Goal: Information Seeking & Learning: Find specific fact

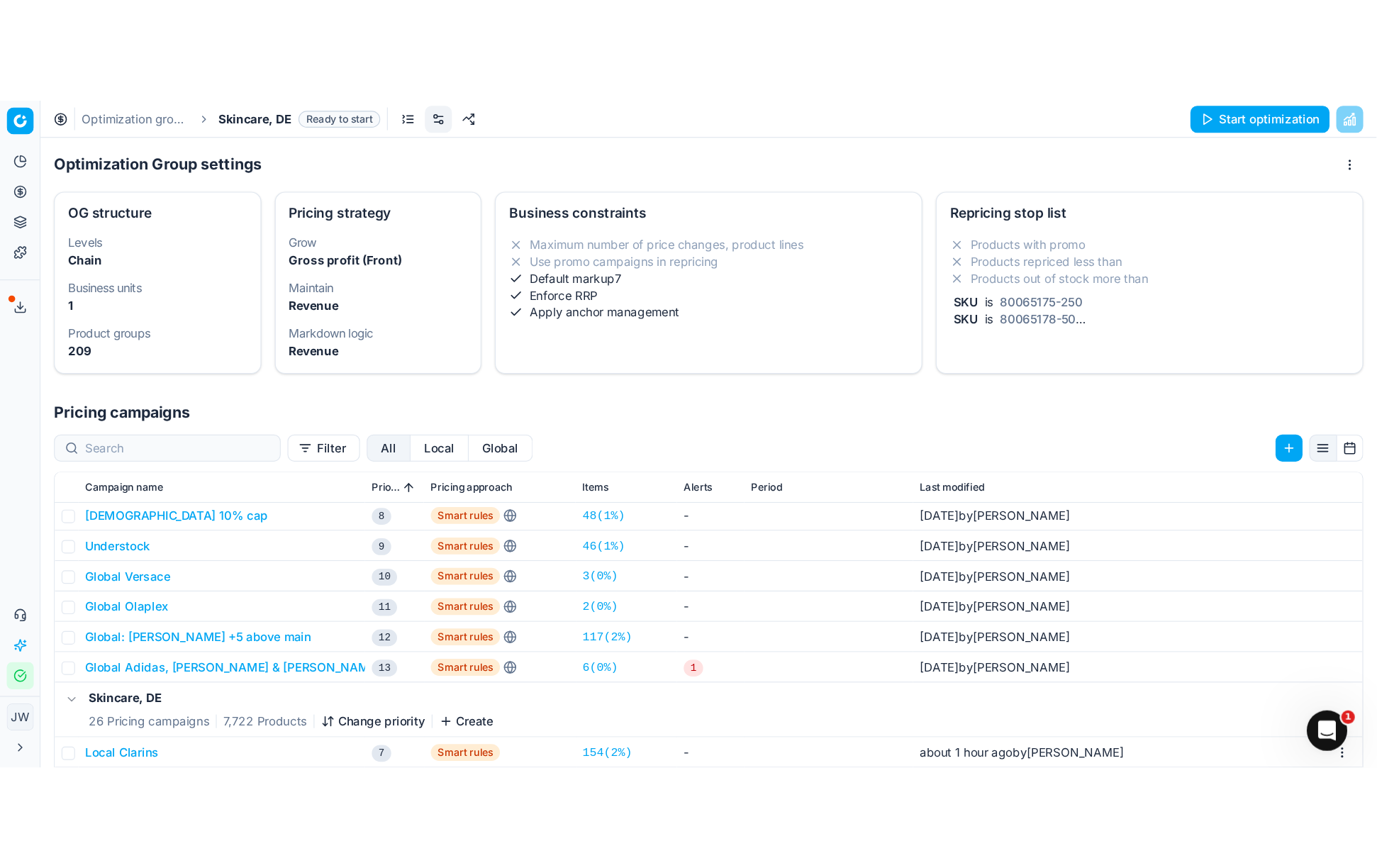
scroll to position [238, 0]
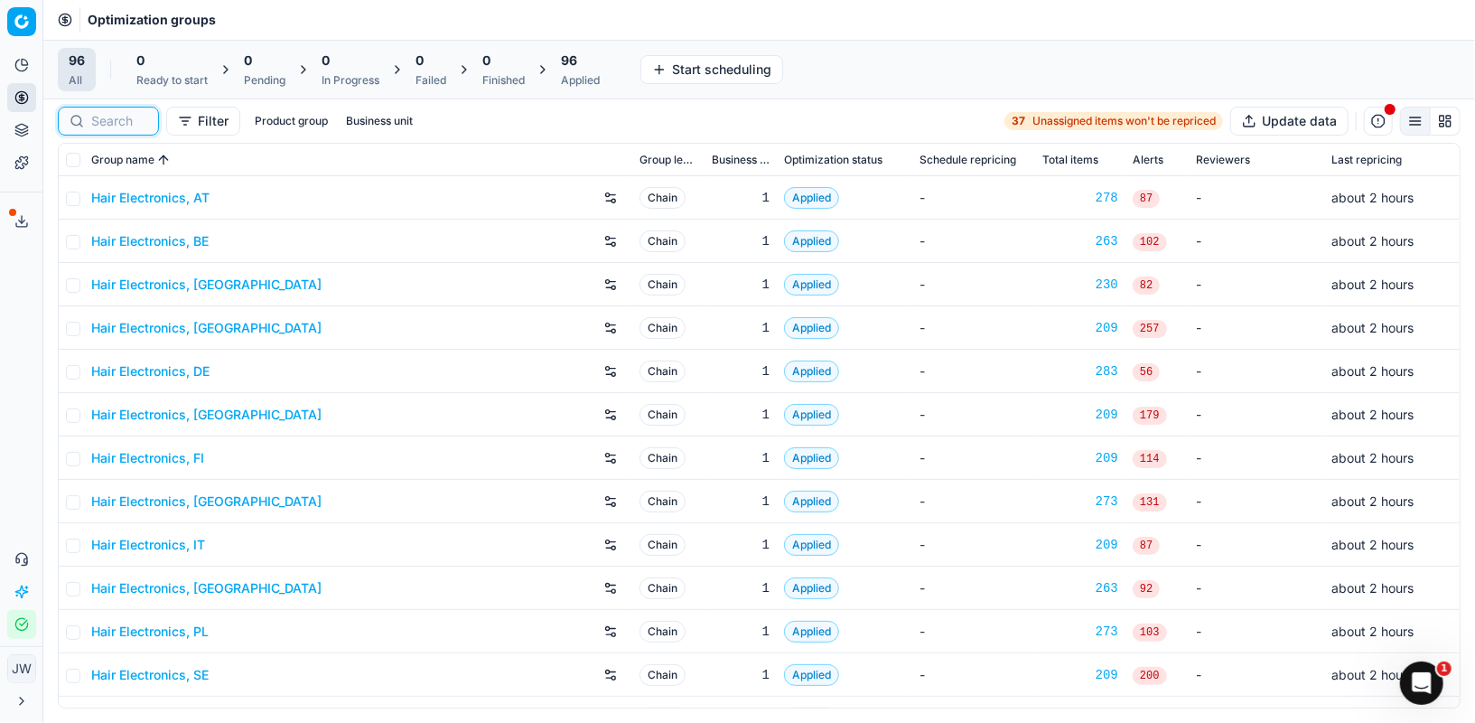
click at [98, 115] on input at bounding box center [119, 121] width 56 height 18
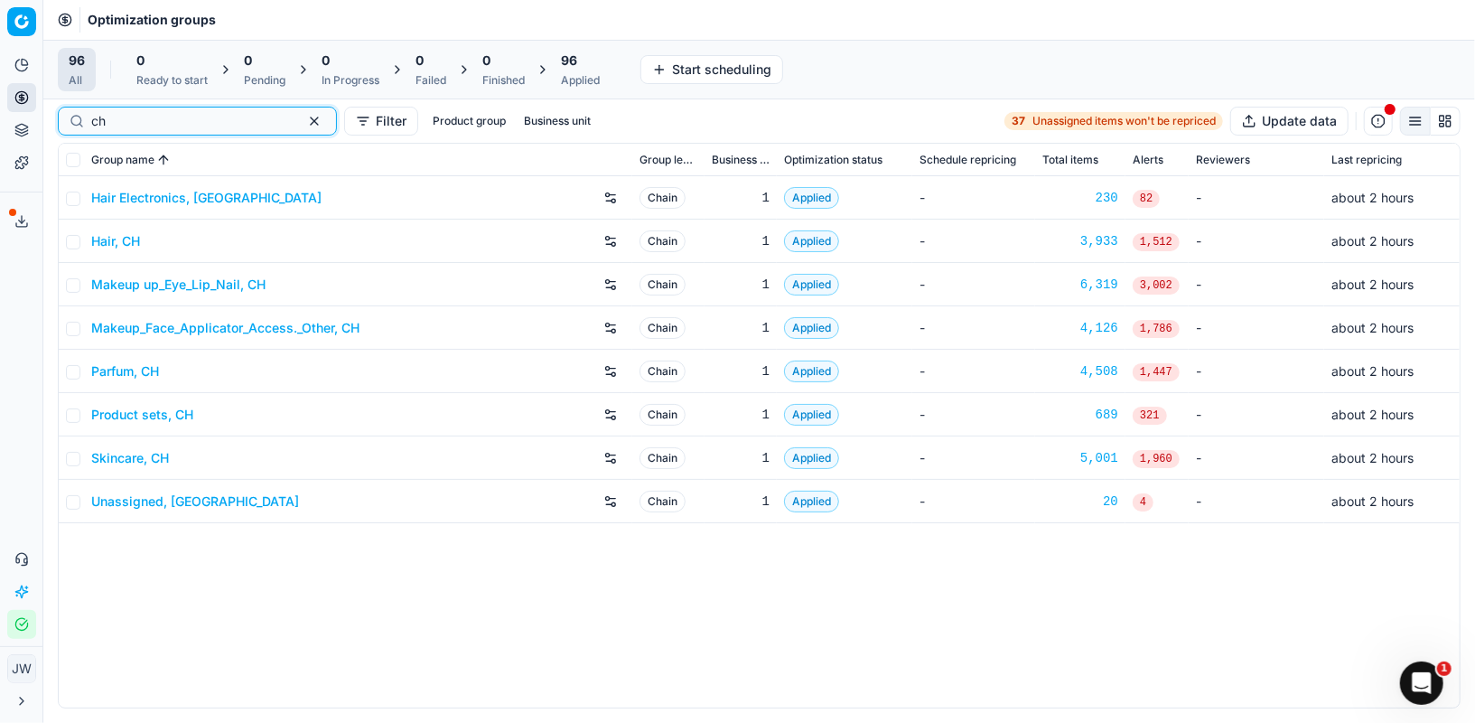
type input "ch"
click at [117, 369] on link "Parfum, CH" at bounding box center [125, 371] width 68 height 18
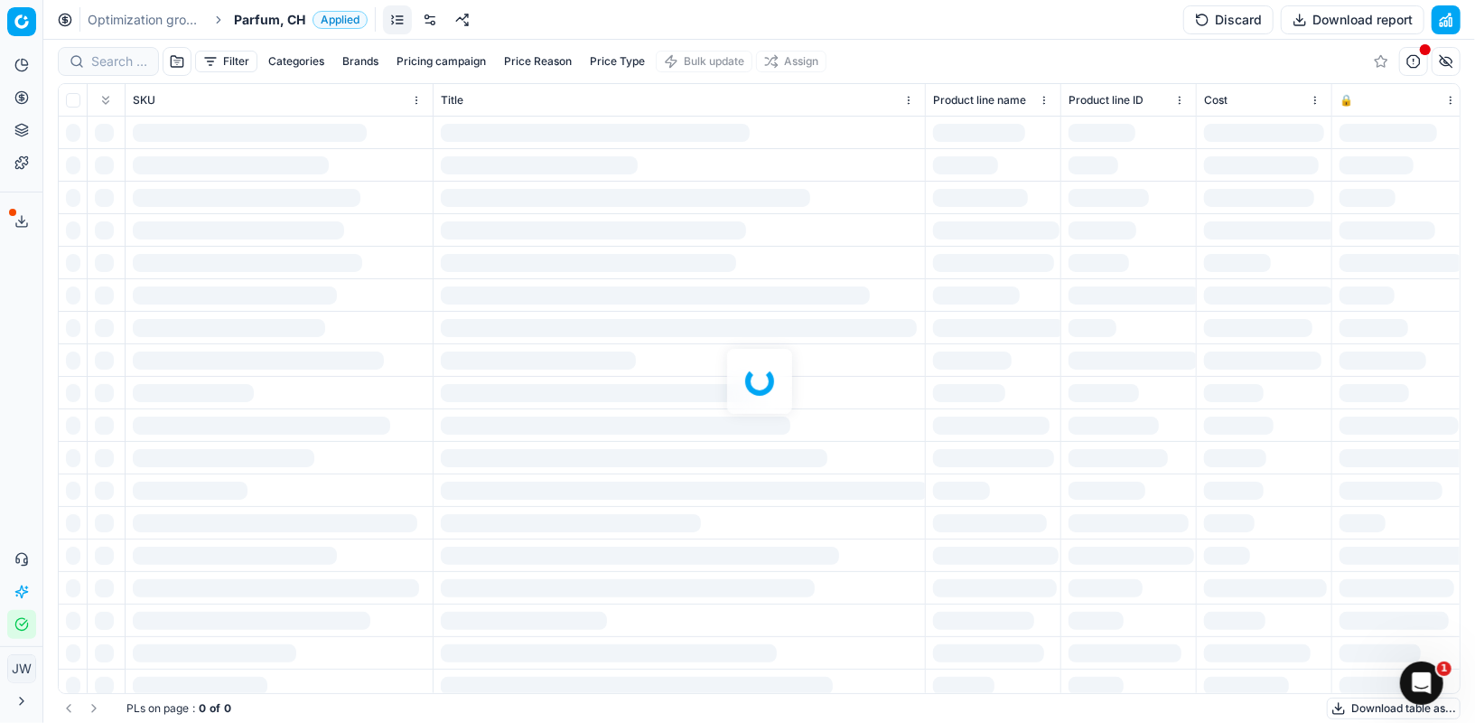
click at [110, 62] on div at bounding box center [759, 381] width 1432 height 683
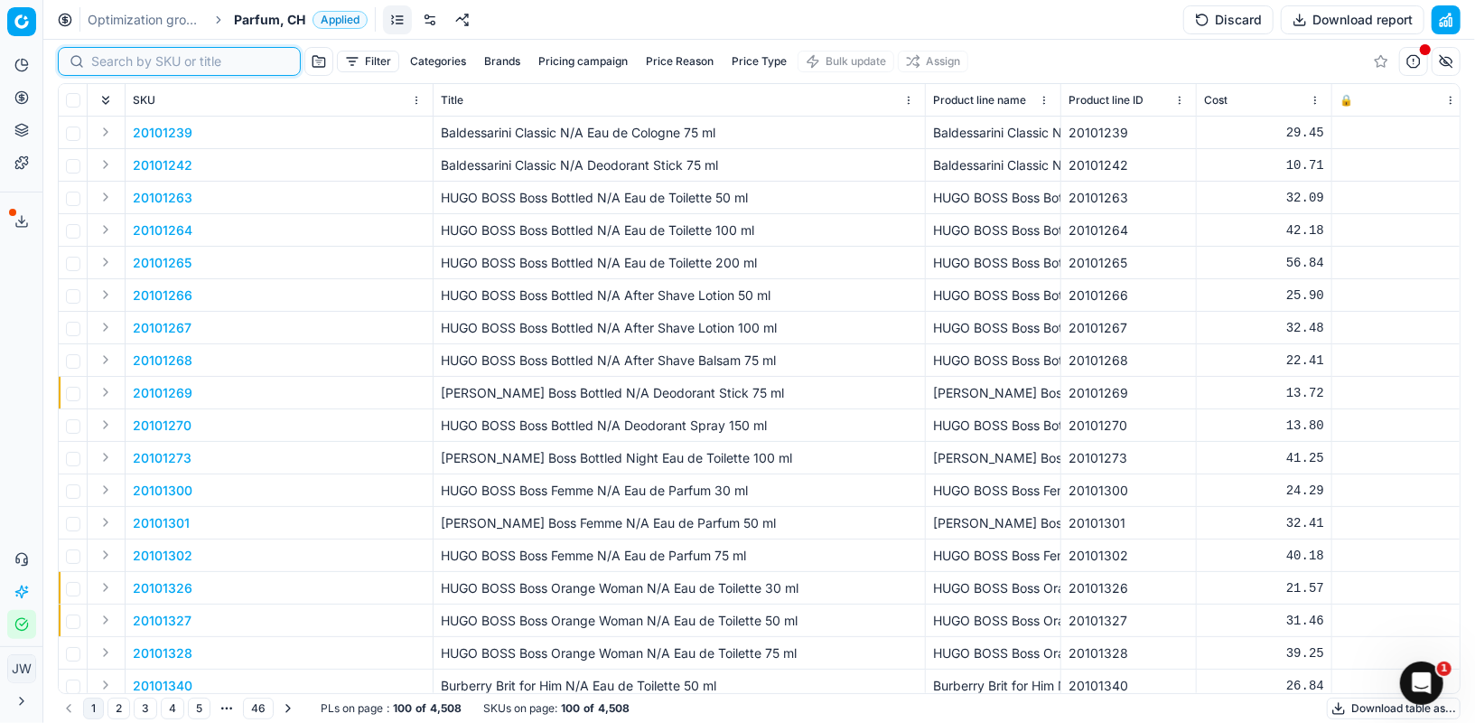
click at [110, 62] on input at bounding box center [190, 61] width 198 height 18
paste input "80059084-100"
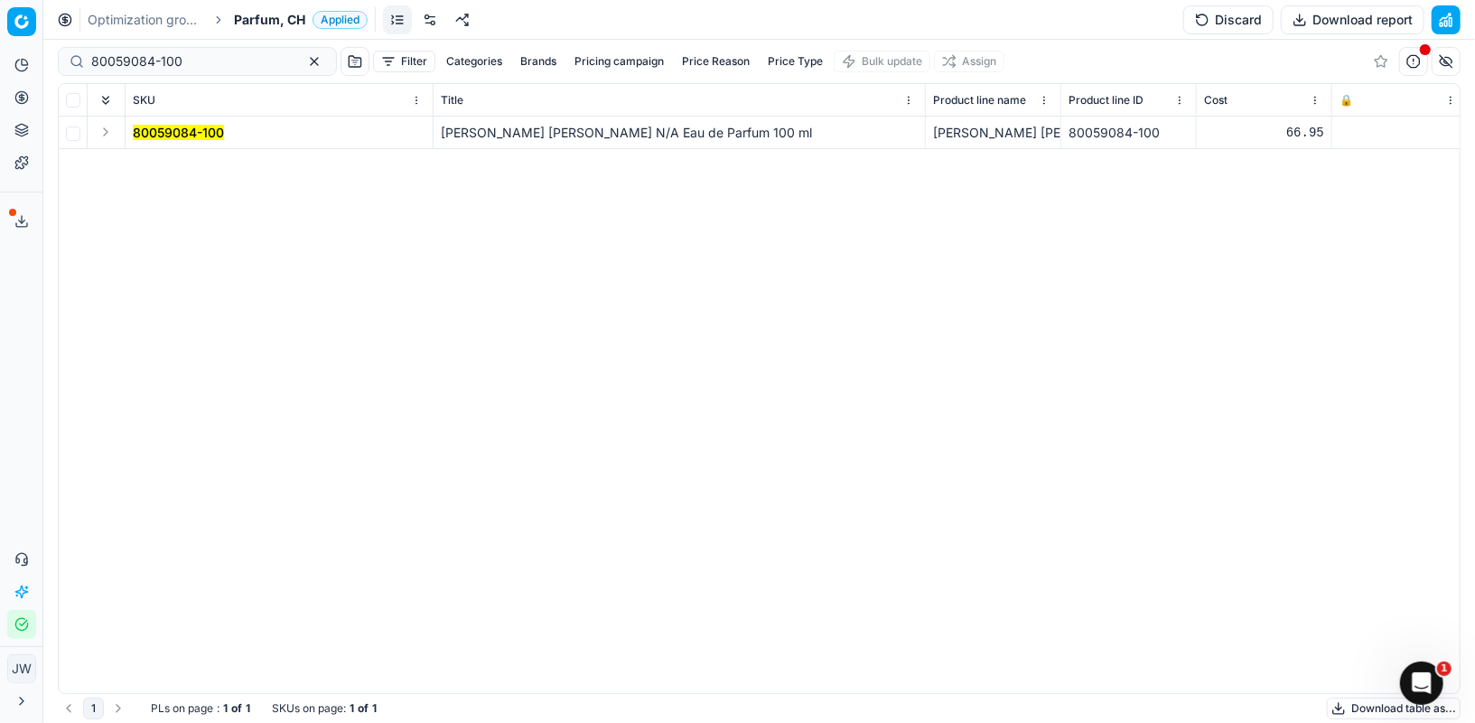
click at [108, 127] on button "Expand" at bounding box center [106, 132] width 22 height 22
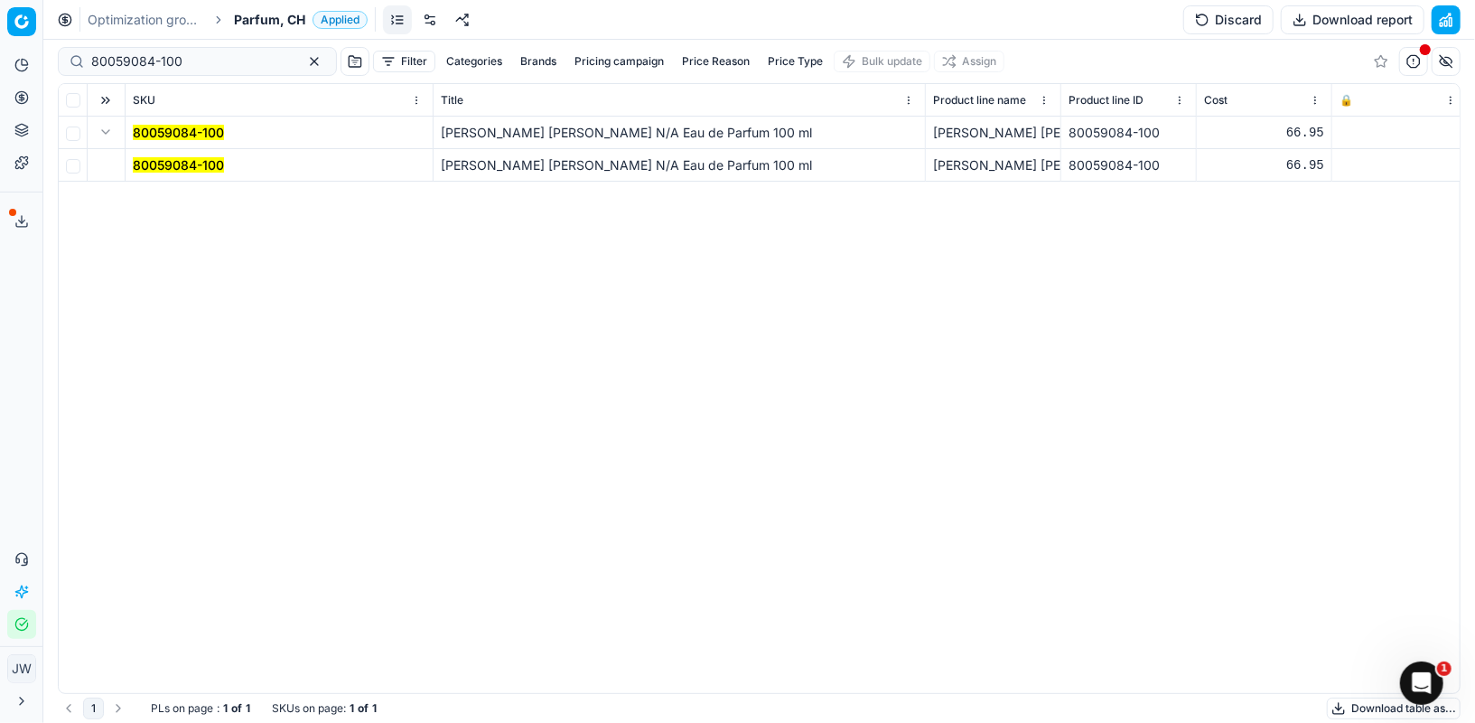
click at [169, 164] on mark "80059084-100" at bounding box center [178, 164] width 91 height 15
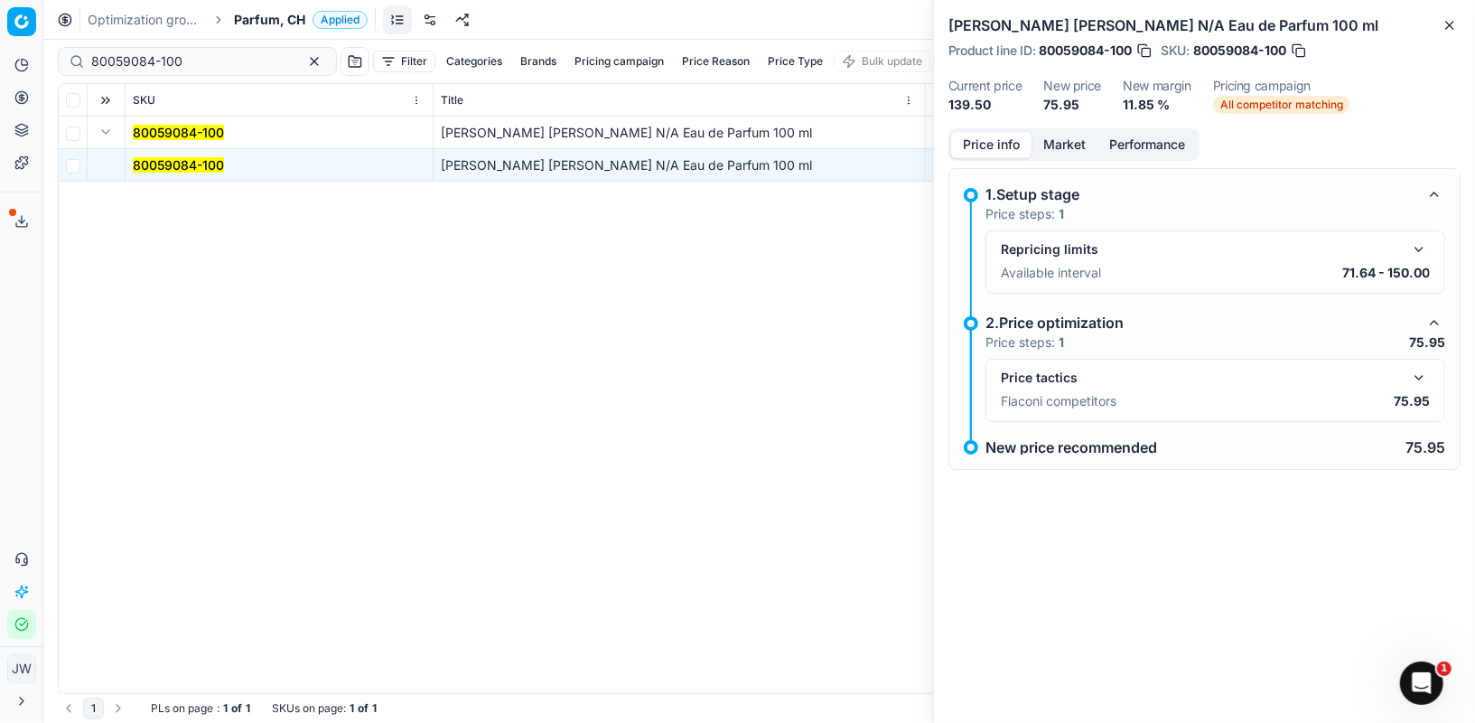
click at [1415, 384] on button "button" at bounding box center [1419, 378] width 22 height 22
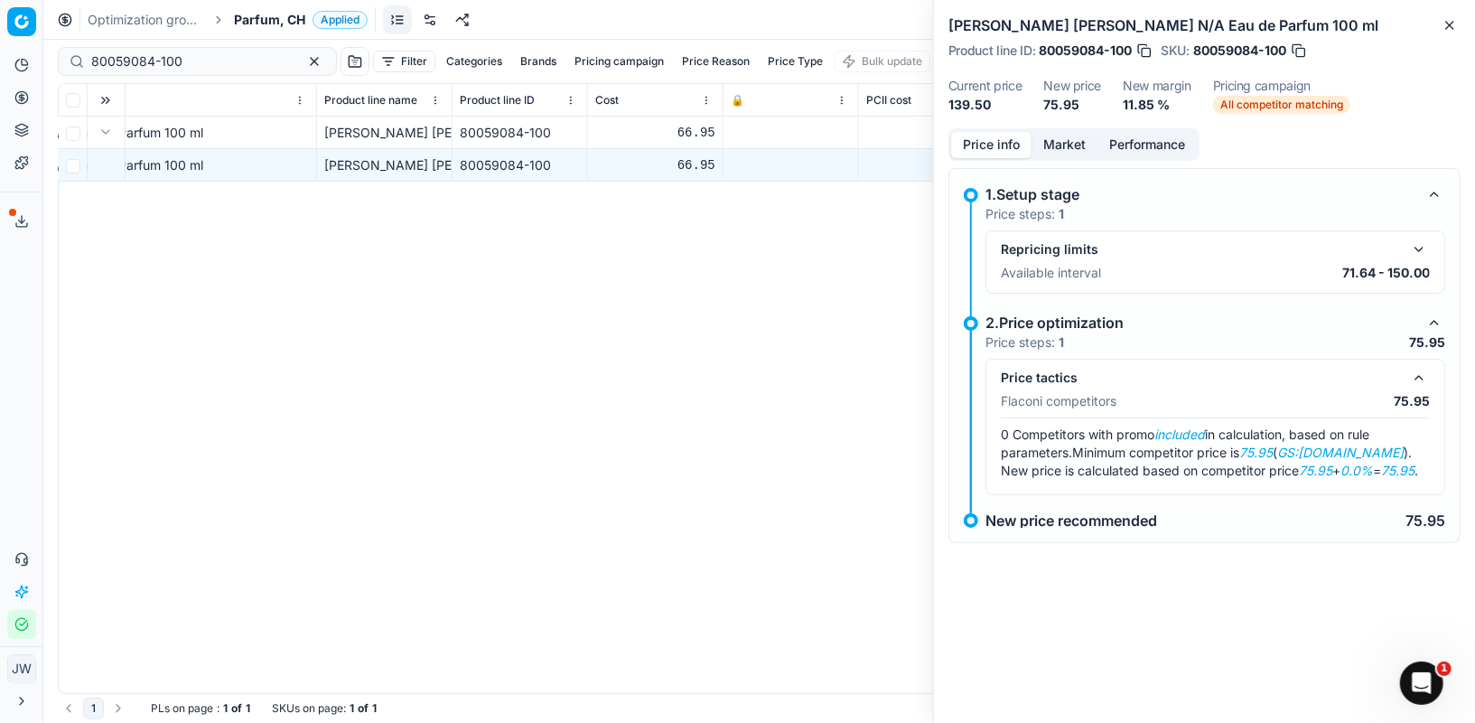
scroll to position [0, 823]
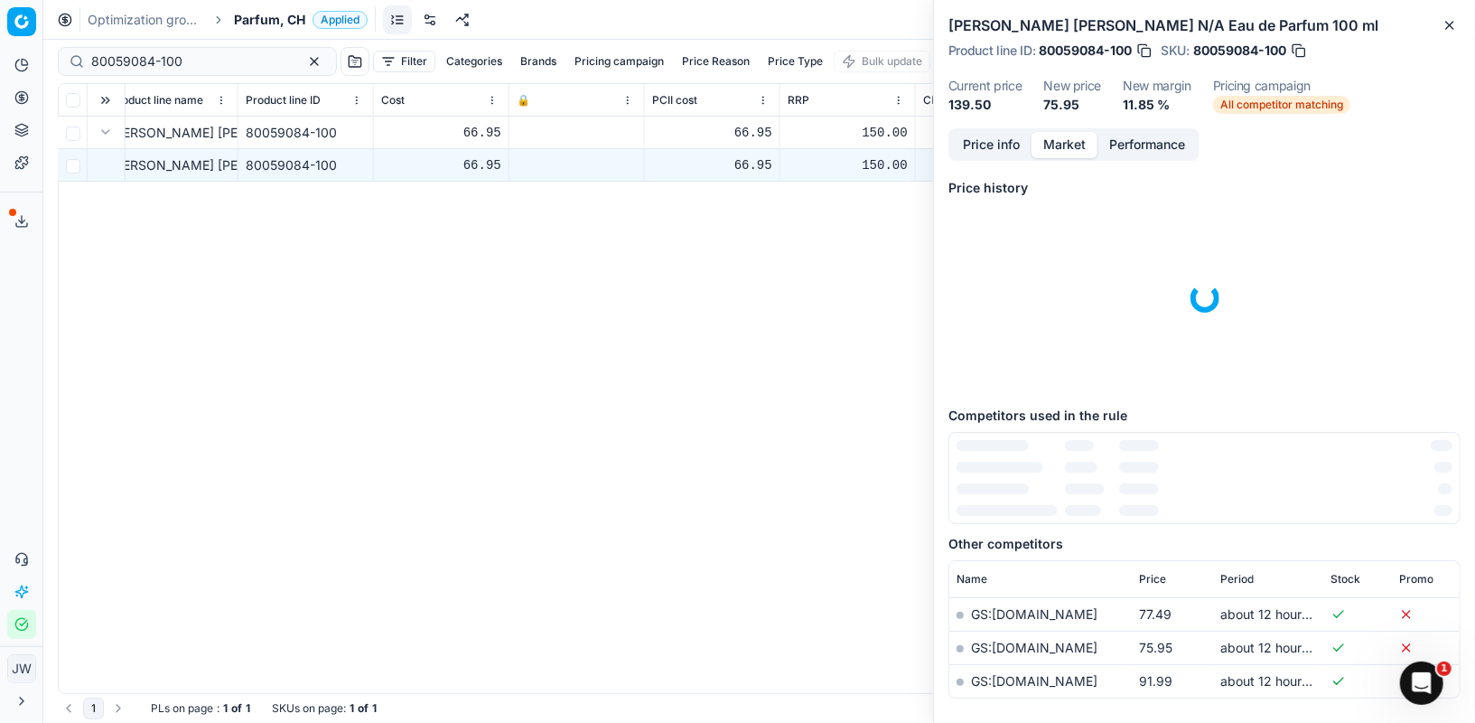
click at [1071, 144] on button "Market" at bounding box center [1065, 145] width 66 height 26
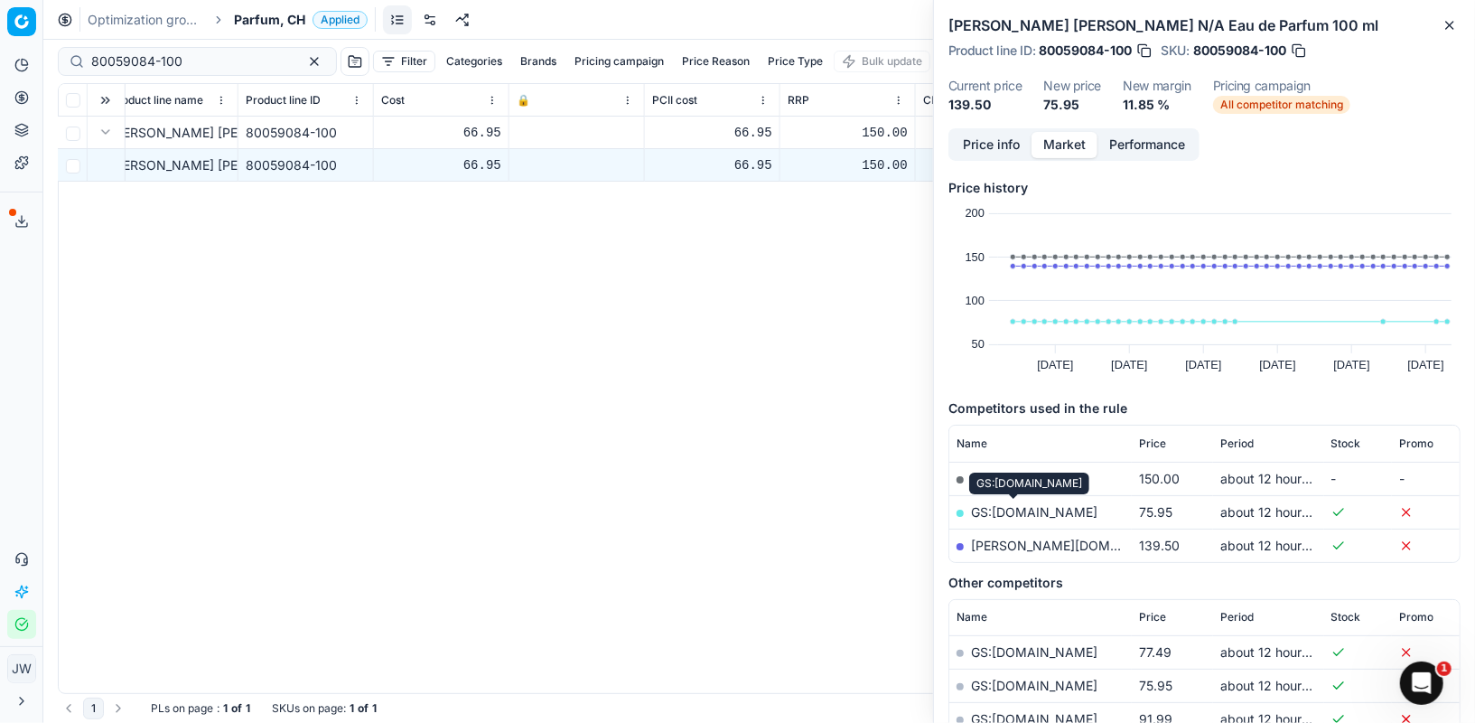
click at [1016, 507] on link "GS:galaxus.ch" at bounding box center [1034, 511] width 126 height 15
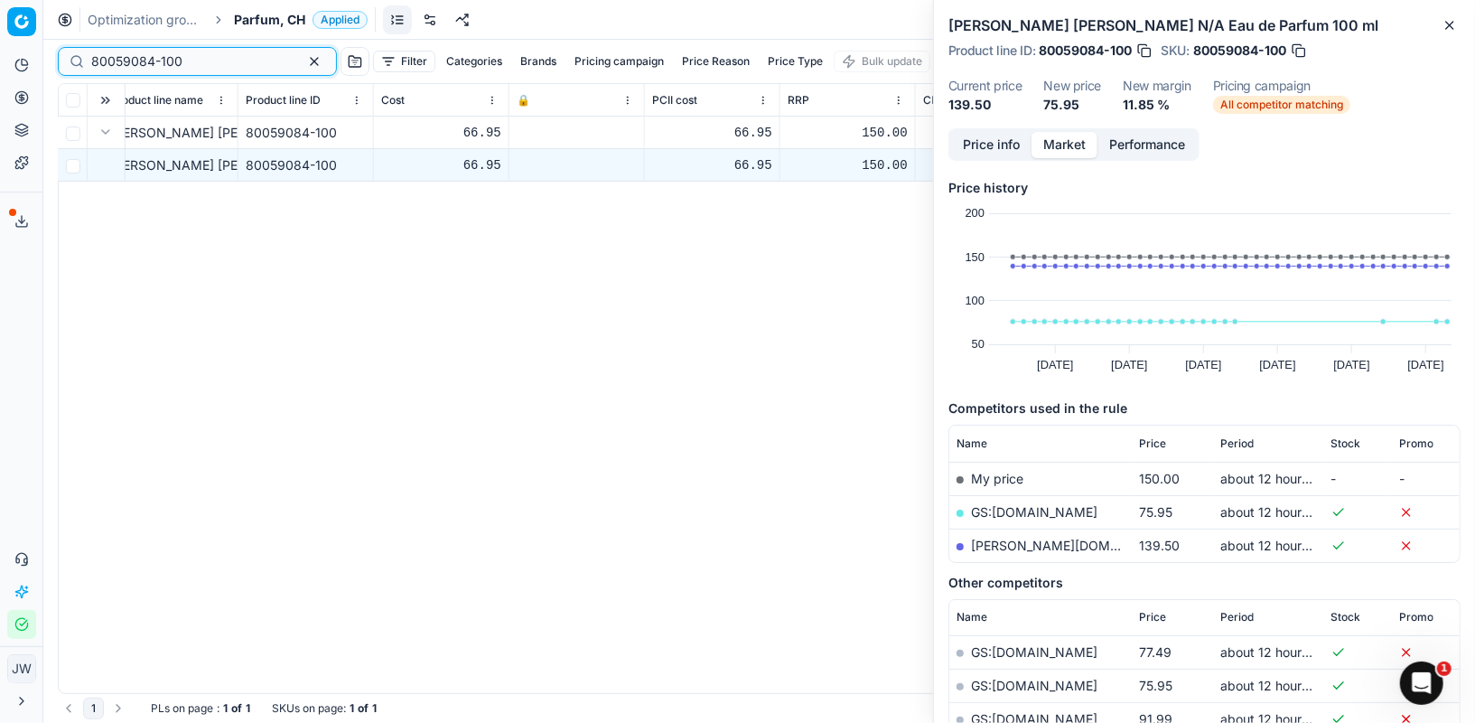
drag, startPoint x: 192, startPoint y: 57, endPoint x: 34, endPoint y: 29, distance: 160.5
click at [34, 29] on div "Pricing platform Analytics Pricing Product portfolio Templates Export service 1…" at bounding box center [737, 361] width 1475 height 723
paste input "44995-1"
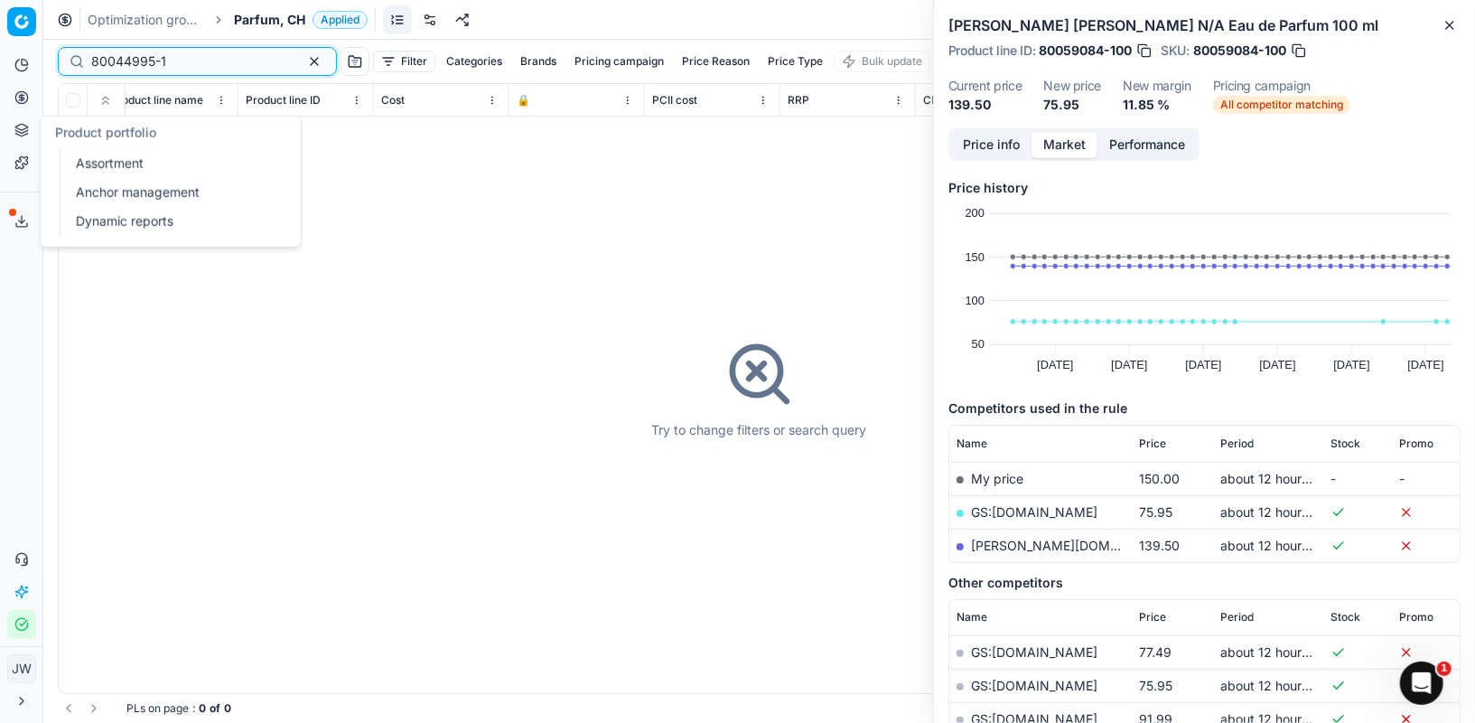
type input "80044995-1"
click at [17, 125] on icon at bounding box center [21, 127] width 12 height 6
click at [103, 155] on link "Assortment" at bounding box center [174, 163] width 210 height 25
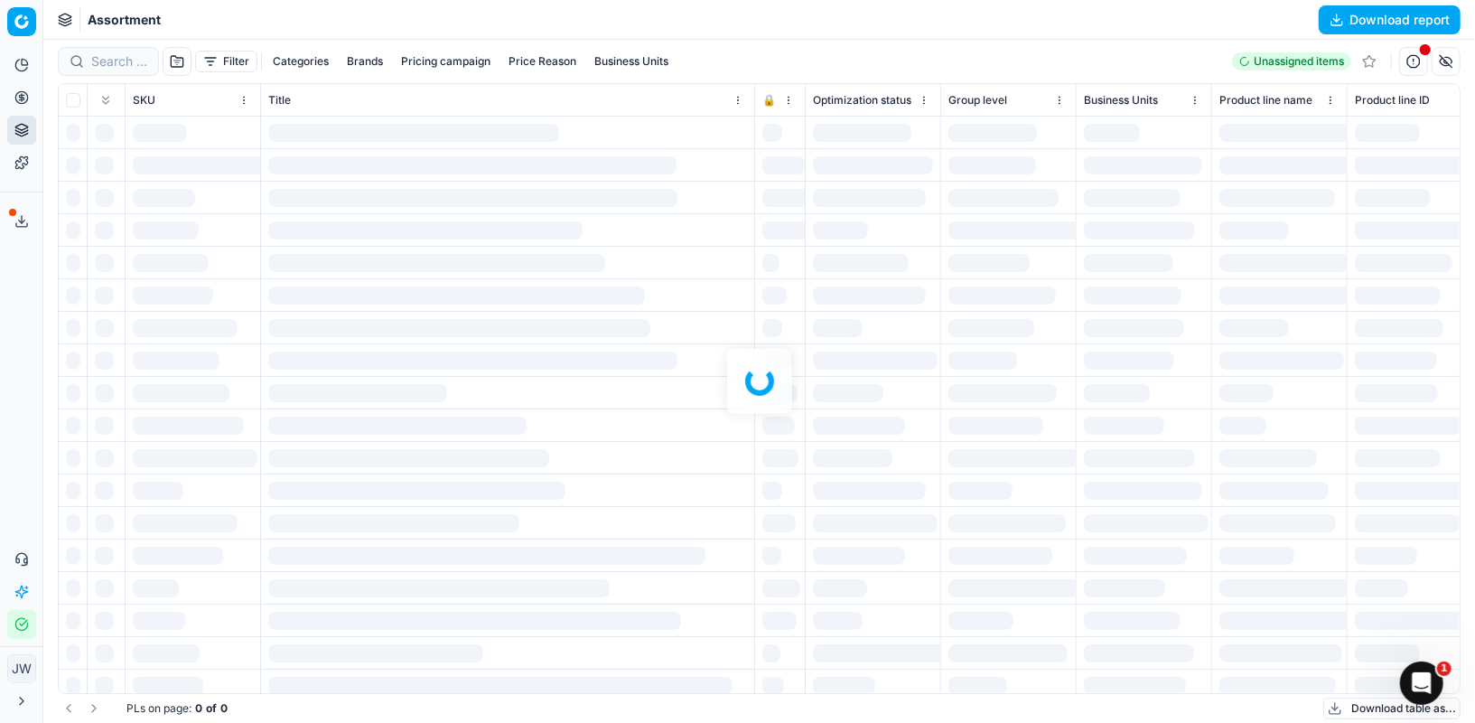
click at [115, 59] on div at bounding box center [759, 381] width 1432 height 683
click at [116, 61] on div at bounding box center [759, 381] width 1432 height 683
click at [117, 61] on div at bounding box center [759, 381] width 1432 height 683
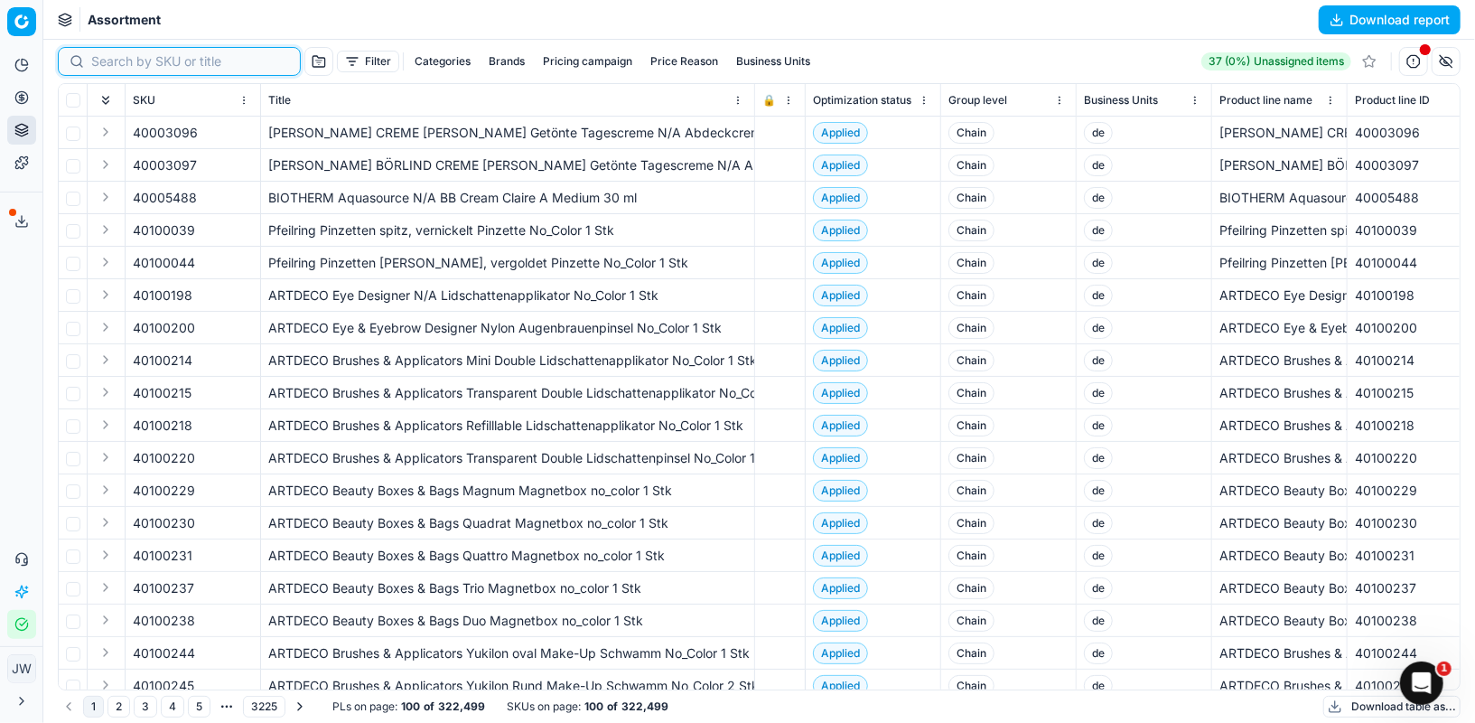
click at [116, 61] on input at bounding box center [190, 61] width 198 height 18
paste input "80044995-1"
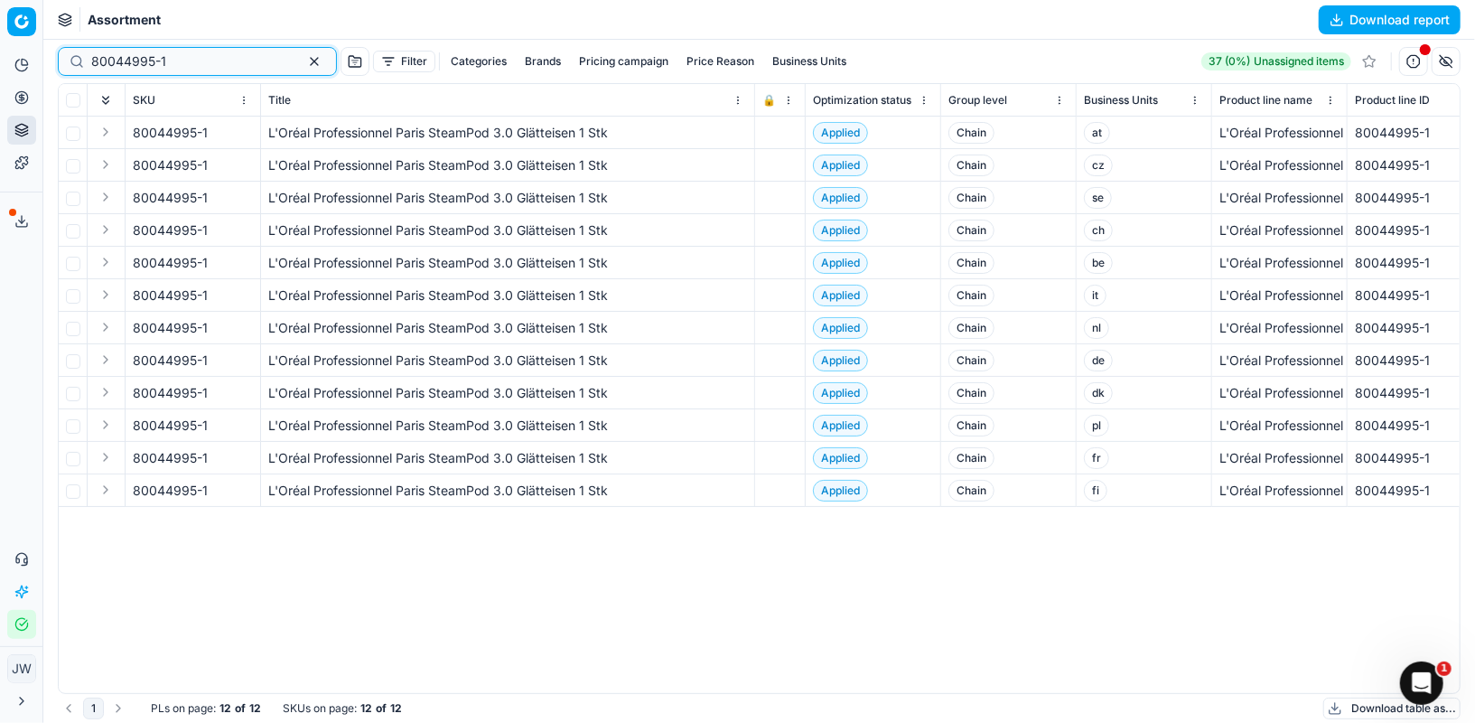
type input "80044995-1"
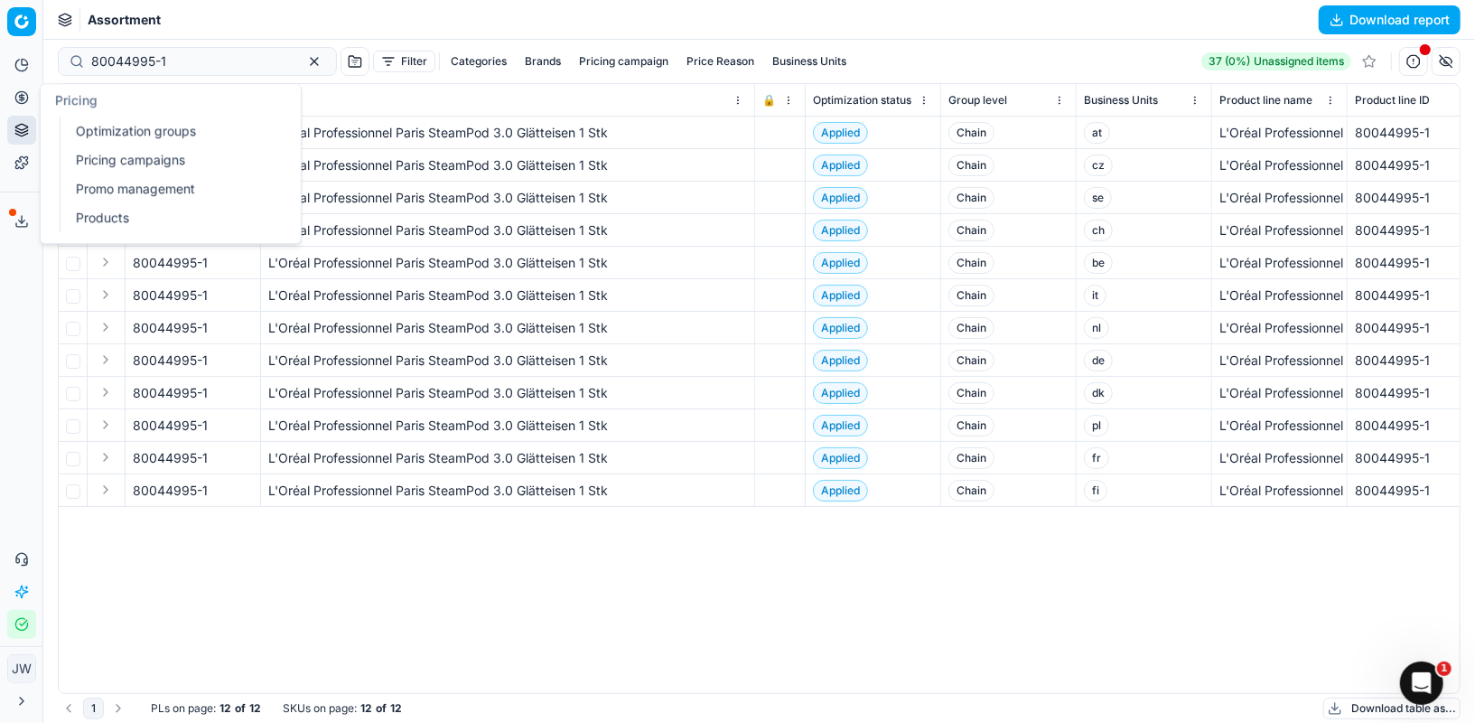
click at [15, 90] on icon at bounding box center [21, 97] width 14 height 14
click at [82, 117] on ul "Optimization groups Pricing campaigns Promo management Products" at bounding box center [174, 175] width 229 height 116
click at [90, 124] on link "Optimization groups" at bounding box center [174, 130] width 210 height 25
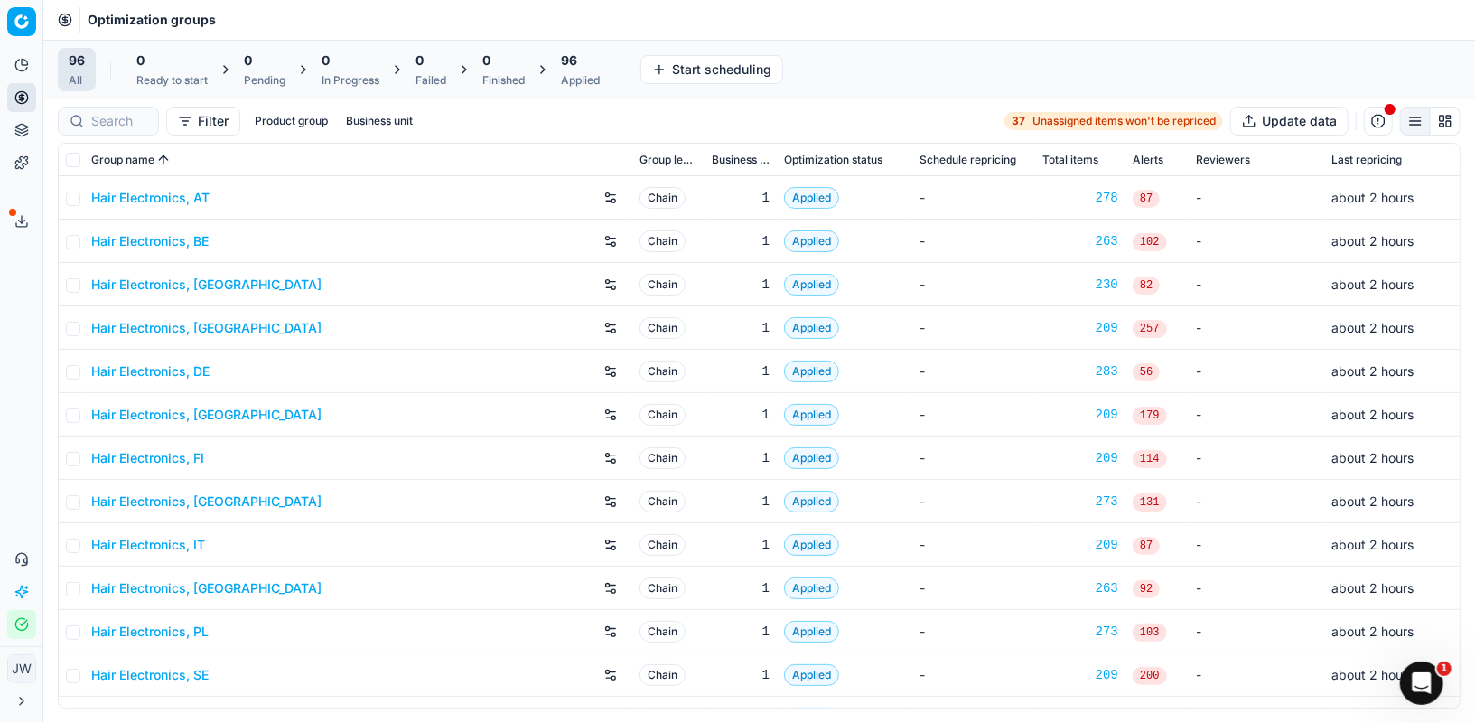
click at [128, 109] on div at bounding box center [108, 121] width 101 height 29
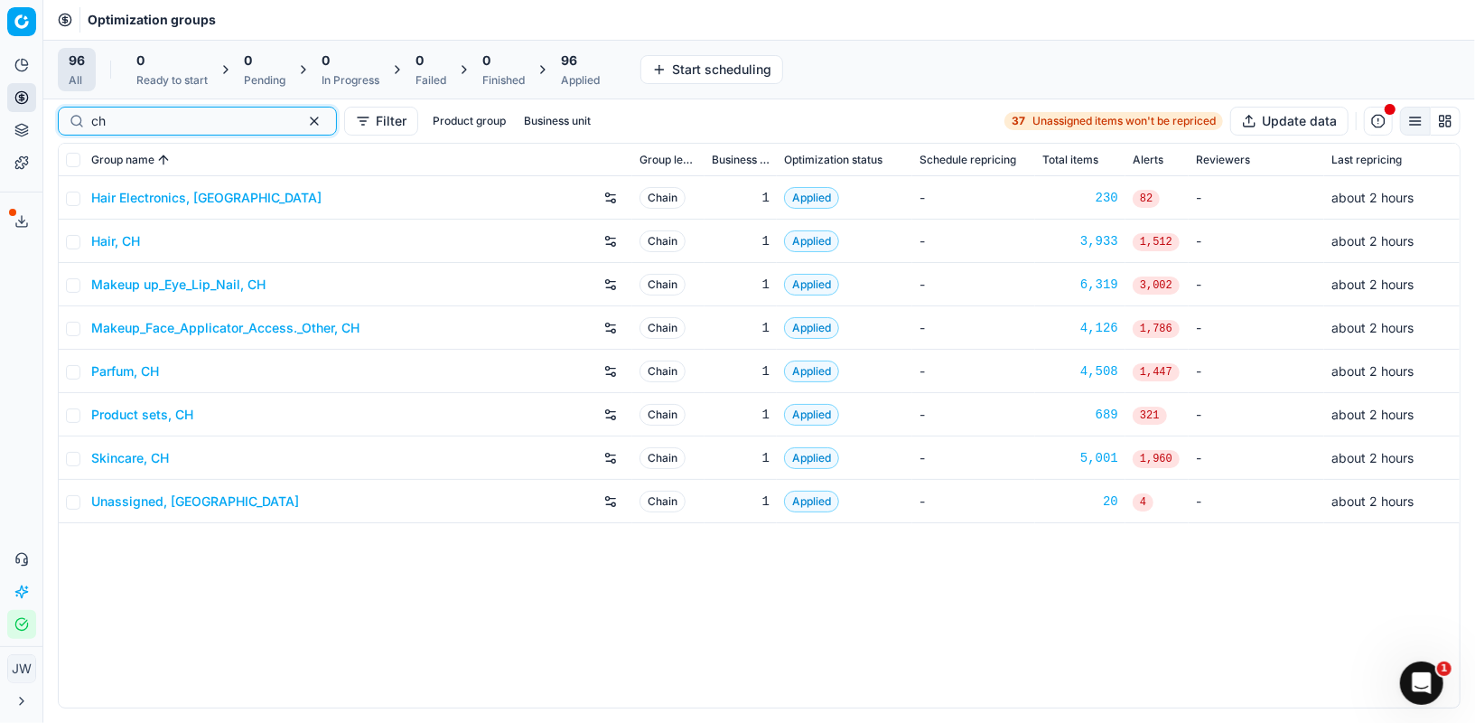
type input "ch"
click at [160, 197] on link "Hair Electronics, [GEOGRAPHIC_DATA]" at bounding box center [206, 198] width 230 height 18
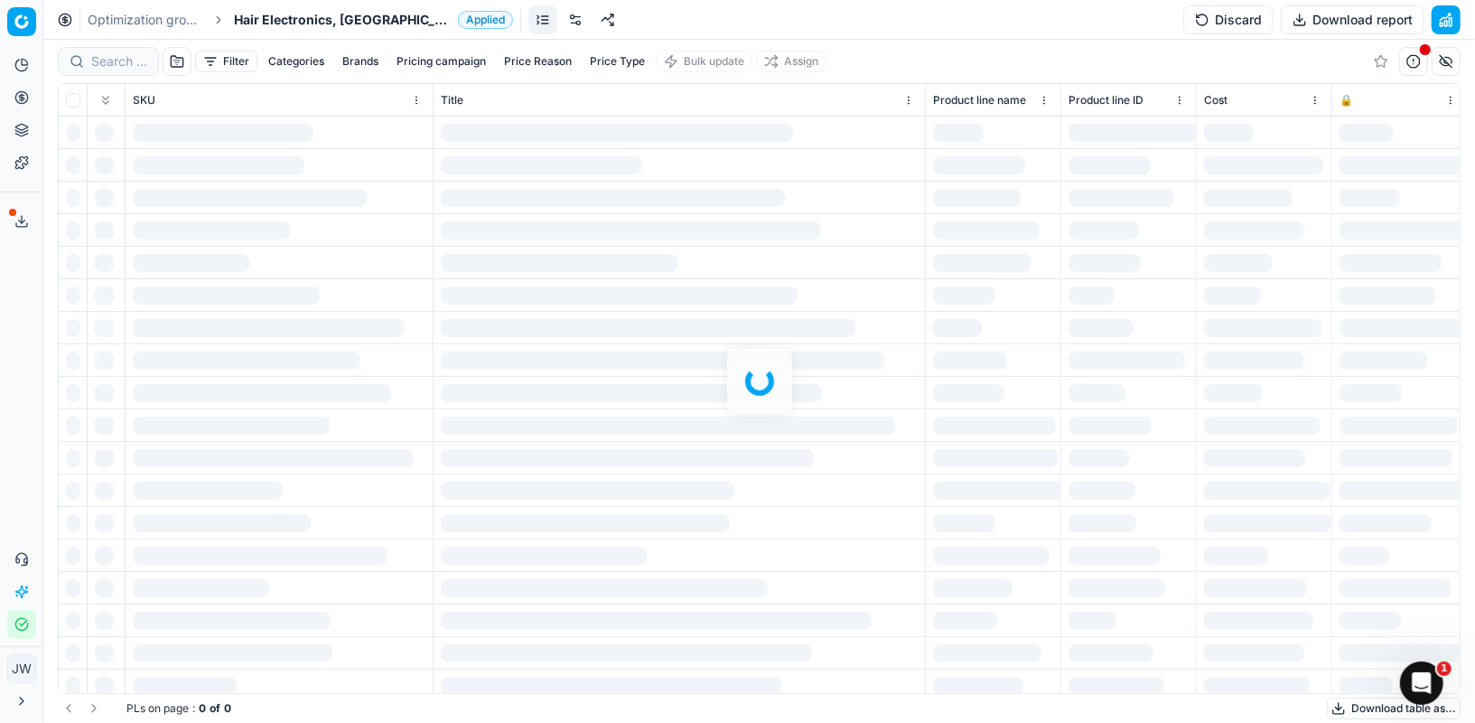
click at [117, 63] on div at bounding box center [759, 381] width 1432 height 683
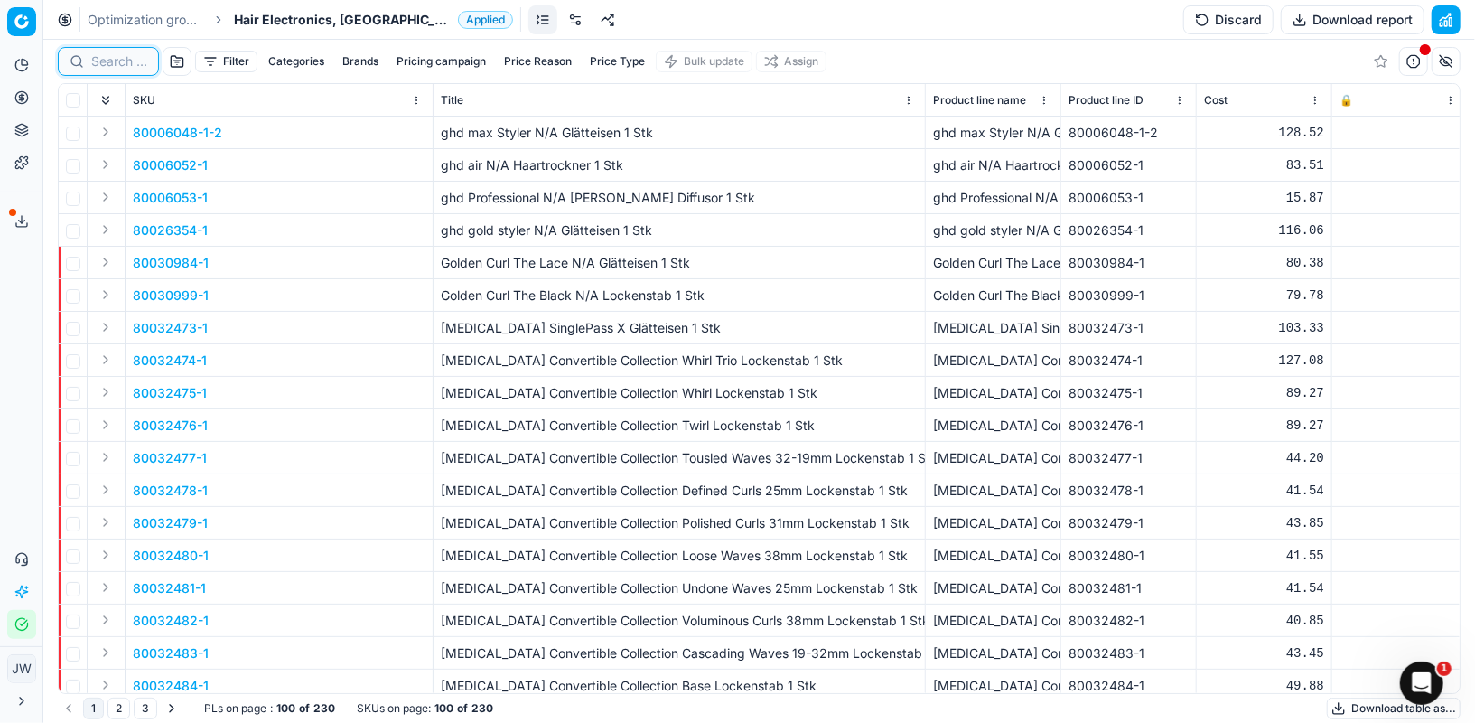
click at [117, 63] on input at bounding box center [119, 61] width 56 height 18
paste input "80044995-1"
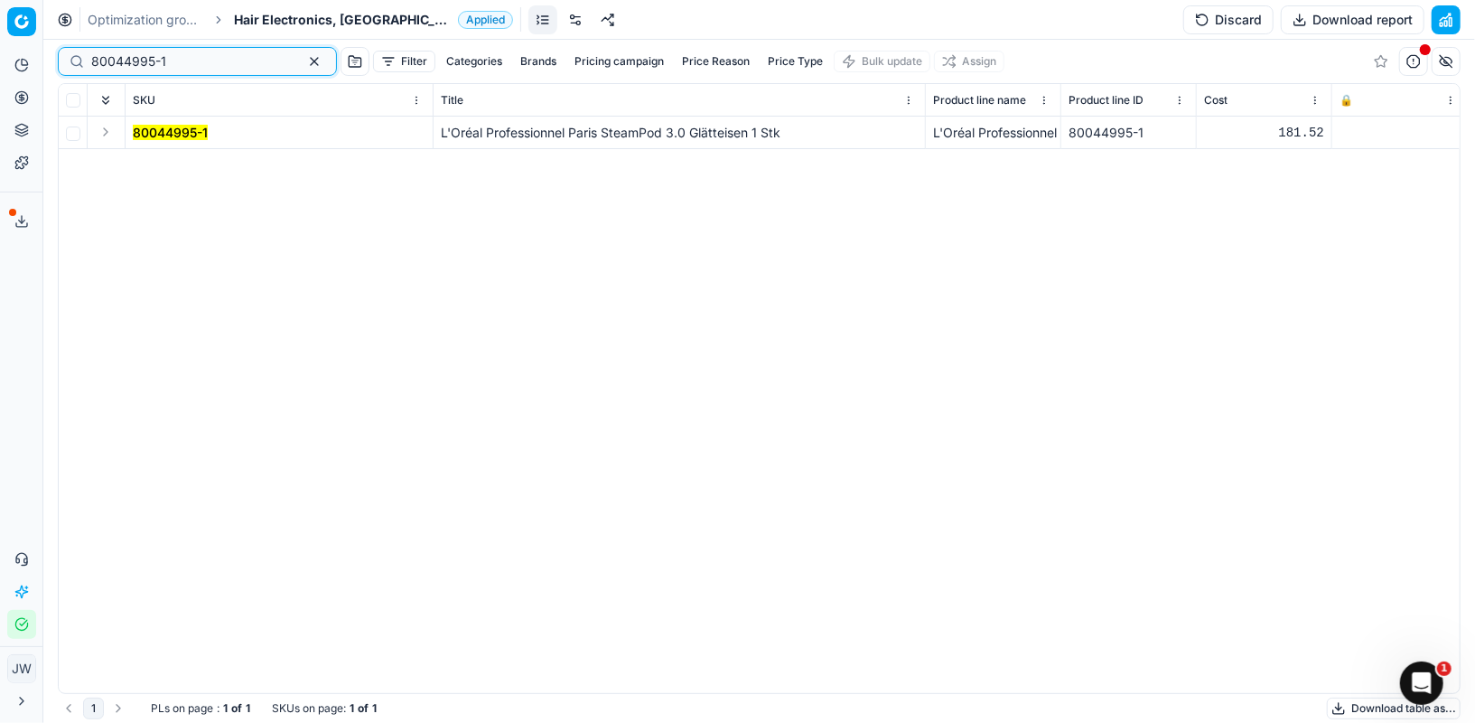
type input "80044995-1"
click at [107, 133] on button "Expand" at bounding box center [106, 132] width 22 height 22
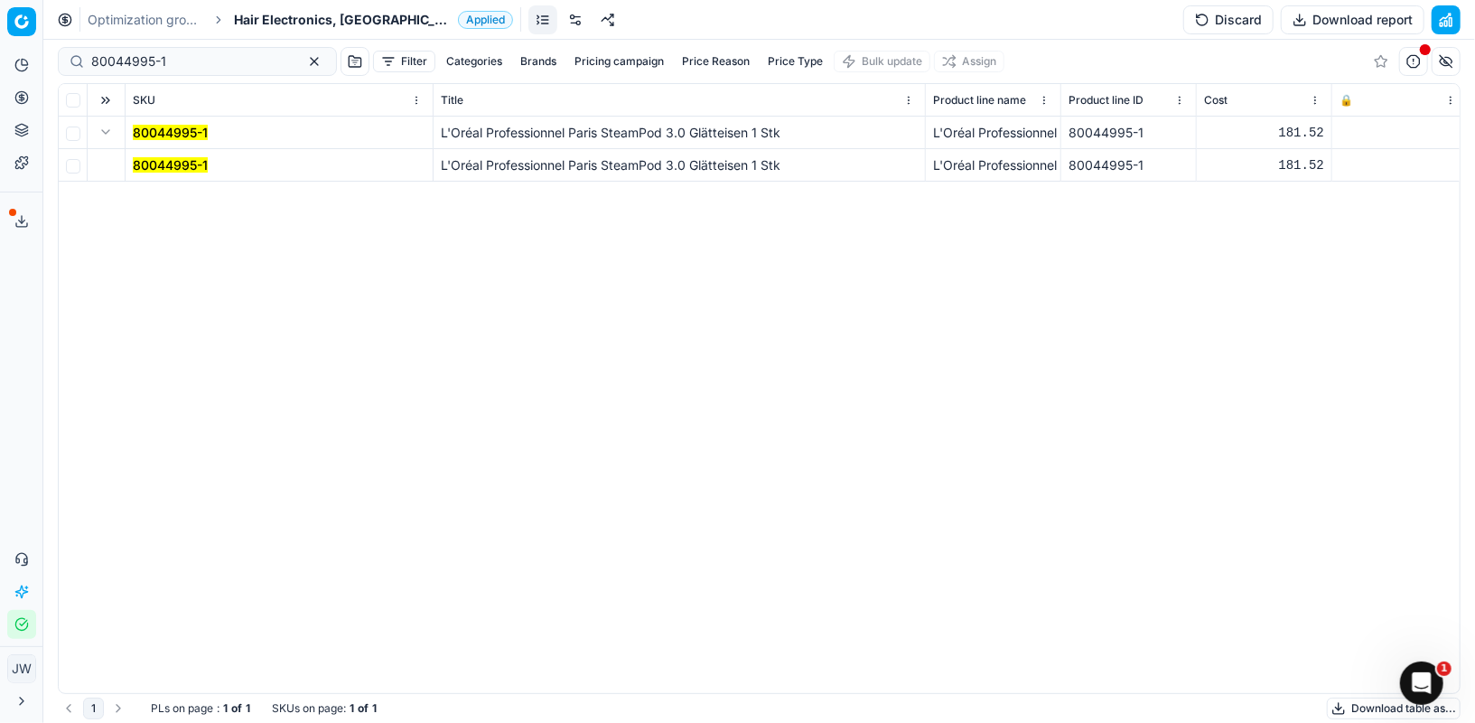
click at [157, 167] on mark "80044995-1" at bounding box center [170, 164] width 75 height 15
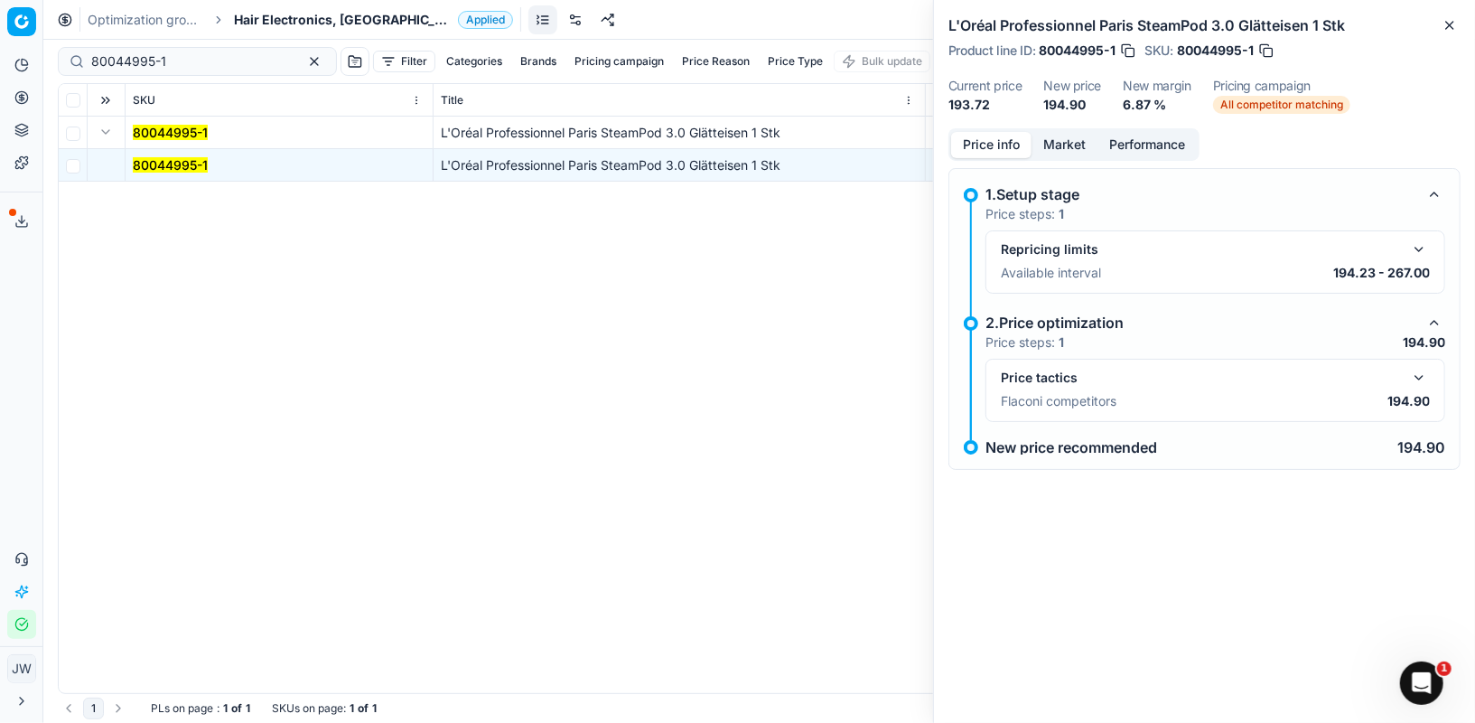
click at [1070, 122] on div "L'Oréal Professionnel Paris SteamPod 3.0 Glätteisen 1 Stk Product line ID : 800…" at bounding box center [1204, 64] width 541 height 128
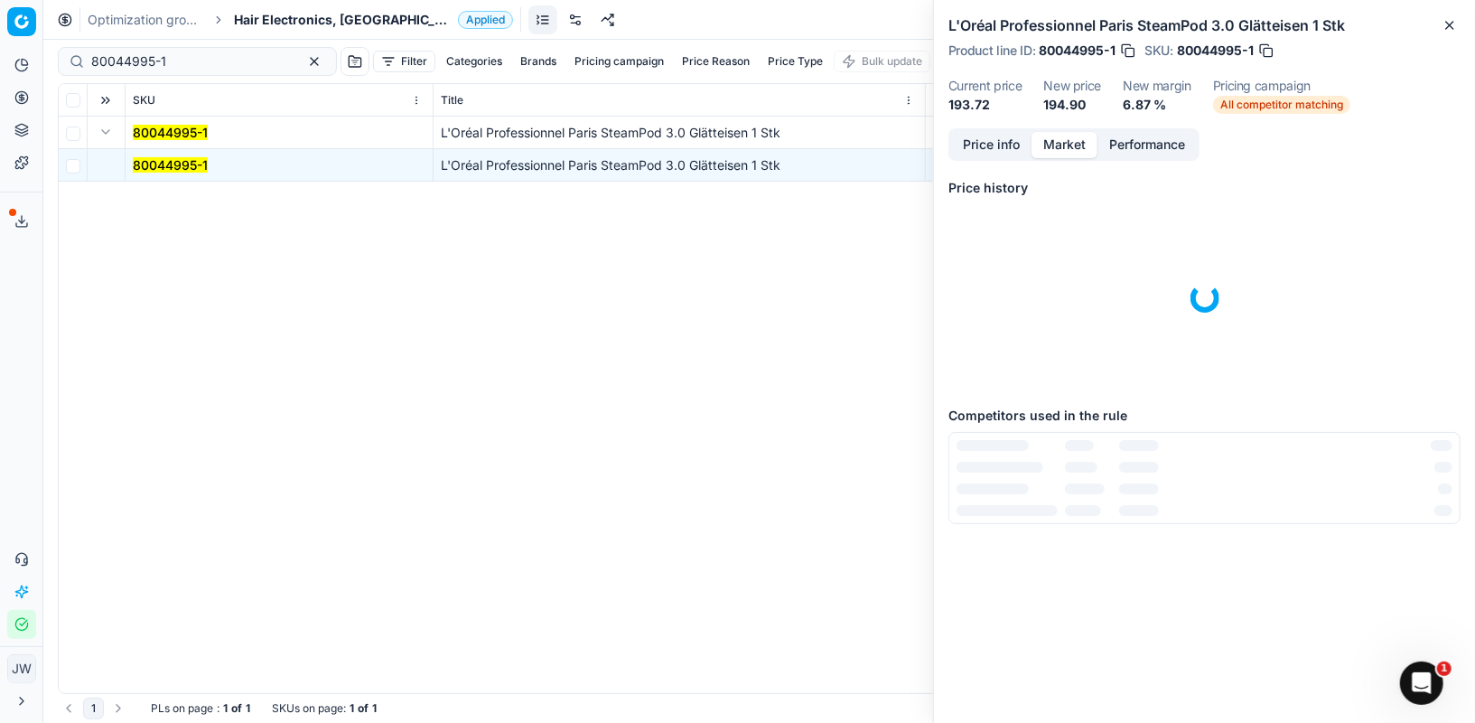
click at [1064, 135] on button "Market" at bounding box center [1065, 145] width 66 height 26
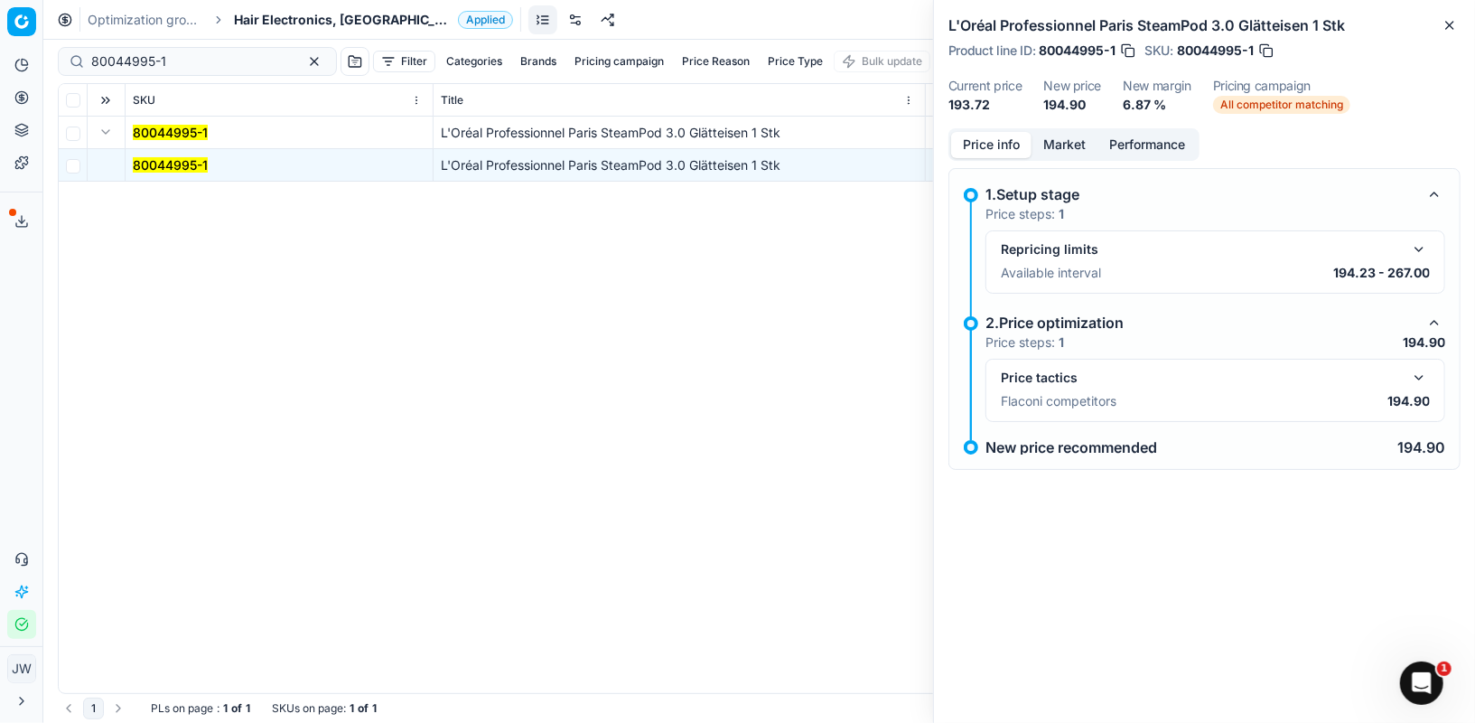
click at [987, 135] on button "Price info" at bounding box center [991, 145] width 80 height 26
click at [29, 99] on button "Pricing" at bounding box center [21, 97] width 29 height 29
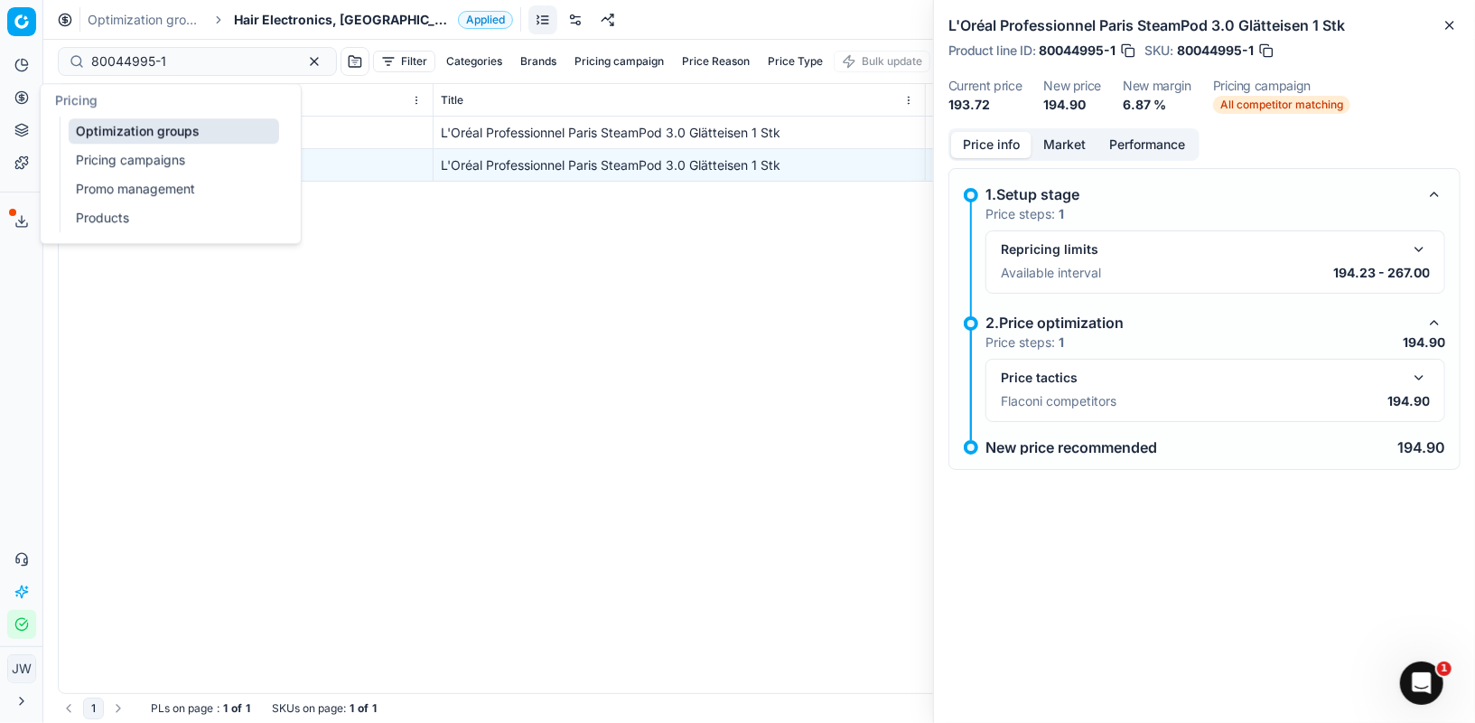
click at [102, 125] on link "Optimization groups" at bounding box center [174, 130] width 210 height 25
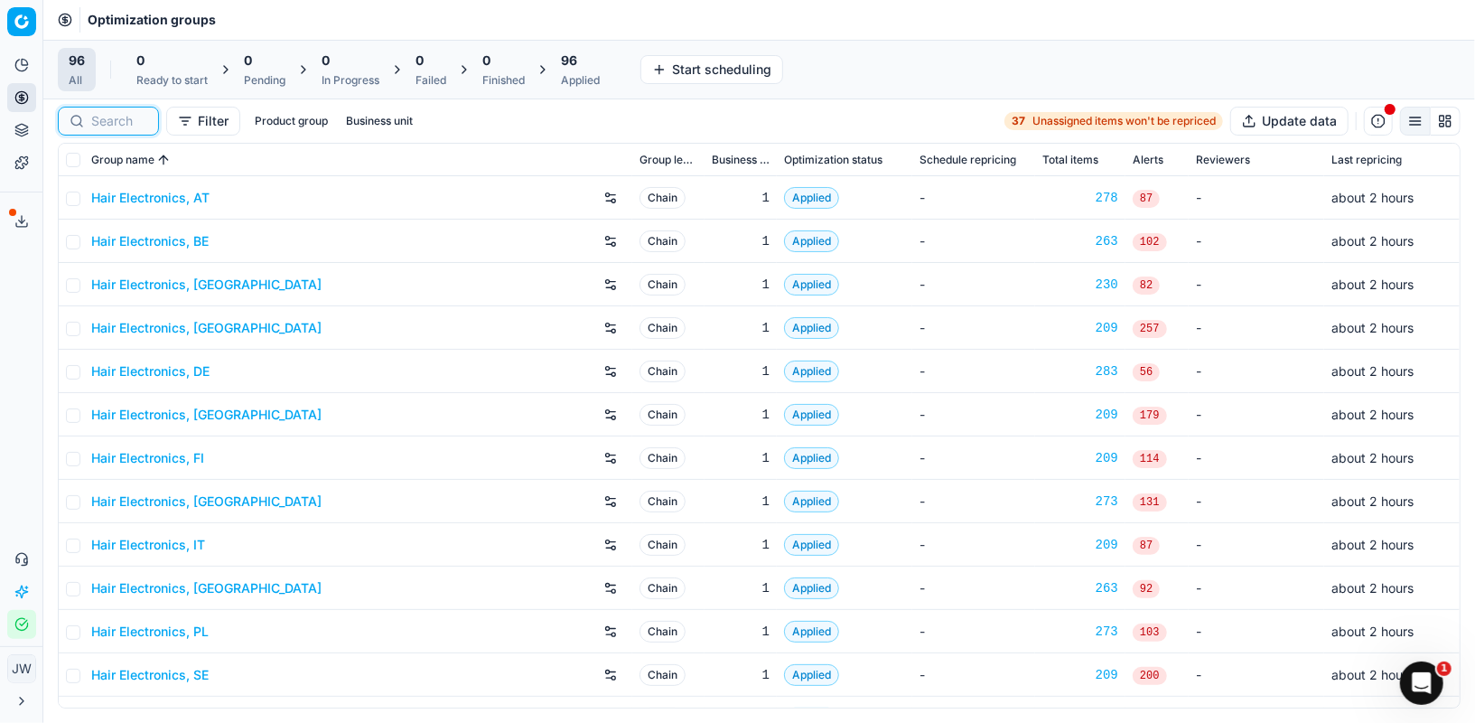
click at [118, 119] on input at bounding box center [119, 121] width 56 height 18
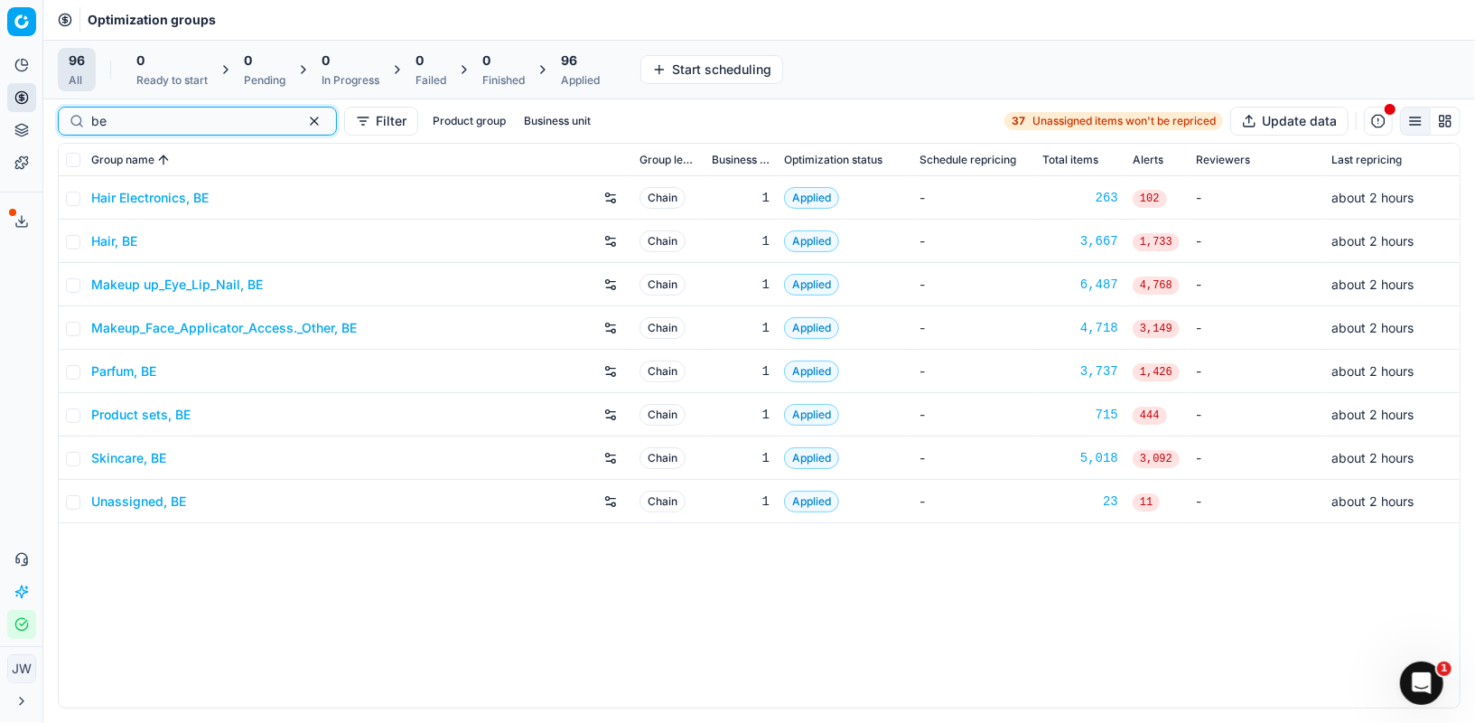
type input "be"
click at [145, 368] on link "Parfum, BE" at bounding box center [123, 371] width 65 height 18
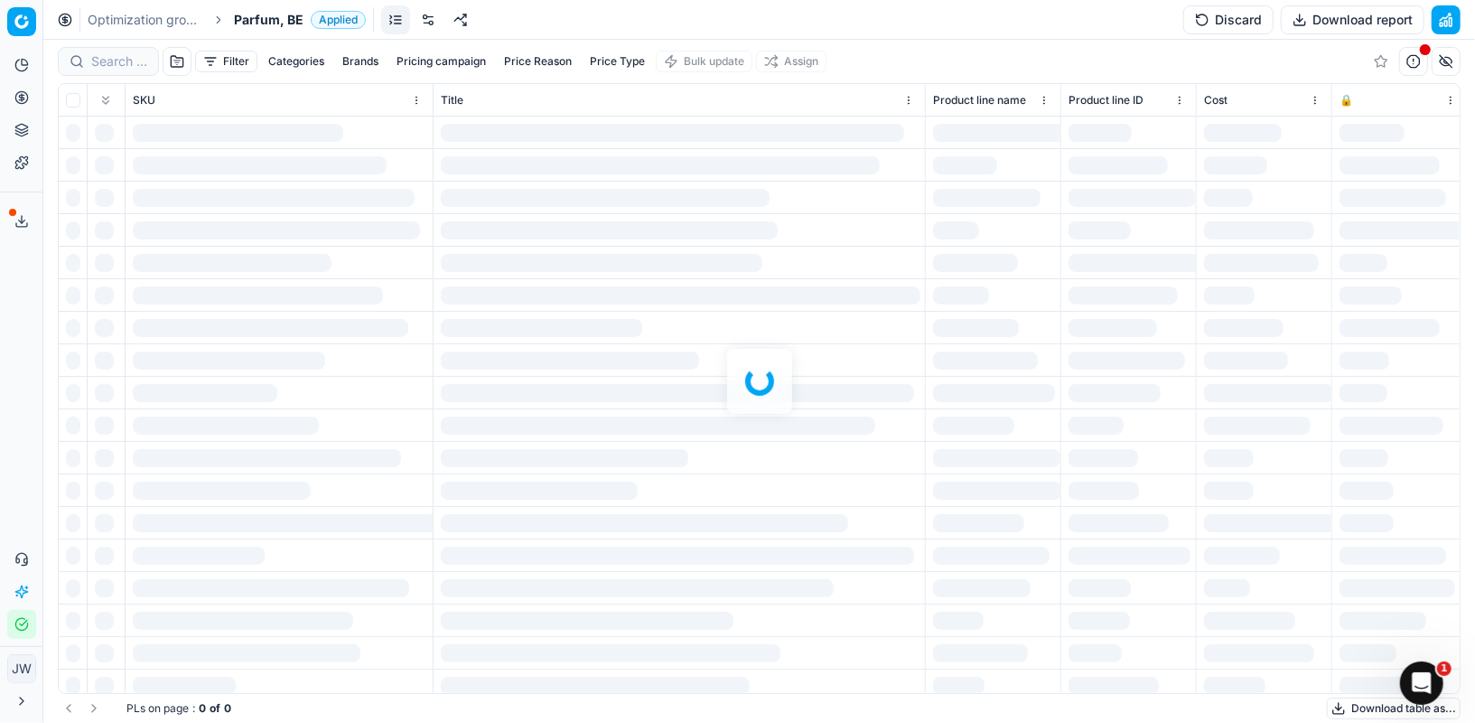
click at [122, 61] on div at bounding box center [759, 381] width 1432 height 683
click at [113, 59] on div "Filter Categories Brands Pricing campaign Price Reason Price Type Bulk update A…" at bounding box center [759, 381] width 1432 height 683
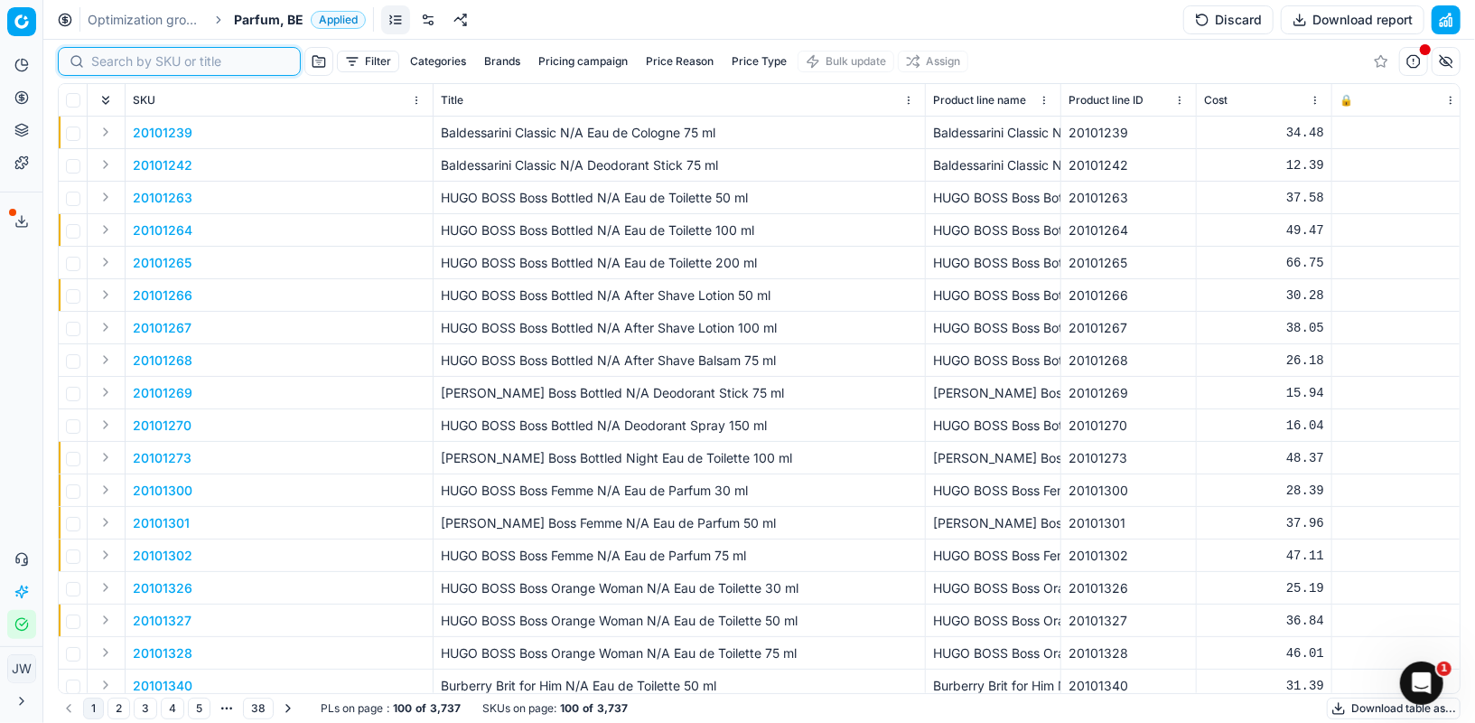
click at [113, 59] on input at bounding box center [190, 61] width 198 height 18
click at [139, 59] on input at bounding box center [190, 61] width 198 height 18
paste input "20103947"
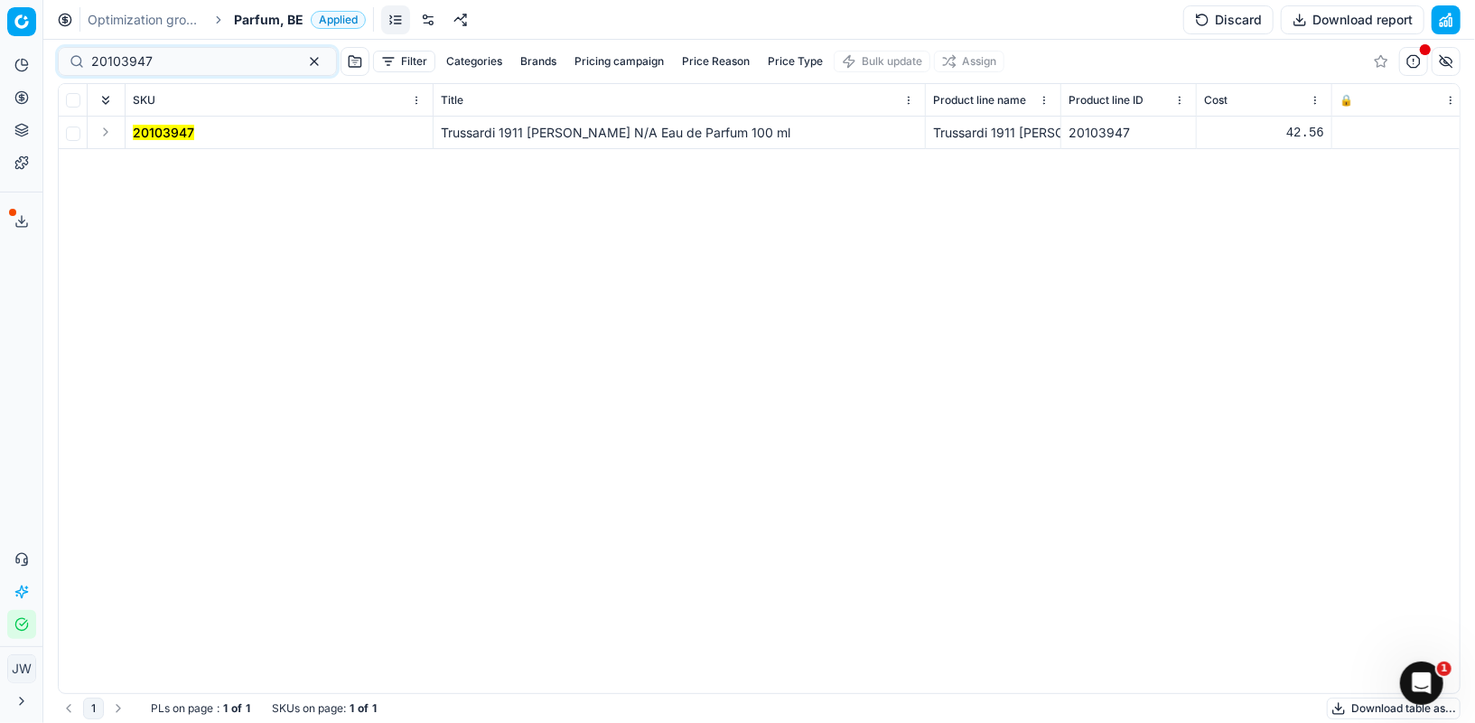
click at [103, 135] on button "Expand" at bounding box center [106, 132] width 22 height 22
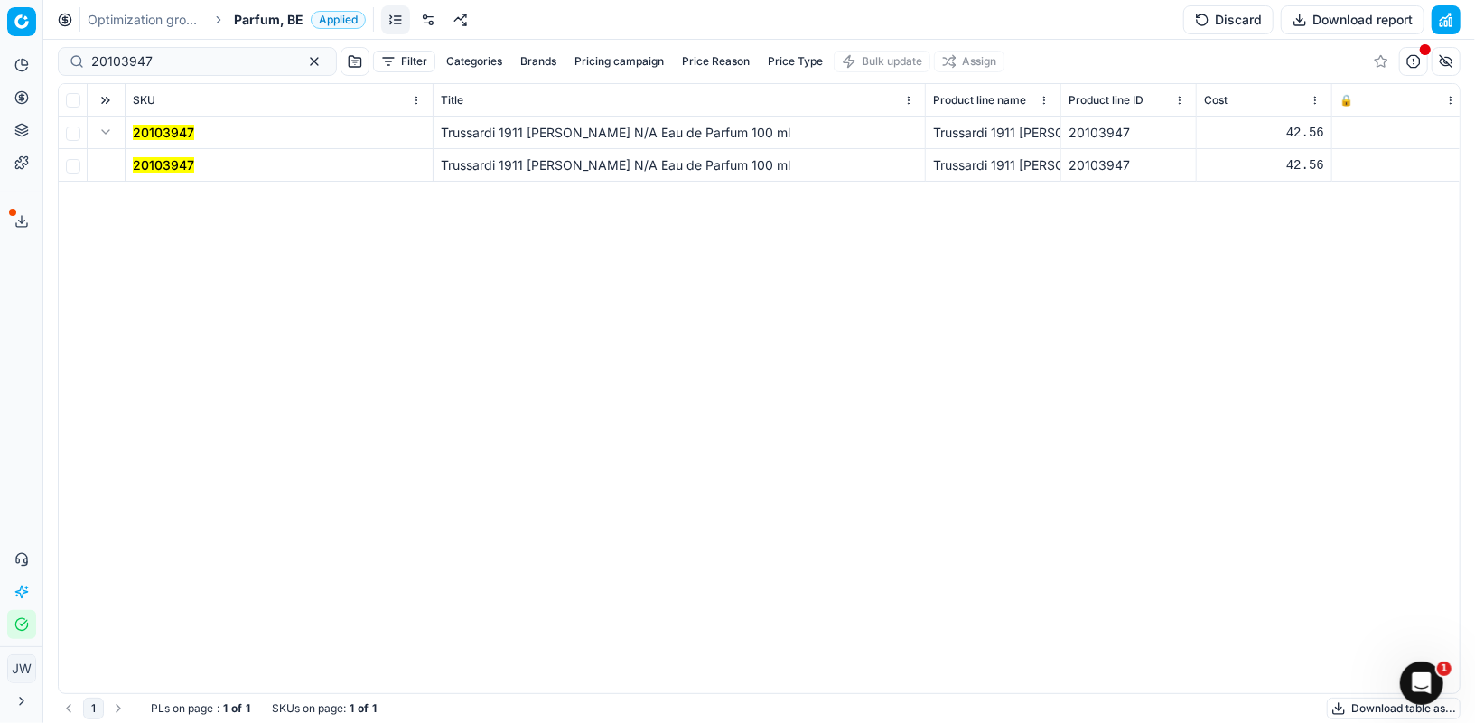
click at [156, 181] on div "20103947 Trussardi 1911 Donna N/A Eau de Parfum 100 ml Trussardi 1911 Donna N/A…" at bounding box center [759, 405] width 1401 height 576
click at [161, 165] on mark "20103947" at bounding box center [163, 164] width 61 height 15
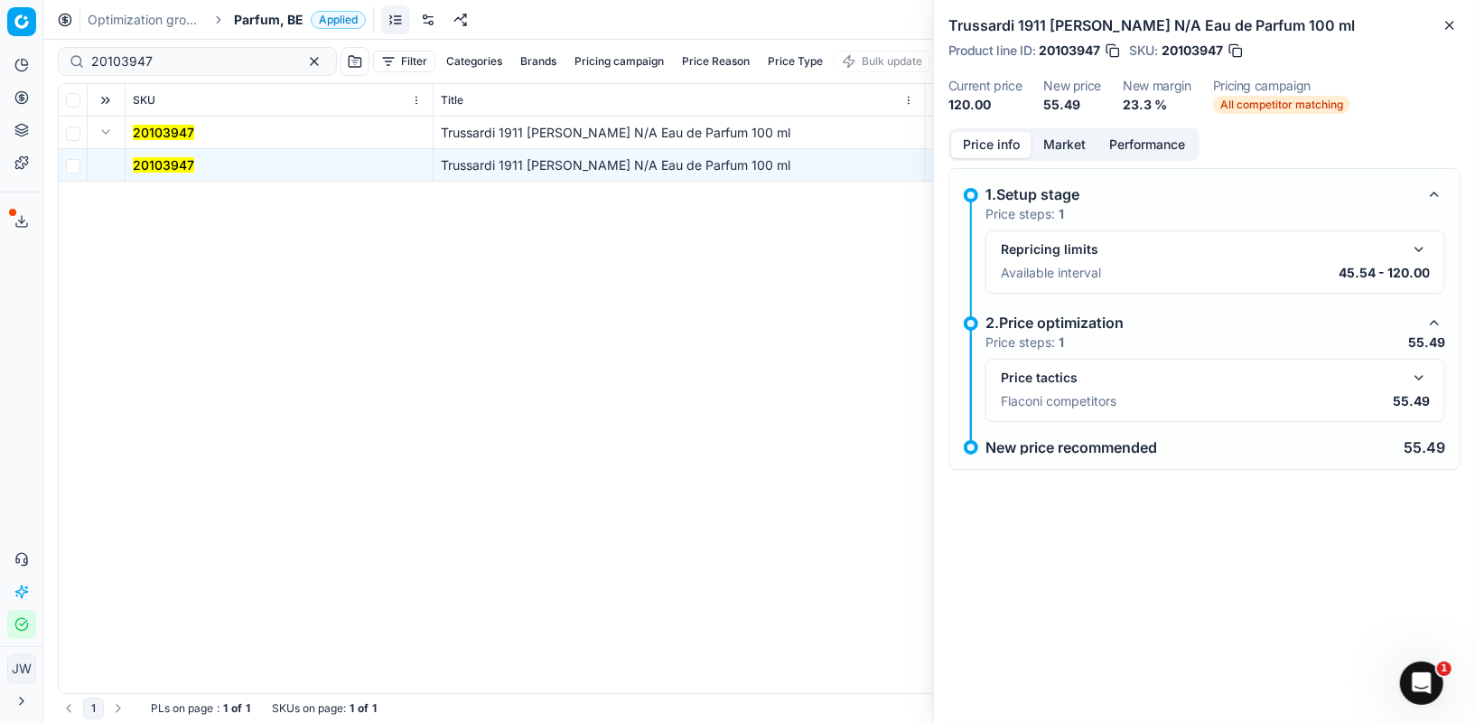
click at [1420, 369] on button "button" at bounding box center [1419, 378] width 22 height 22
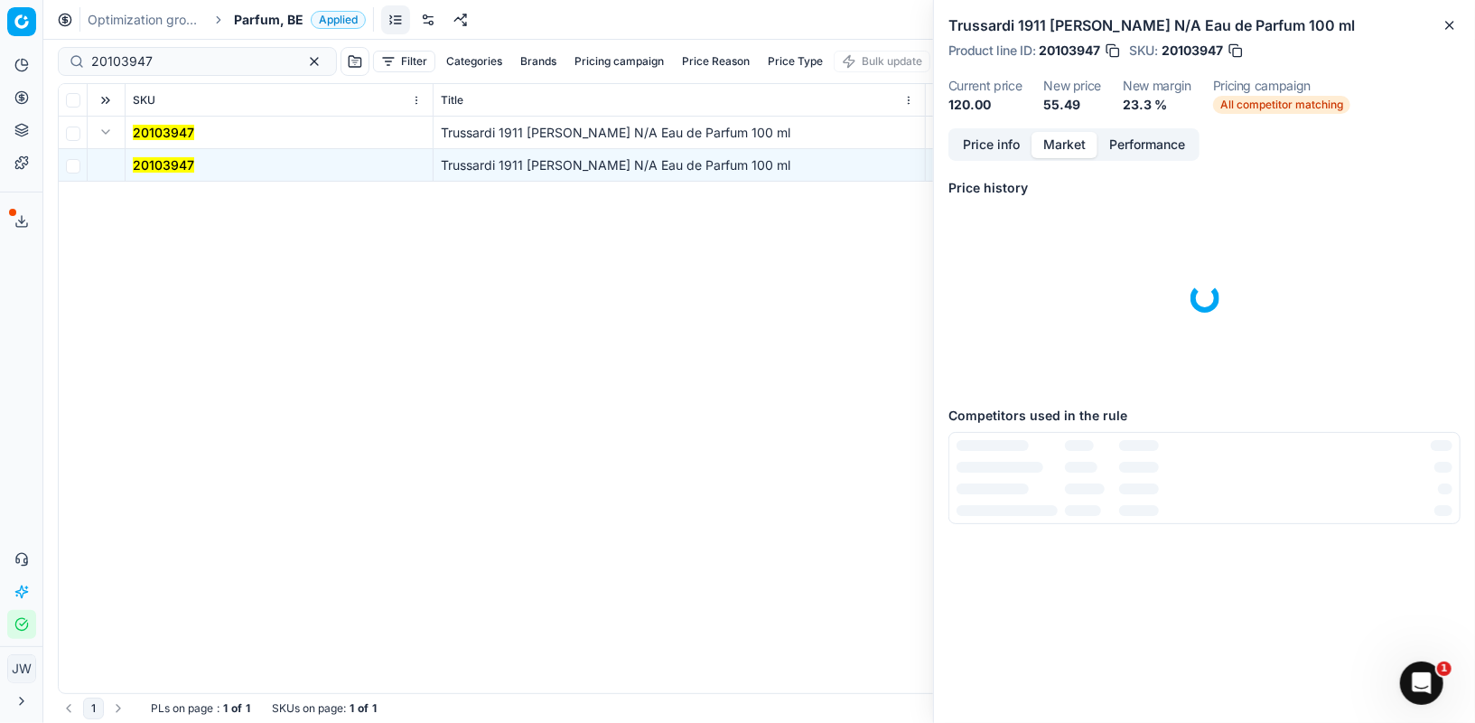
click at [1070, 145] on button "Market" at bounding box center [1065, 145] width 66 height 26
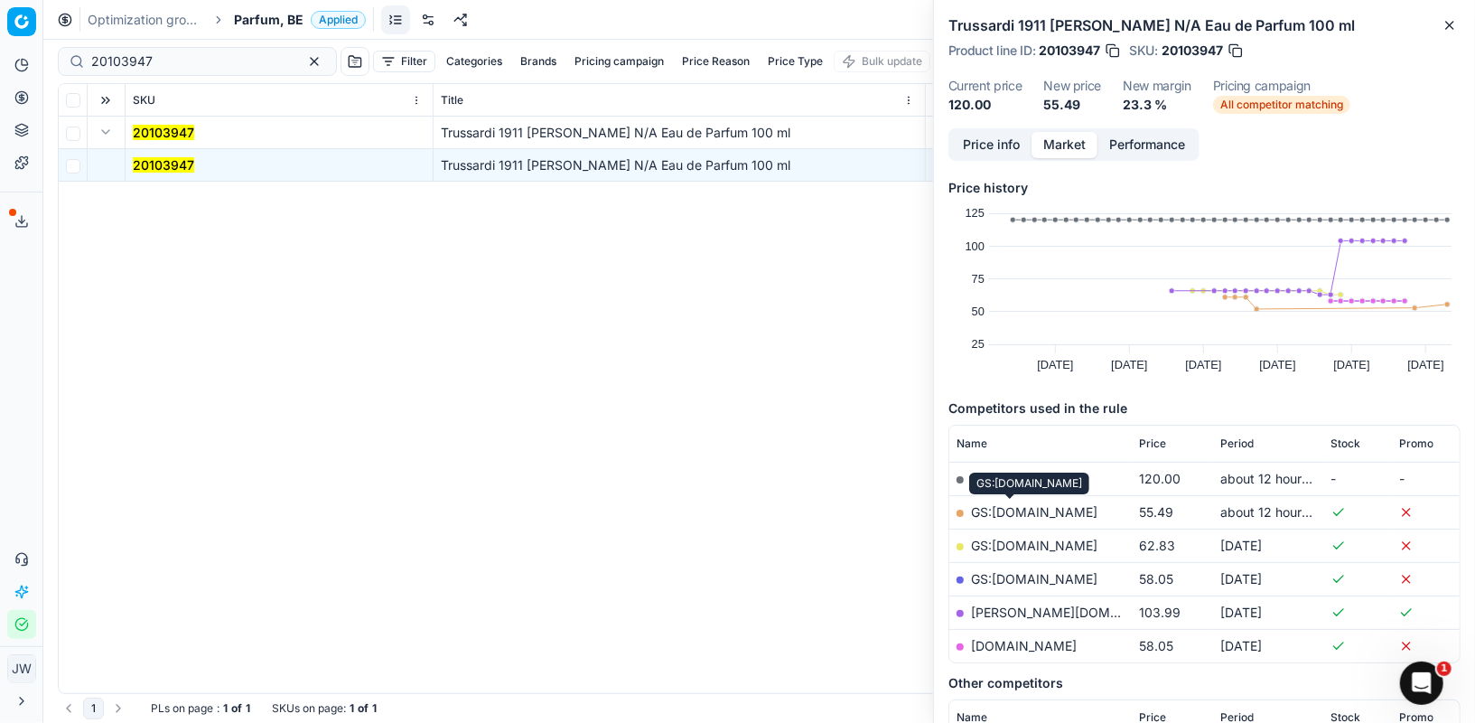
click at [1025, 513] on link "GS:Deloox.nl" at bounding box center [1034, 511] width 126 height 15
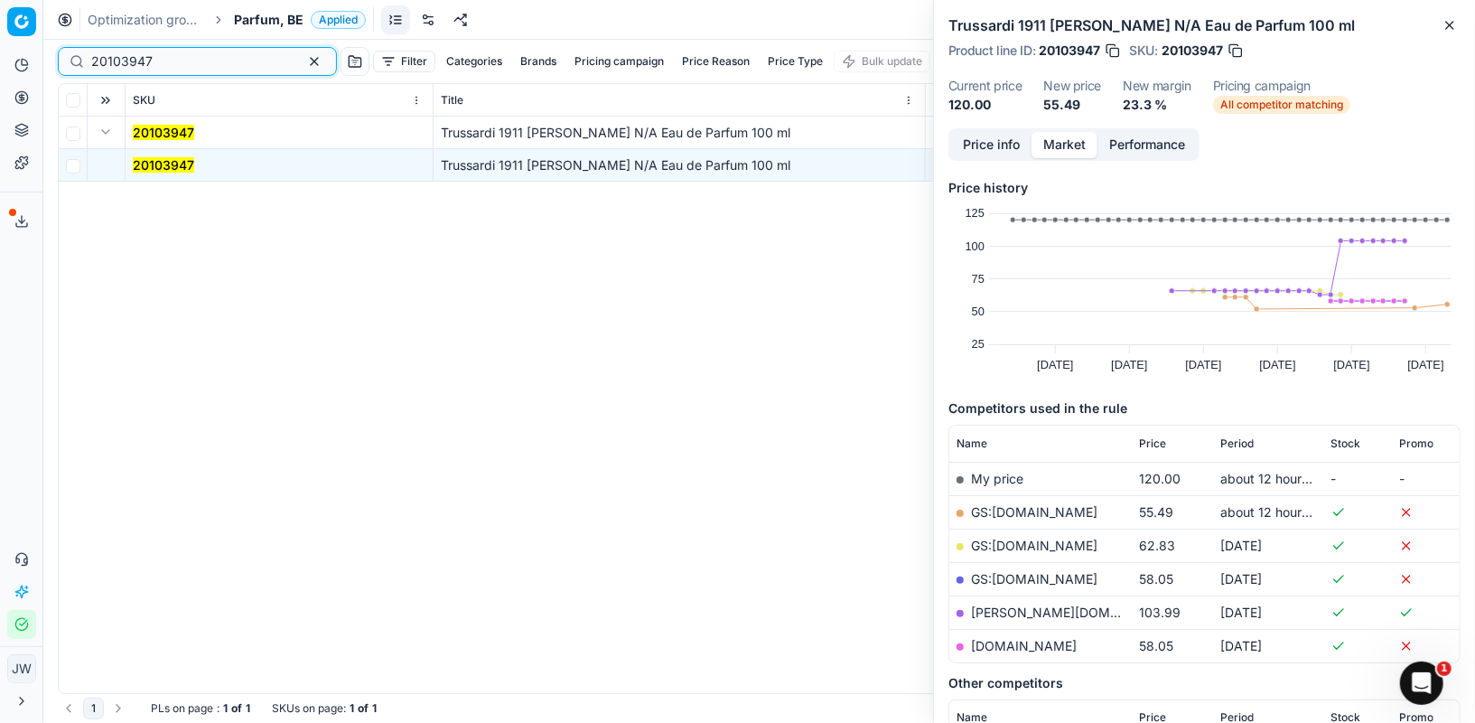
drag, startPoint x: 176, startPoint y: 60, endPoint x: 0, endPoint y: 0, distance: 186.0
click at [0, 0] on div "Pricing platform Analytics Pricing Product portfolio Templates Export service 1…" at bounding box center [737, 361] width 1475 height 723
paste input "2510"
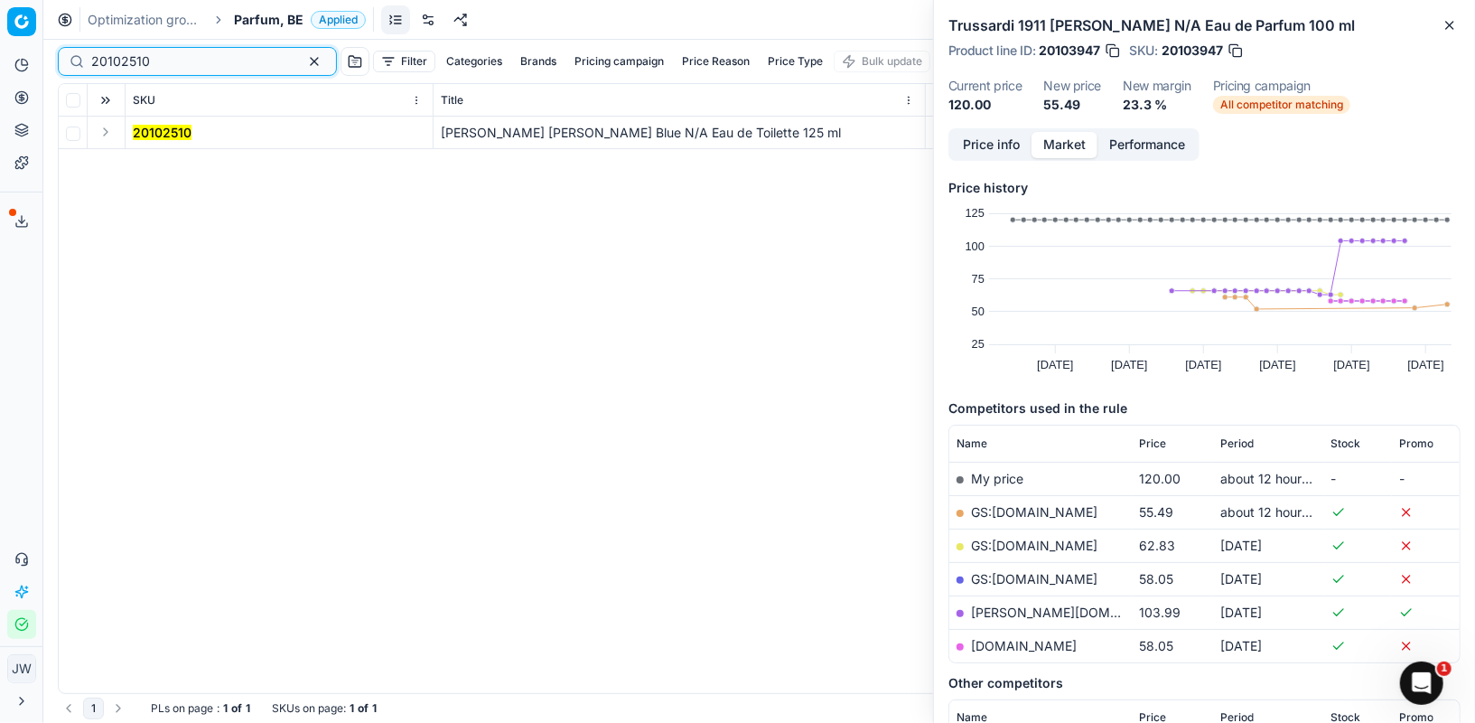
type input "20102510"
click at [108, 135] on button "Expand" at bounding box center [106, 132] width 22 height 22
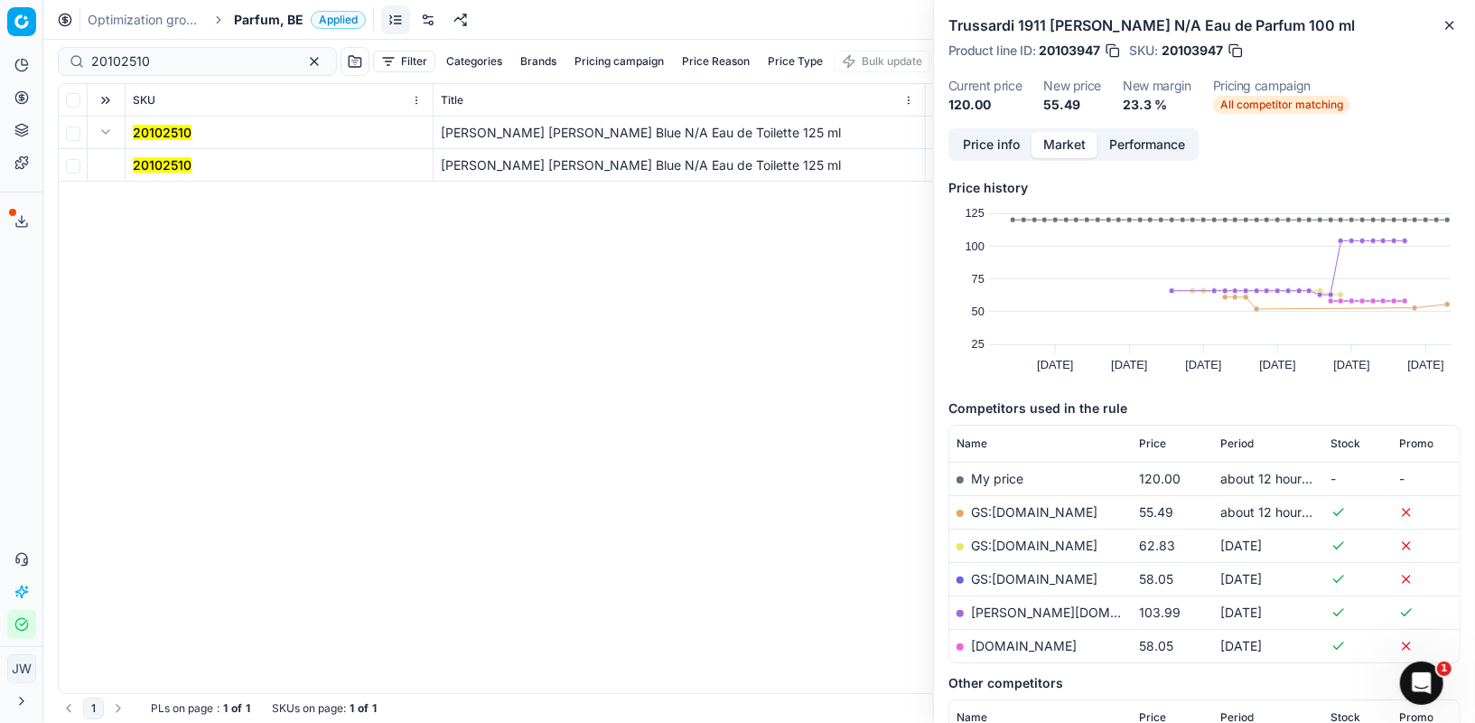
click at [173, 159] on mark "20102510" at bounding box center [162, 164] width 59 height 15
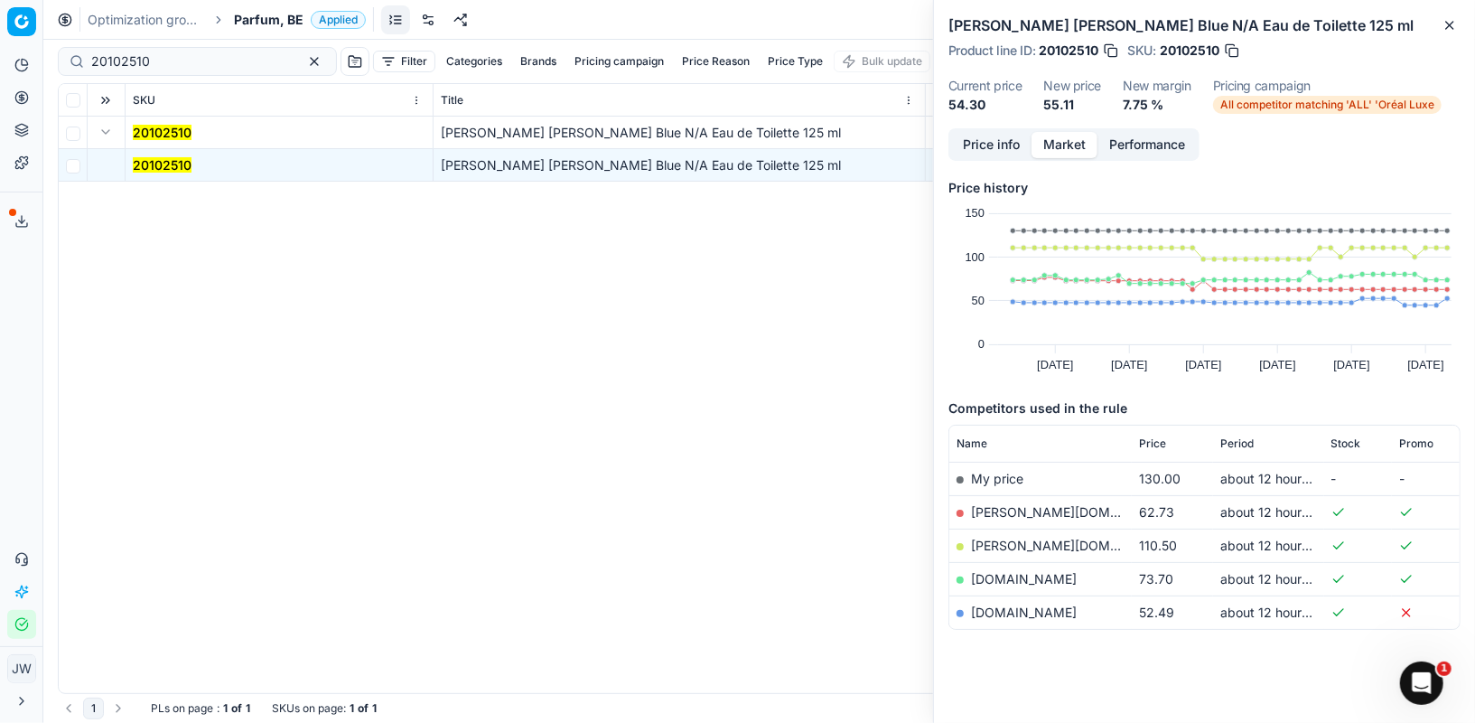
click at [999, 604] on link "parfumdreams.be" at bounding box center [1024, 611] width 106 height 15
click at [28, 107] on button "Pricing" at bounding box center [21, 97] width 29 height 29
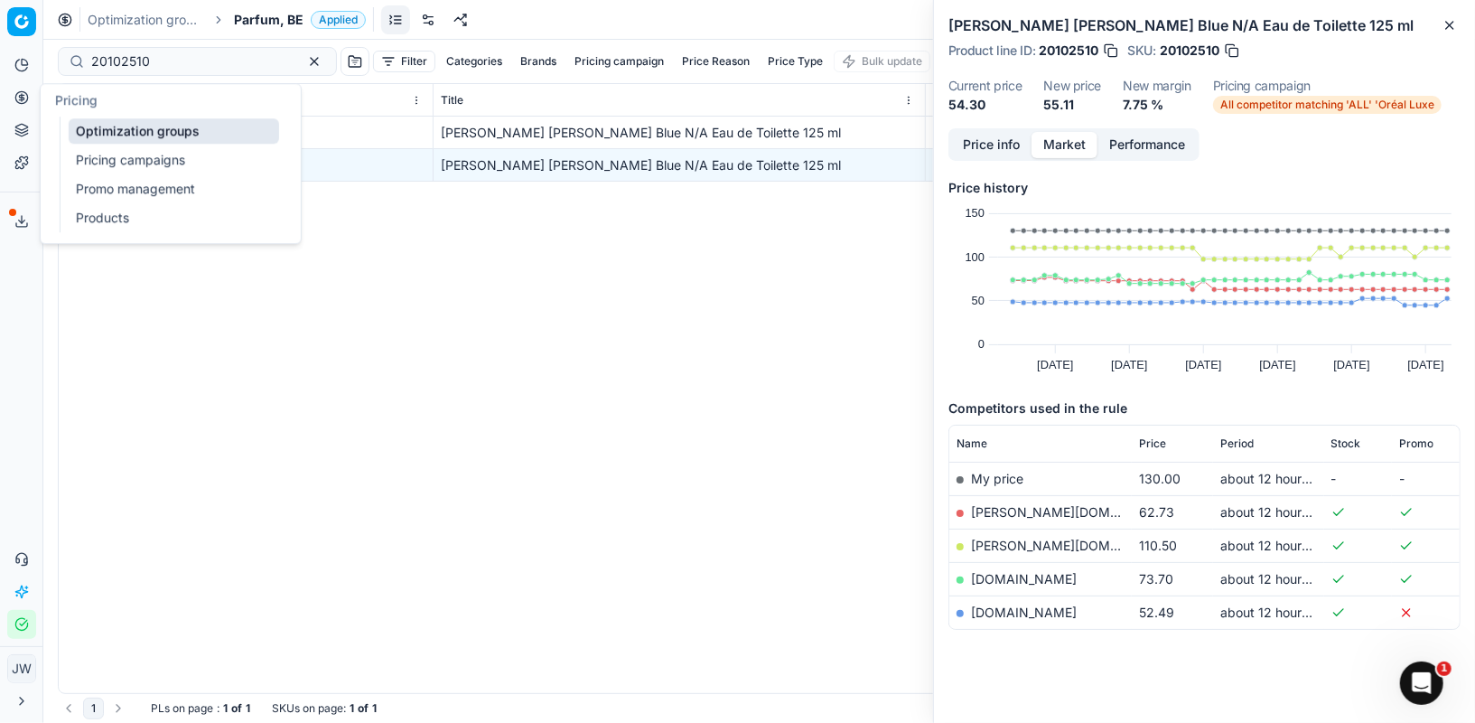
click at [102, 135] on link "Optimization groups" at bounding box center [174, 130] width 210 height 25
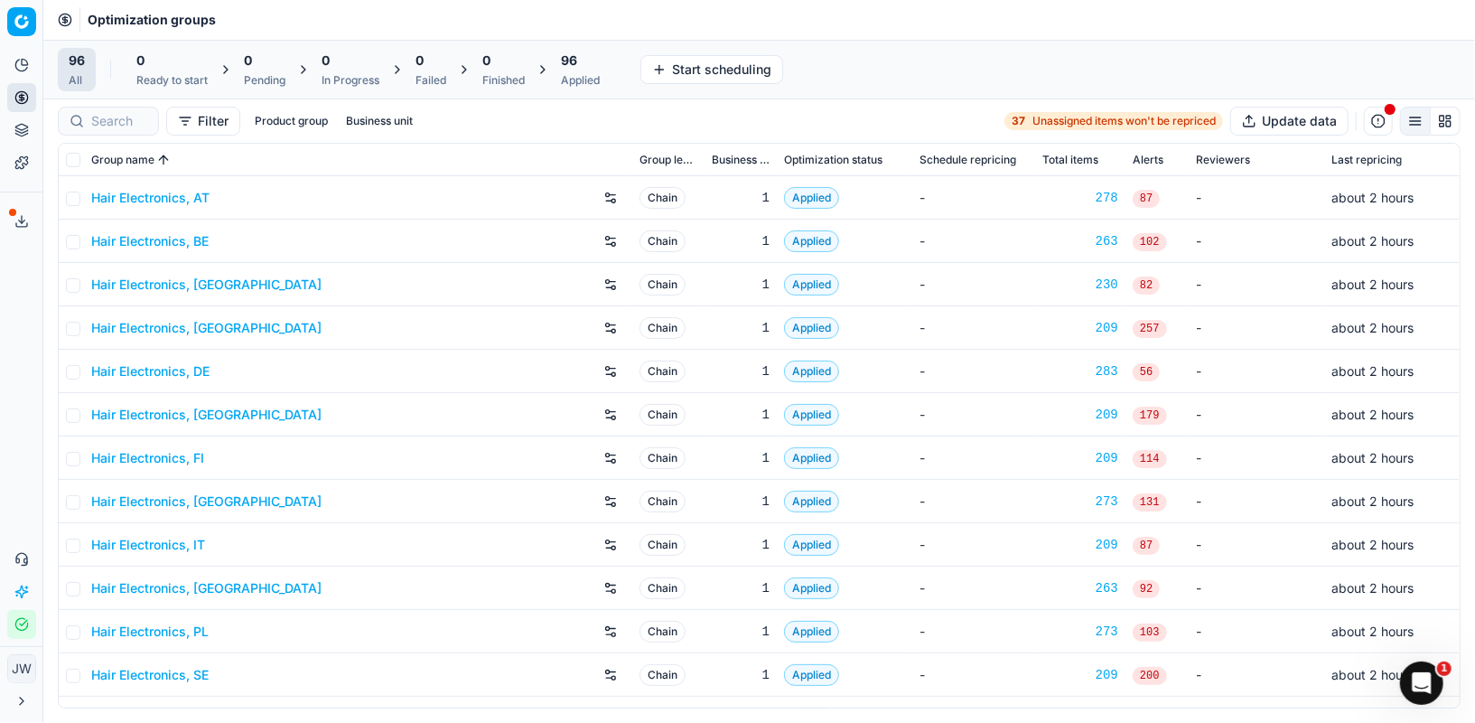
click at [566, 71] on div "96 Applied" at bounding box center [580, 69] width 39 height 36
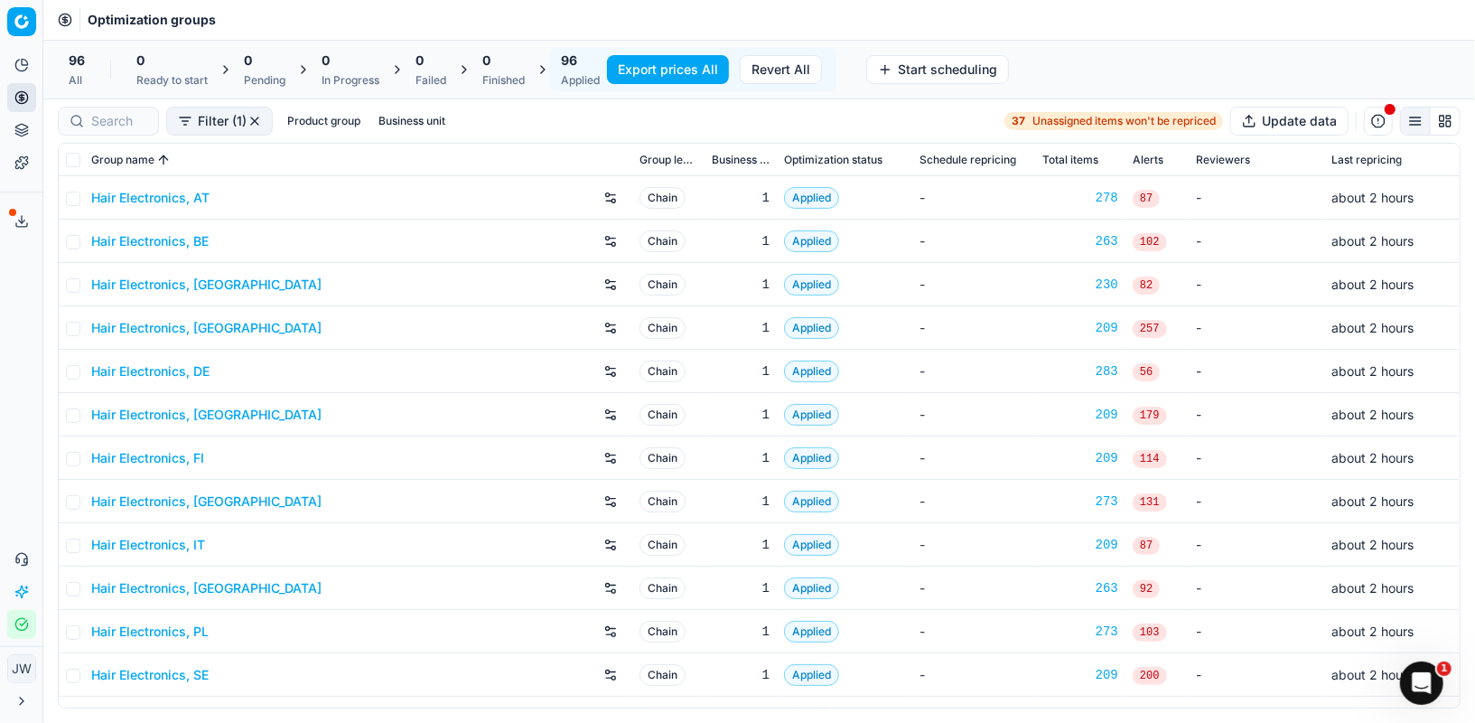
click at [684, 67] on button "Export prices All" at bounding box center [668, 69] width 122 height 29
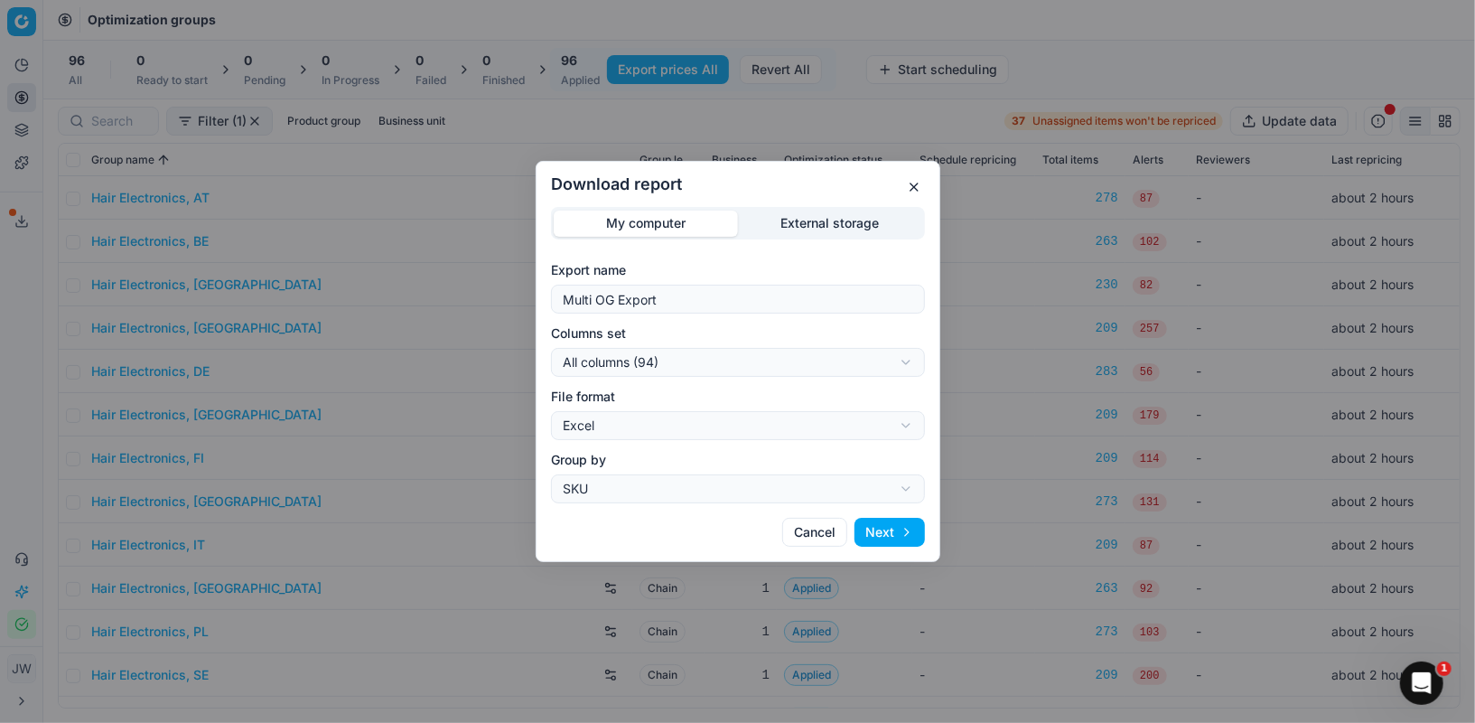
click at [732, 354] on div "Download report My computer External storage Export name Multi OG Export Column…" at bounding box center [737, 361] width 1475 height 723
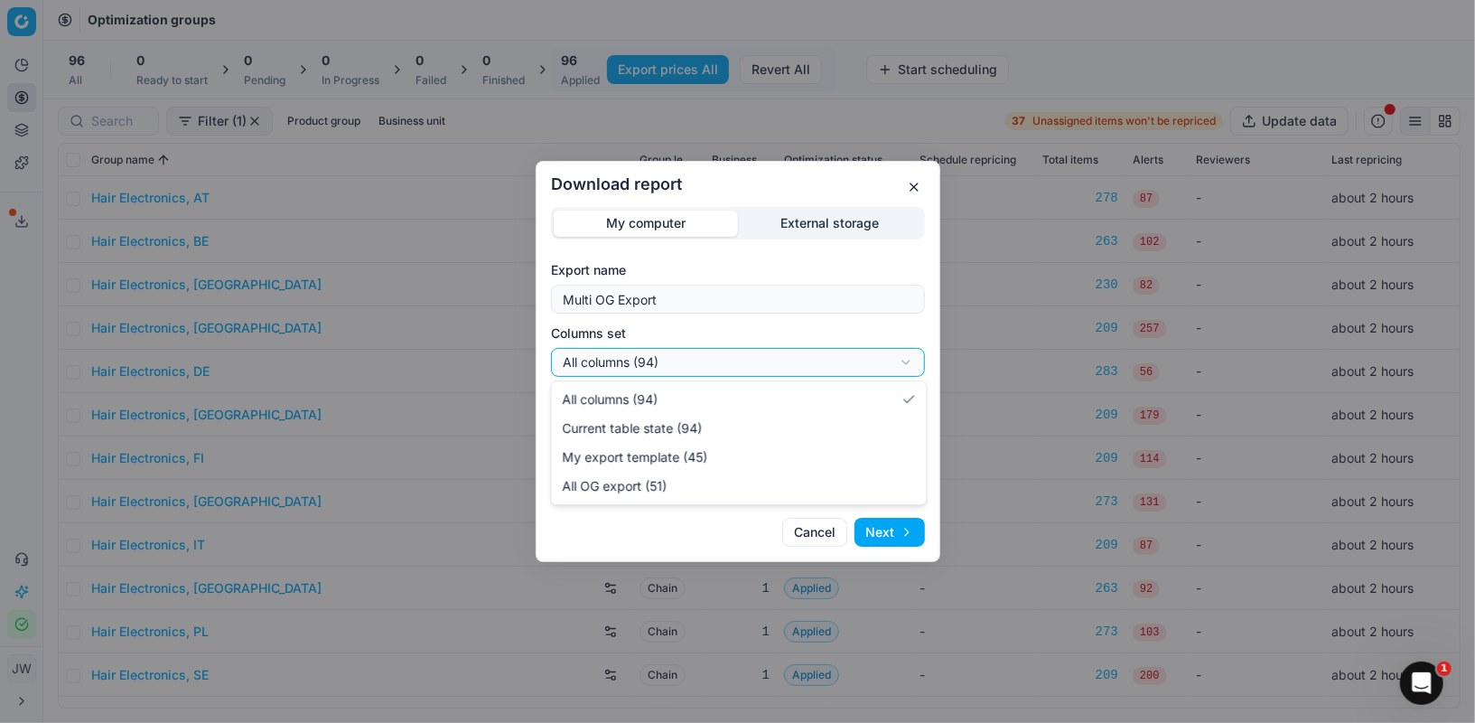
select select "custom"
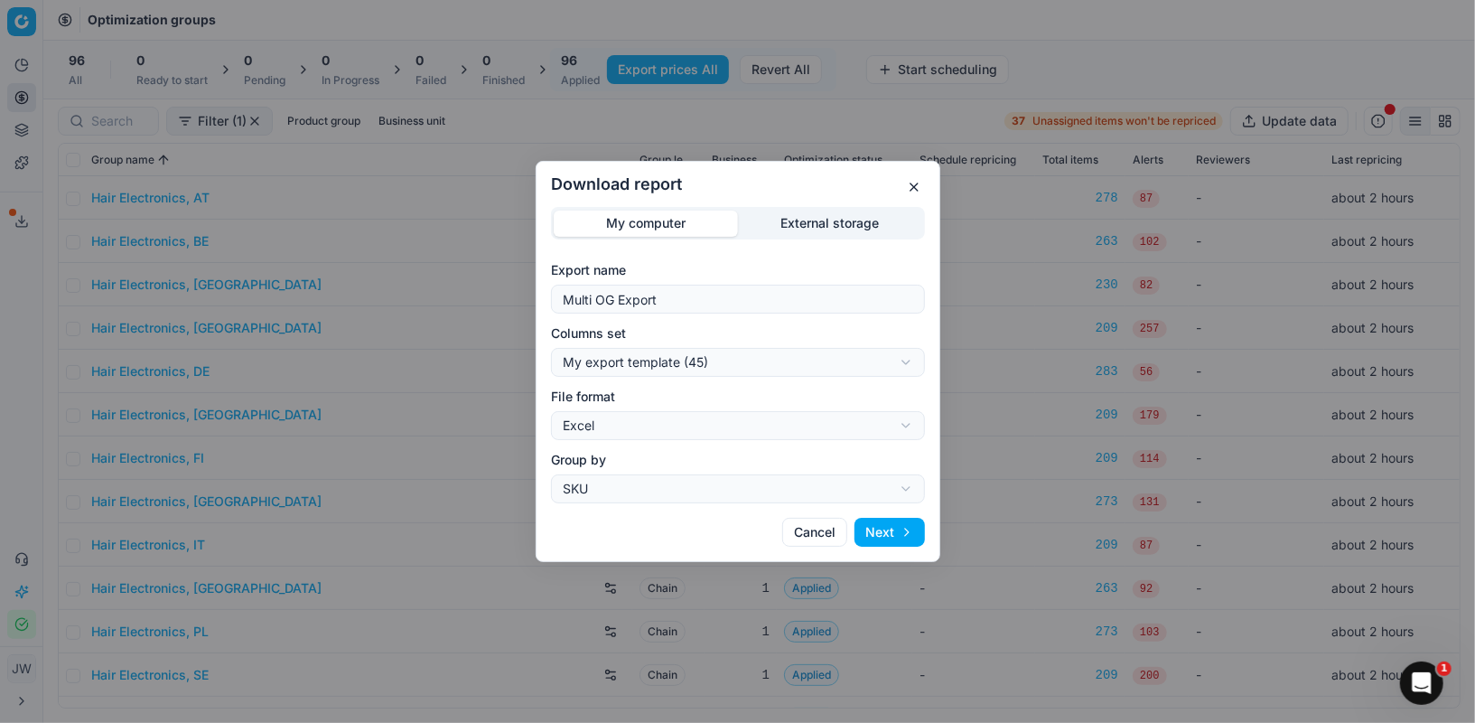
click at [900, 524] on button "Next" at bounding box center [890, 532] width 70 height 29
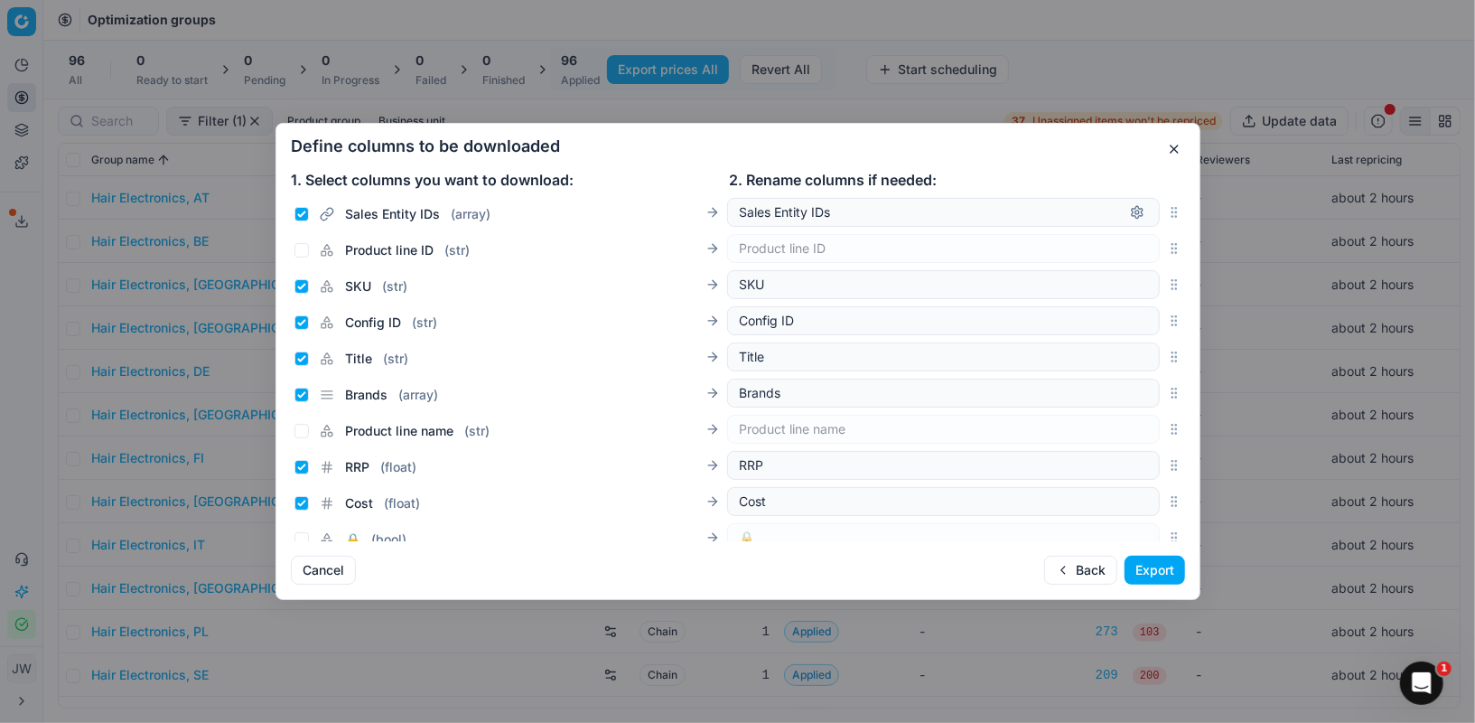
click at [1169, 150] on button "button" at bounding box center [1174, 149] width 22 height 22
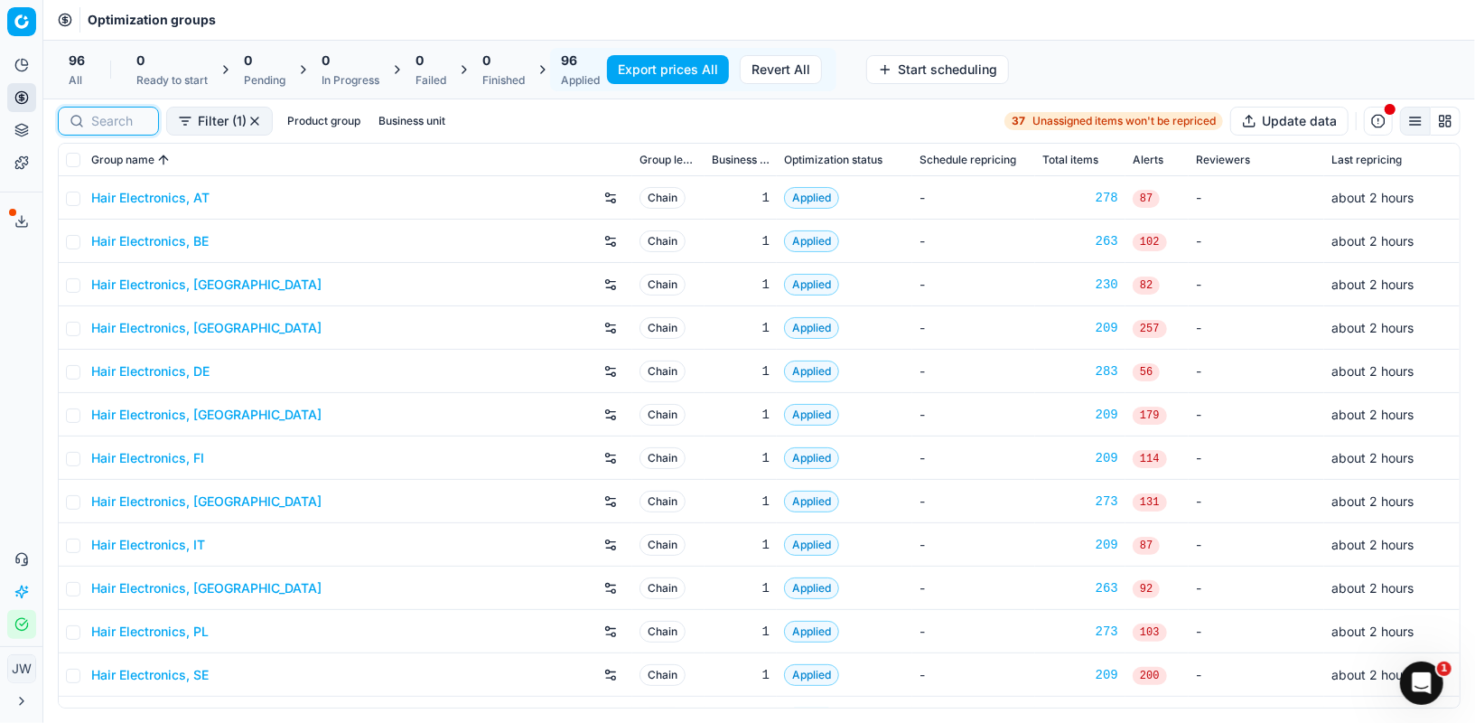
click at [102, 112] on input at bounding box center [119, 121] width 56 height 18
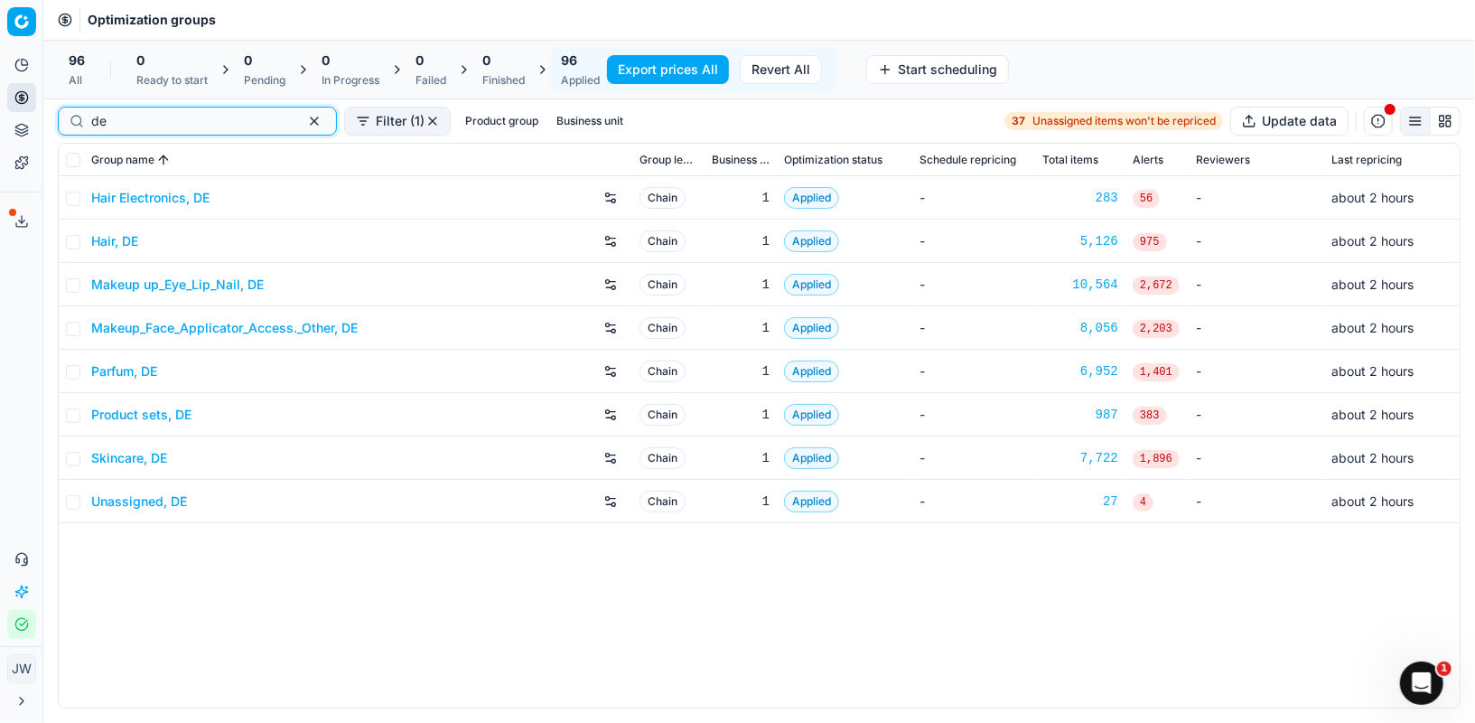
type input "de"
click at [117, 241] on link "Hair, DE" at bounding box center [114, 241] width 47 height 18
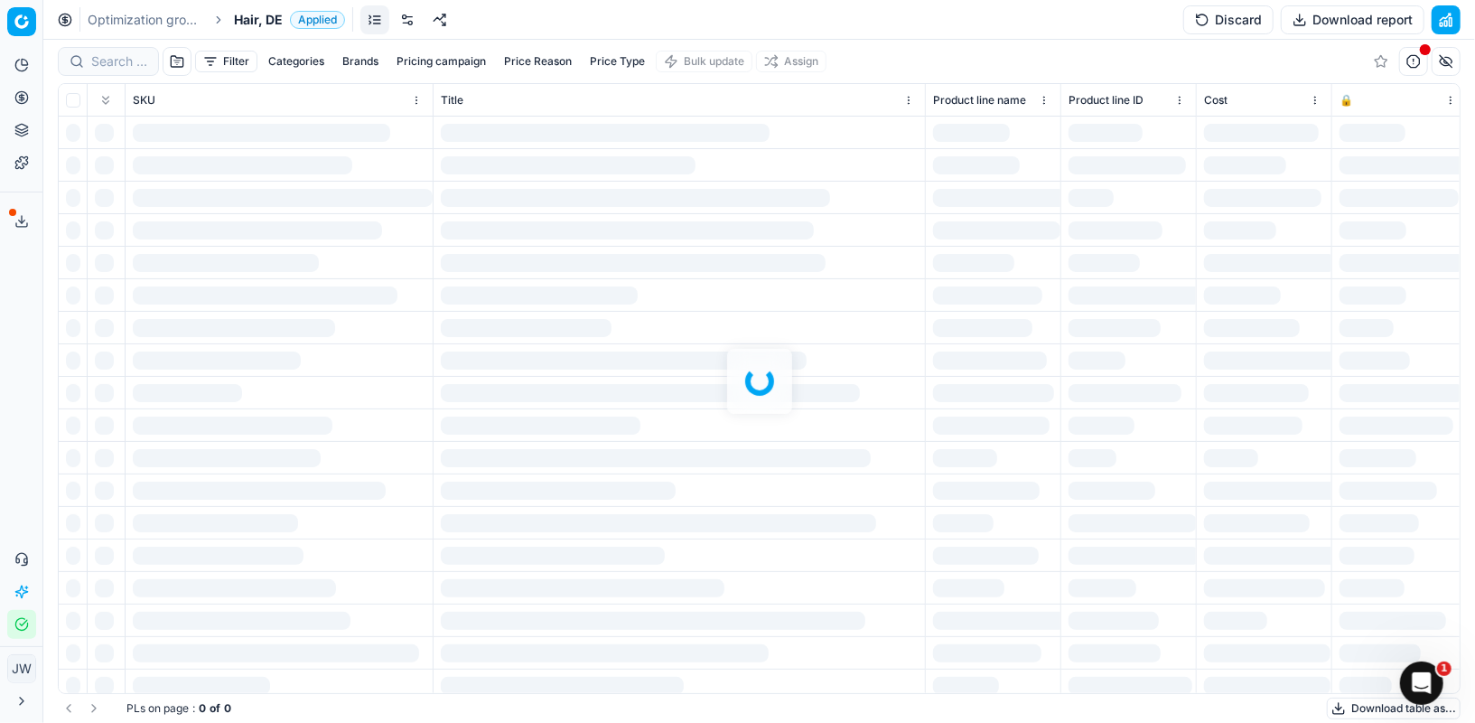
click at [113, 70] on div "Filter Categories Brands Pricing campaign Price Reason Price Type Bulk update A…" at bounding box center [759, 381] width 1432 height 683
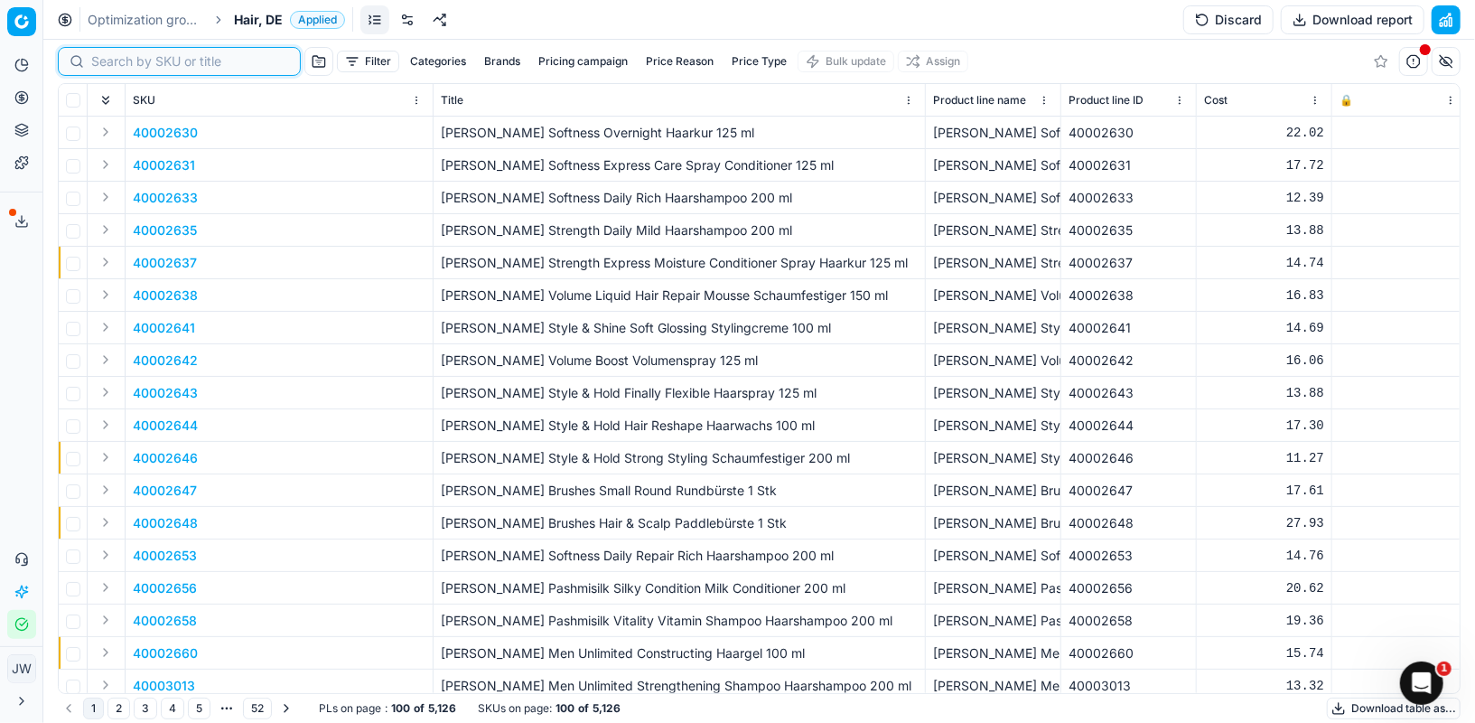
click at [117, 54] on input at bounding box center [190, 61] width 198 height 18
click at [158, 70] on div at bounding box center [179, 61] width 243 height 29
paste input "90004975-0007509"
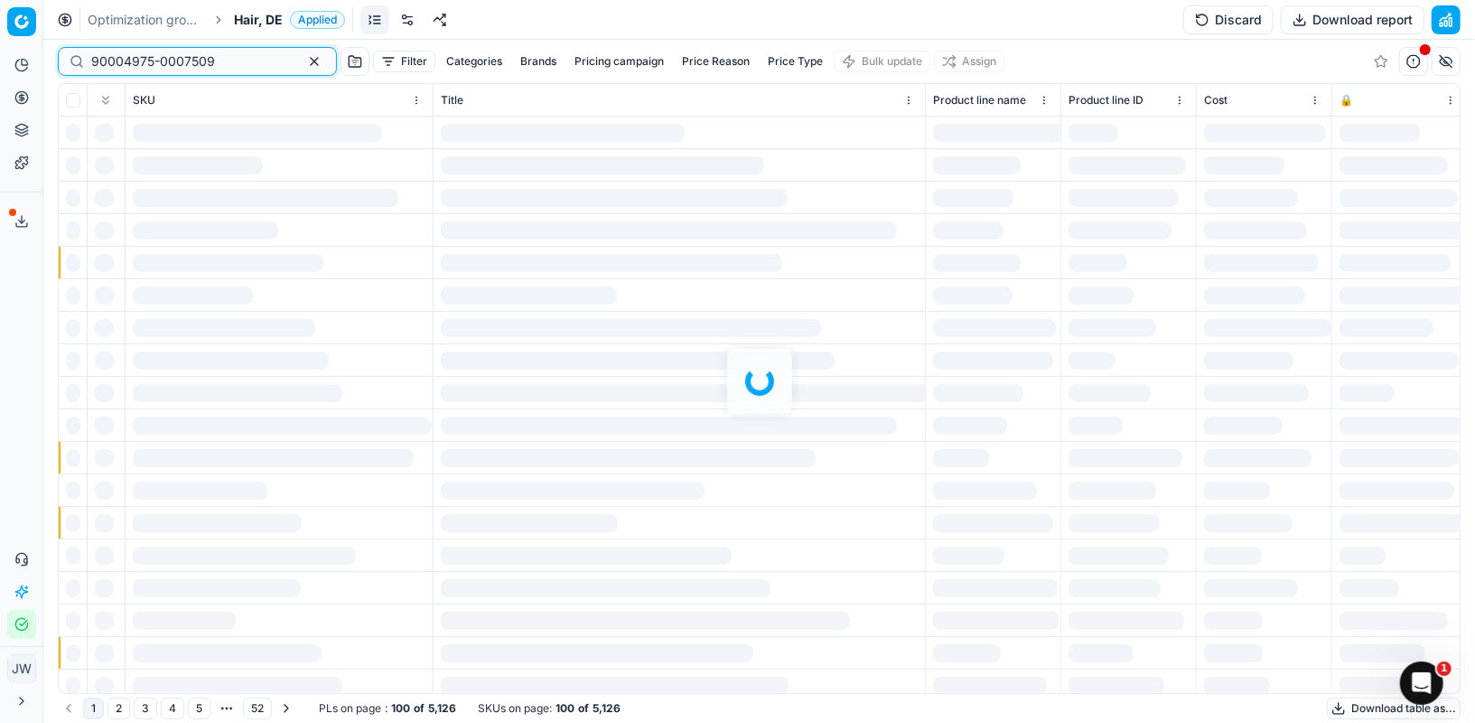
type input "90004975-0007509"
click at [303, 19] on span "Applied" at bounding box center [317, 20] width 55 height 18
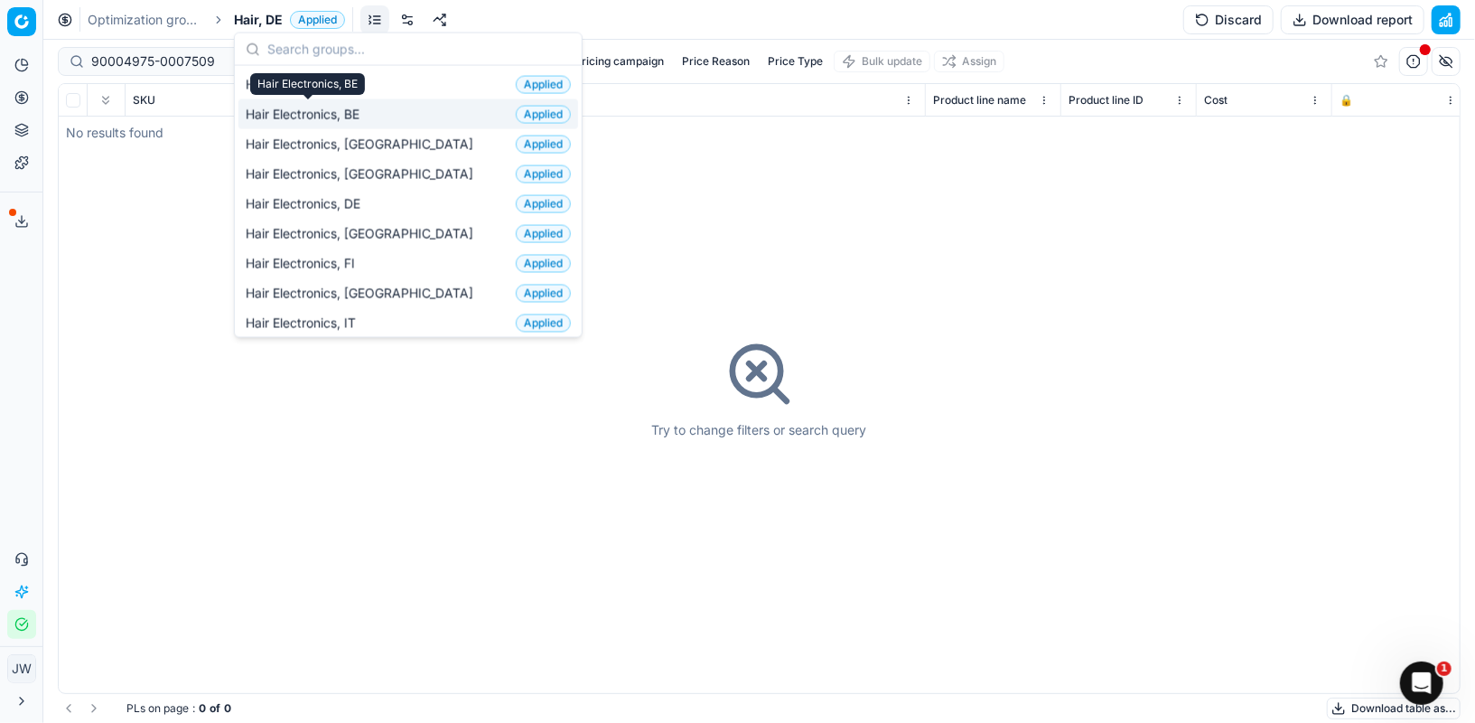
click at [316, 108] on span "Hair Electronics, BE" at bounding box center [306, 114] width 121 height 18
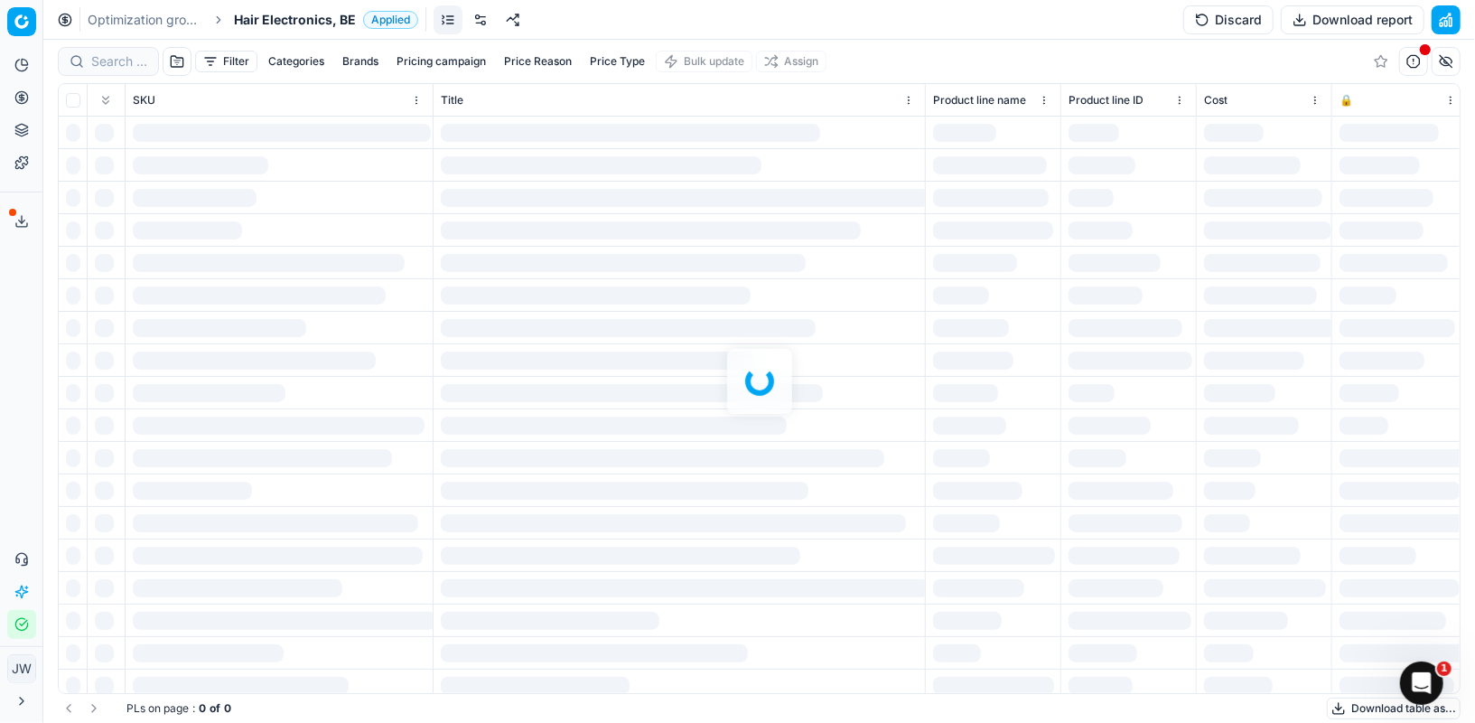
click at [117, 59] on div at bounding box center [759, 381] width 1432 height 683
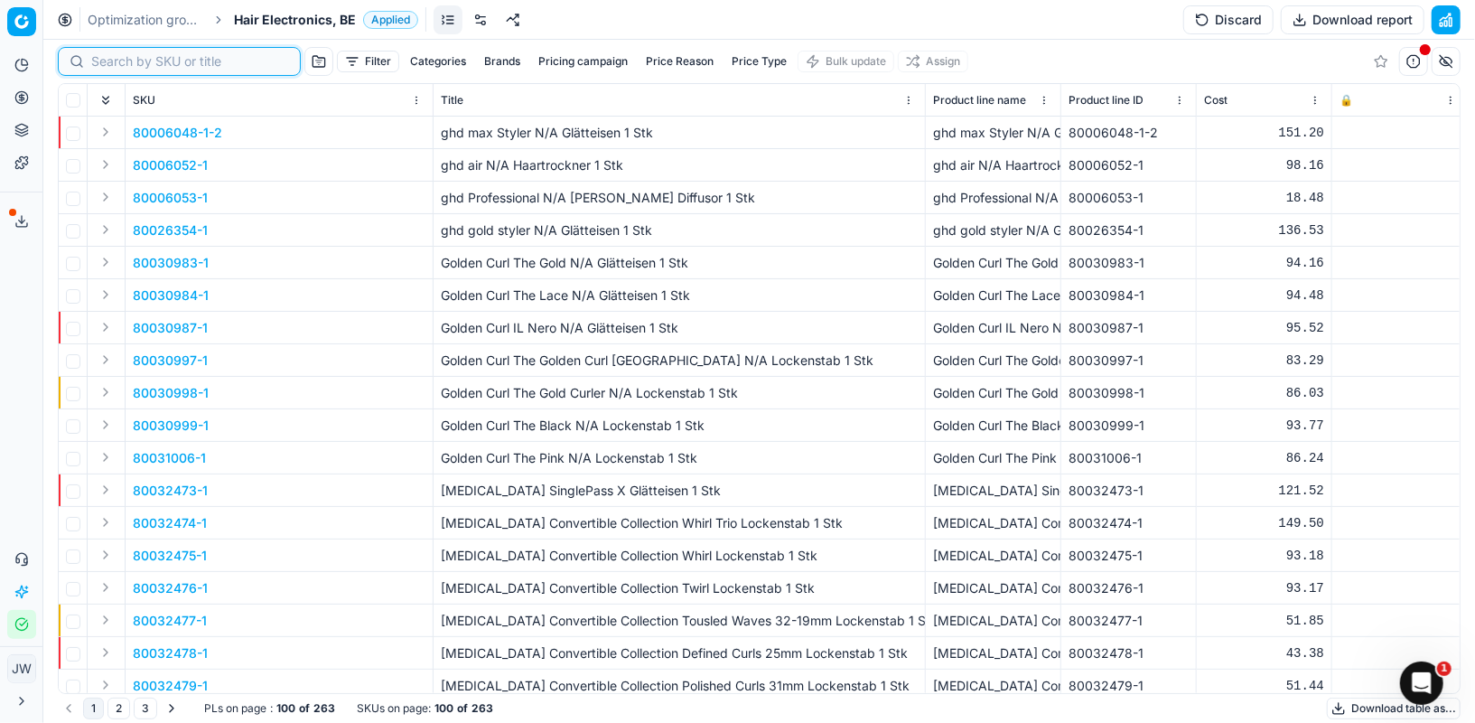
click at [95, 60] on input at bounding box center [190, 61] width 198 height 18
paste input "90004975-0007509"
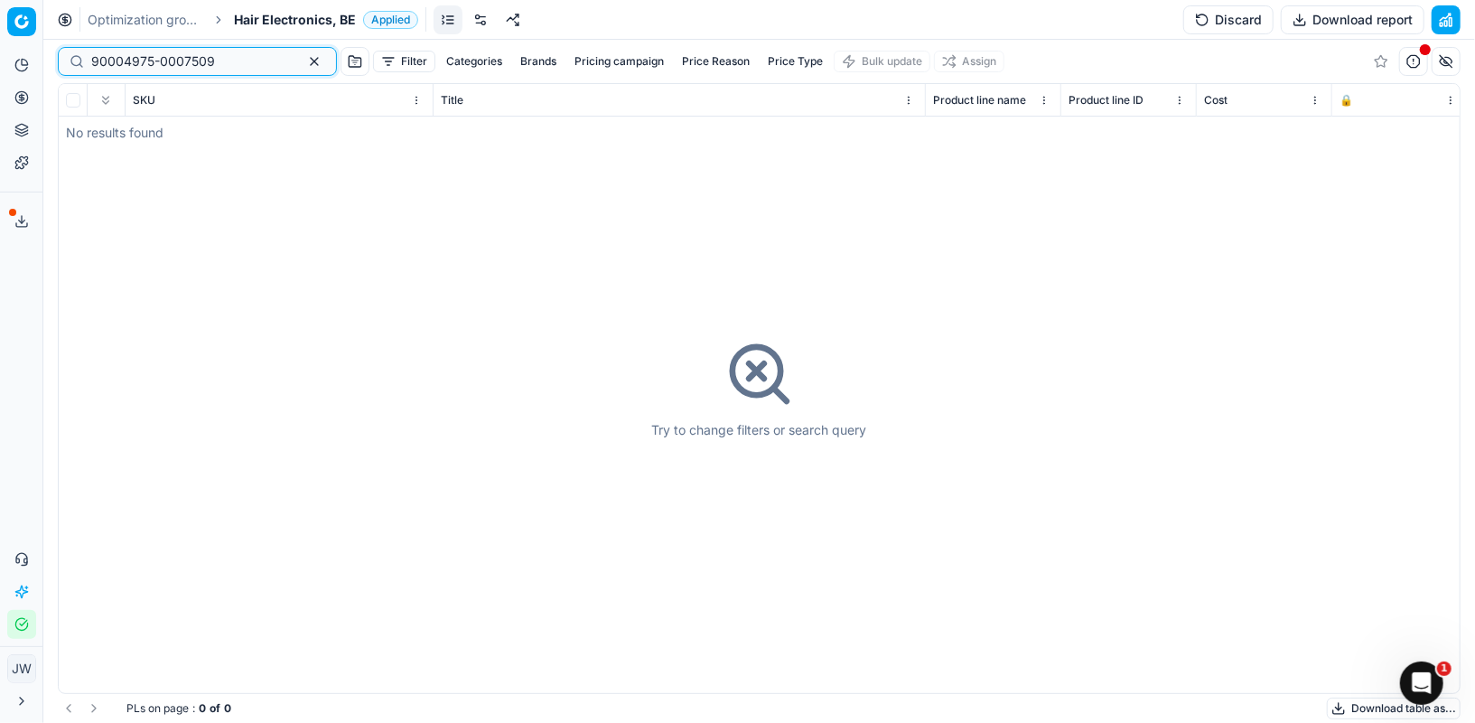
type input "90004975-0007509"
click at [283, 23] on span "Hair Electronics, BE" at bounding box center [295, 20] width 122 height 18
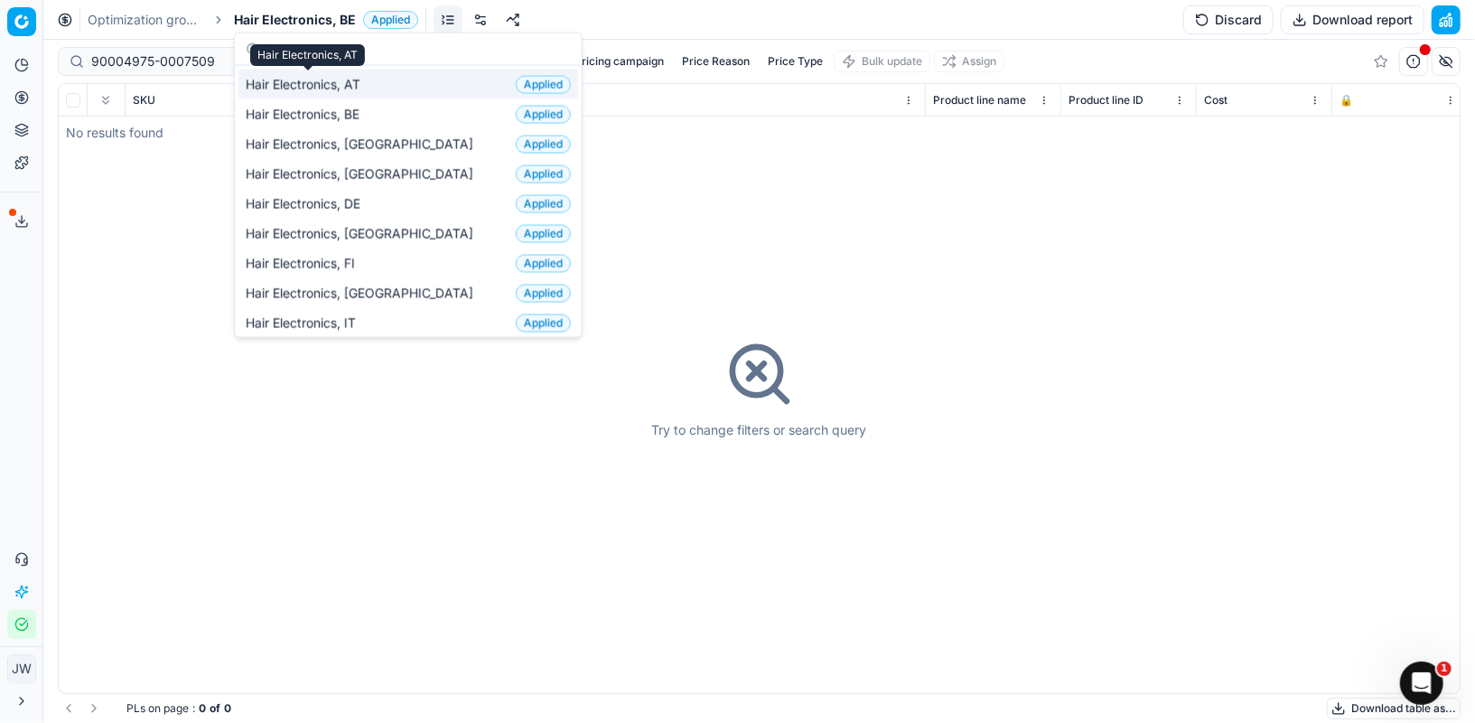
click at [309, 82] on span "Hair Electronics, AT" at bounding box center [307, 84] width 122 height 18
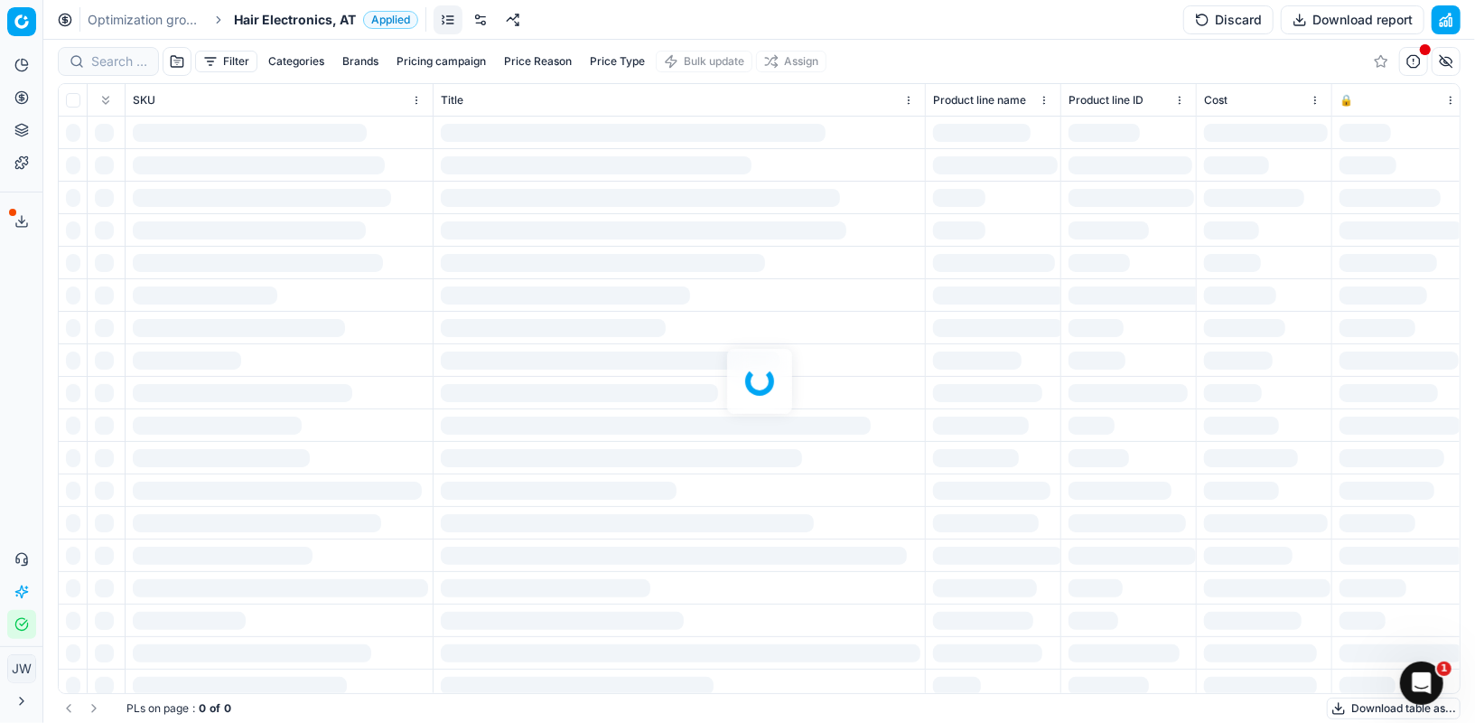
click at [122, 61] on div at bounding box center [759, 381] width 1432 height 683
click at [116, 61] on div at bounding box center [759, 381] width 1432 height 683
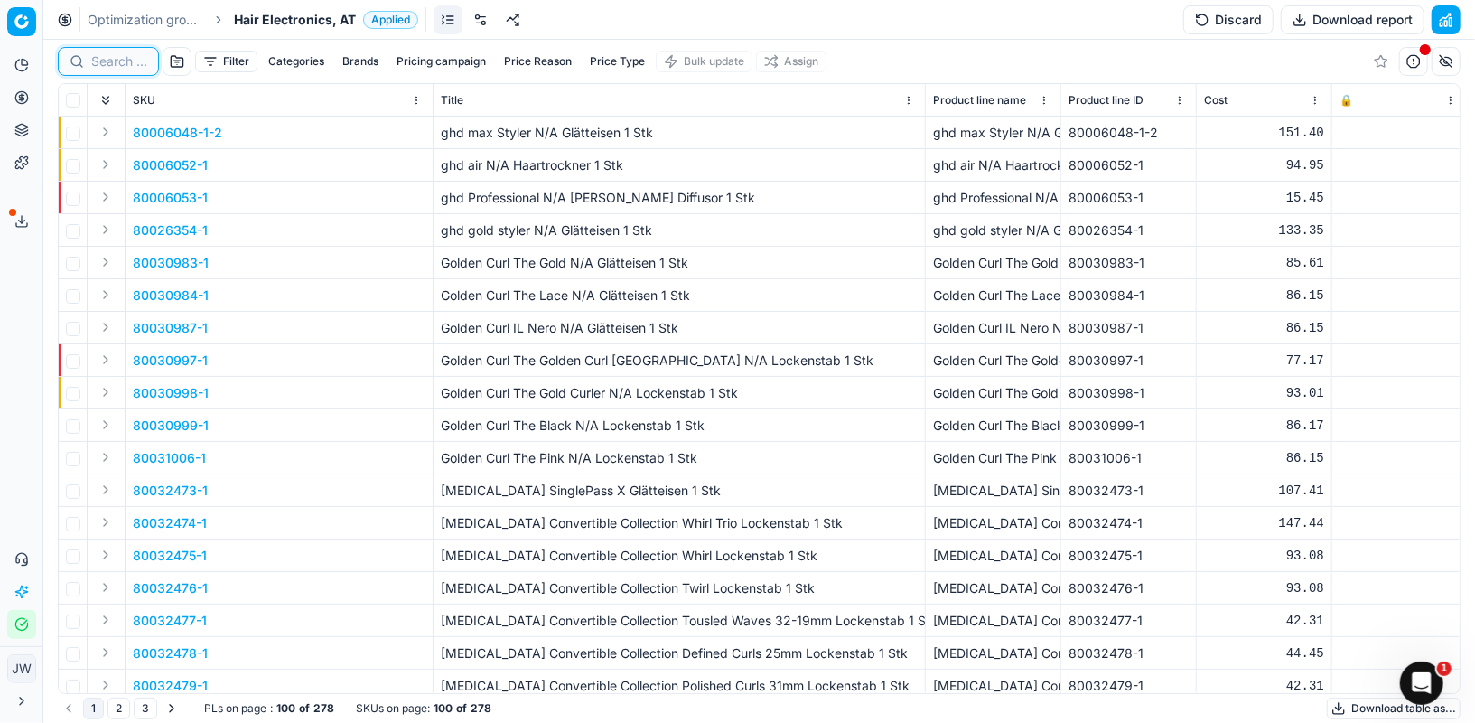
click at [113, 60] on input at bounding box center [119, 61] width 56 height 18
paste input "90004975-0007509"
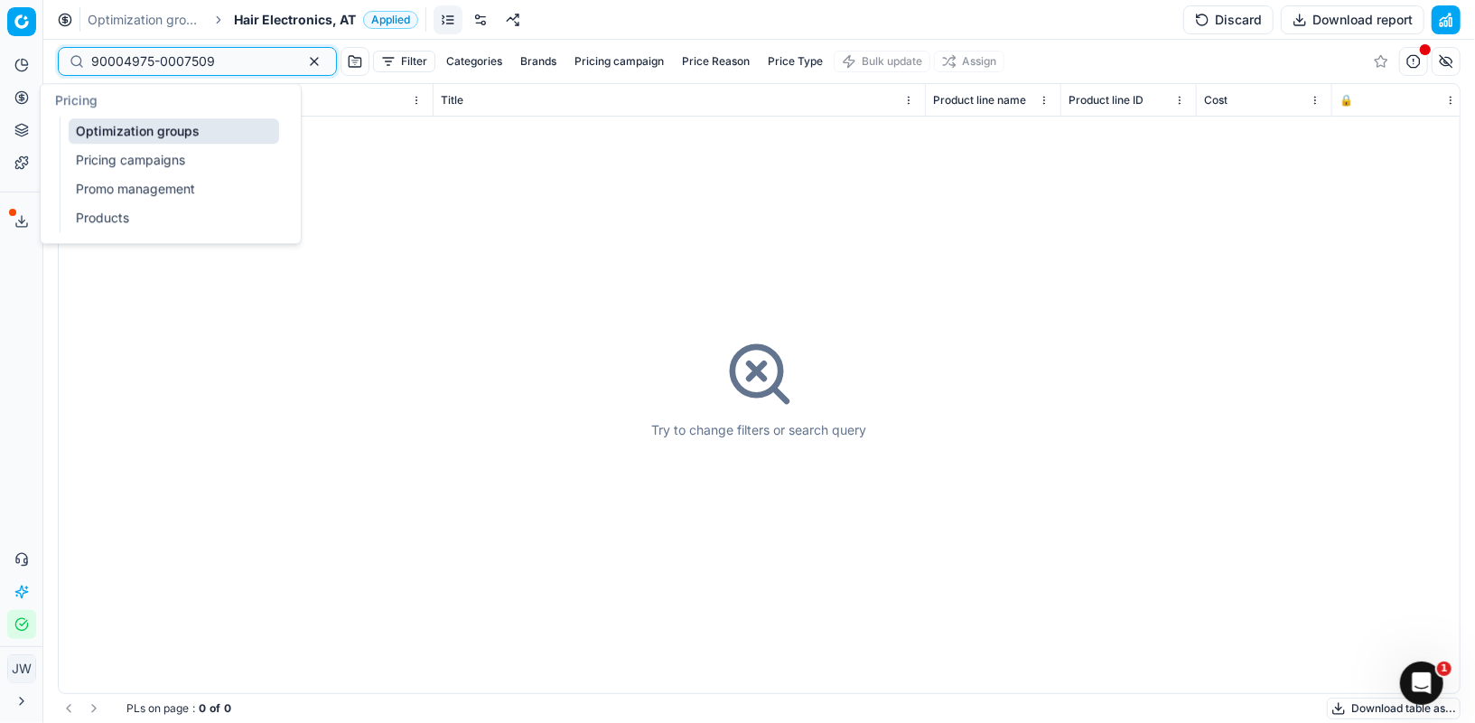
type input "90004975-0007509"
click at [22, 136] on icon at bounding box center [21, 130] width 14 height 14
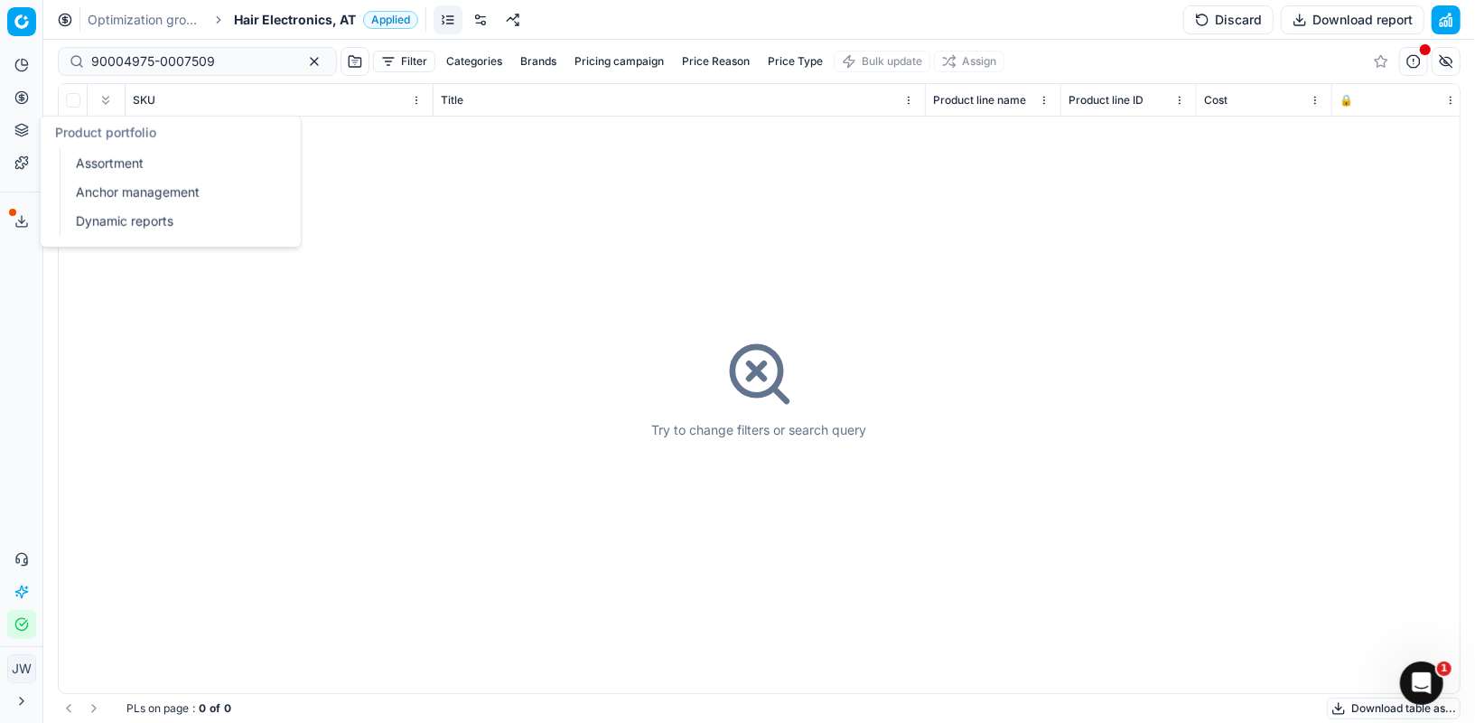
click at [96, 147] on div "Product portfolio Assortment Anchor management Dynamic reports" at bounding box center [171, 182] width 260 height 130
click at [96, 154] on link "Assortment" at bounding box center [174, 163] width 210 height 25
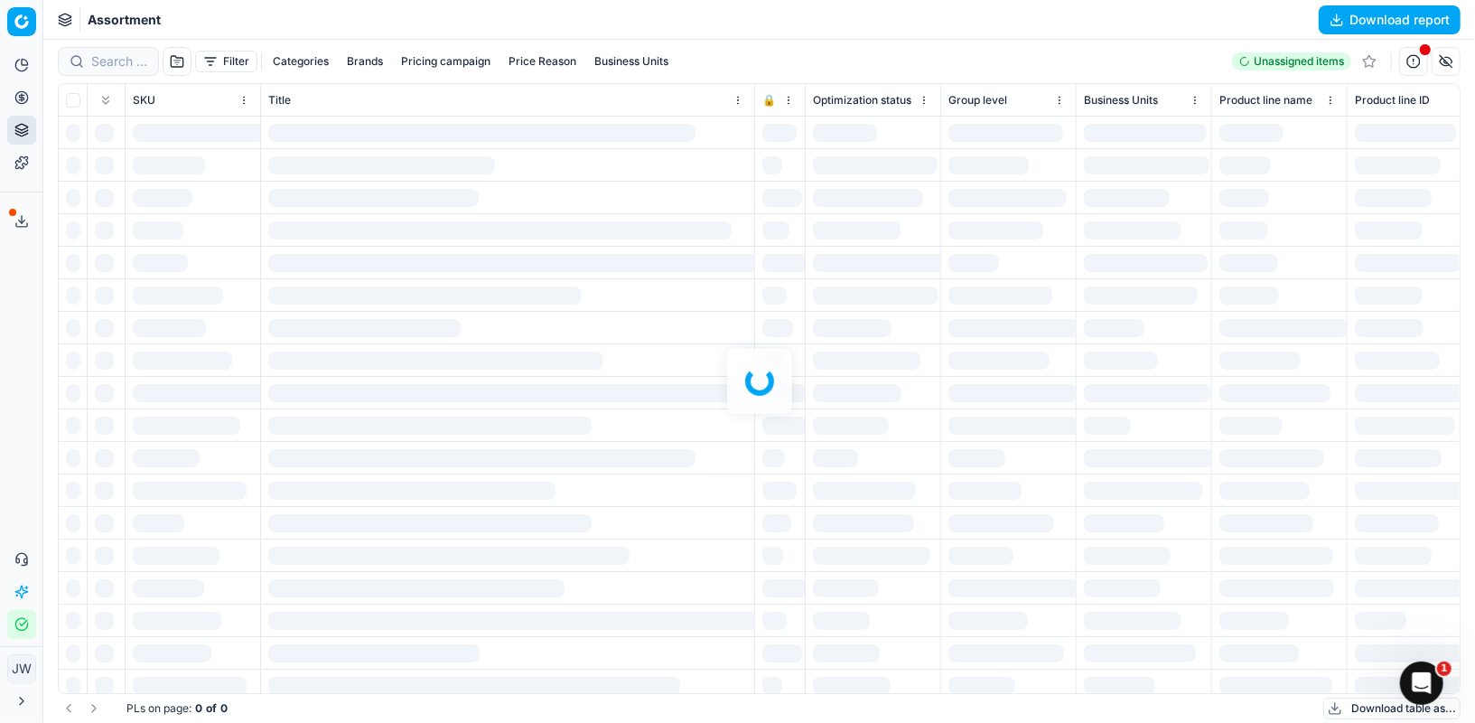
click at [85, 51] on div at bounding box center [759, 381] width 1432 height 683
click at [113, 61] on div at bounding box center [759, 381] width 1432 height 683
click at [119, 61] on div at bounding box center [759, 381] width 1432 height 683
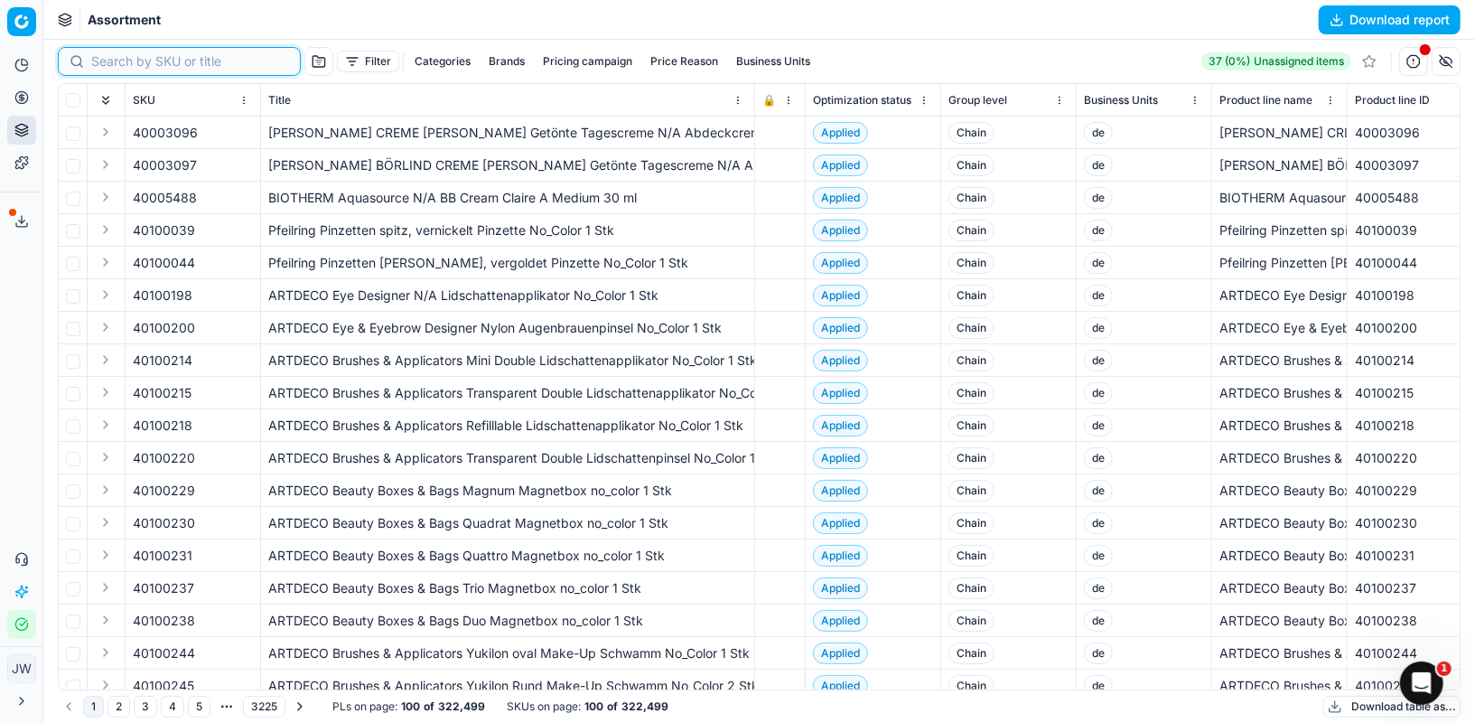
click at [119, 61] on input at bounding box center [190, 61] width 198 height 18
paste input "90004975-0007509"
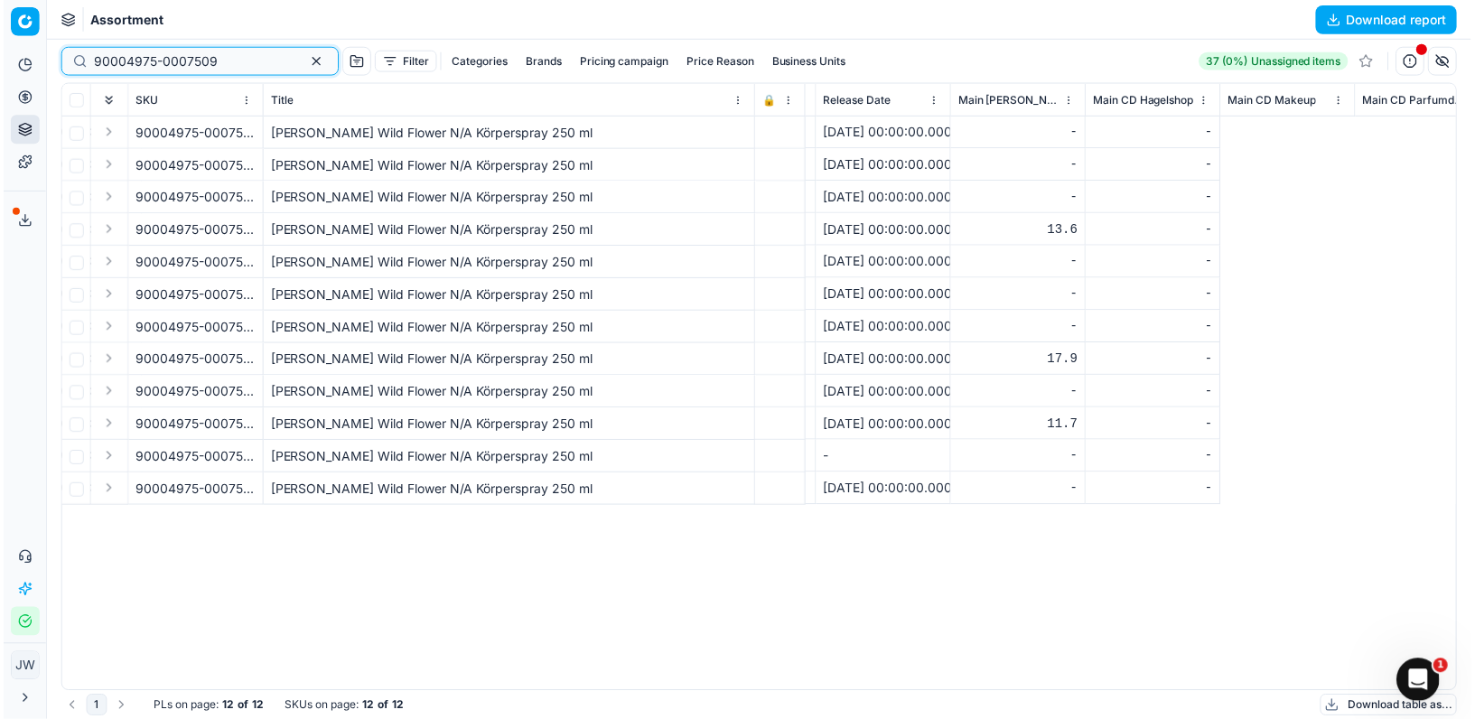
scroll to position [0, 6696]
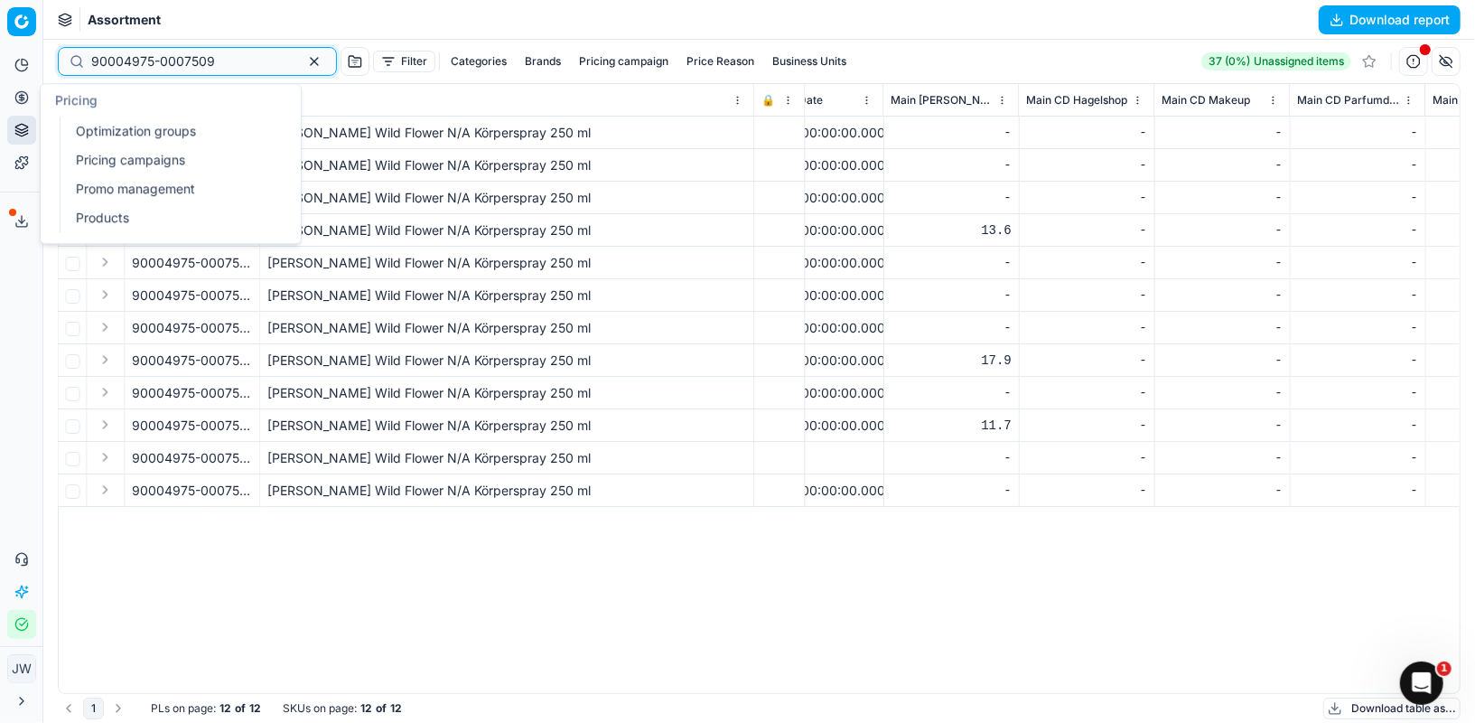
type input "90004975-0007509"
click at [22, 100] on icon at bounding box center [22, 97] width 0 height 7
click at [111, 131] on link "Optimization groups" at bounding box center [174, 130] width 210 height 25
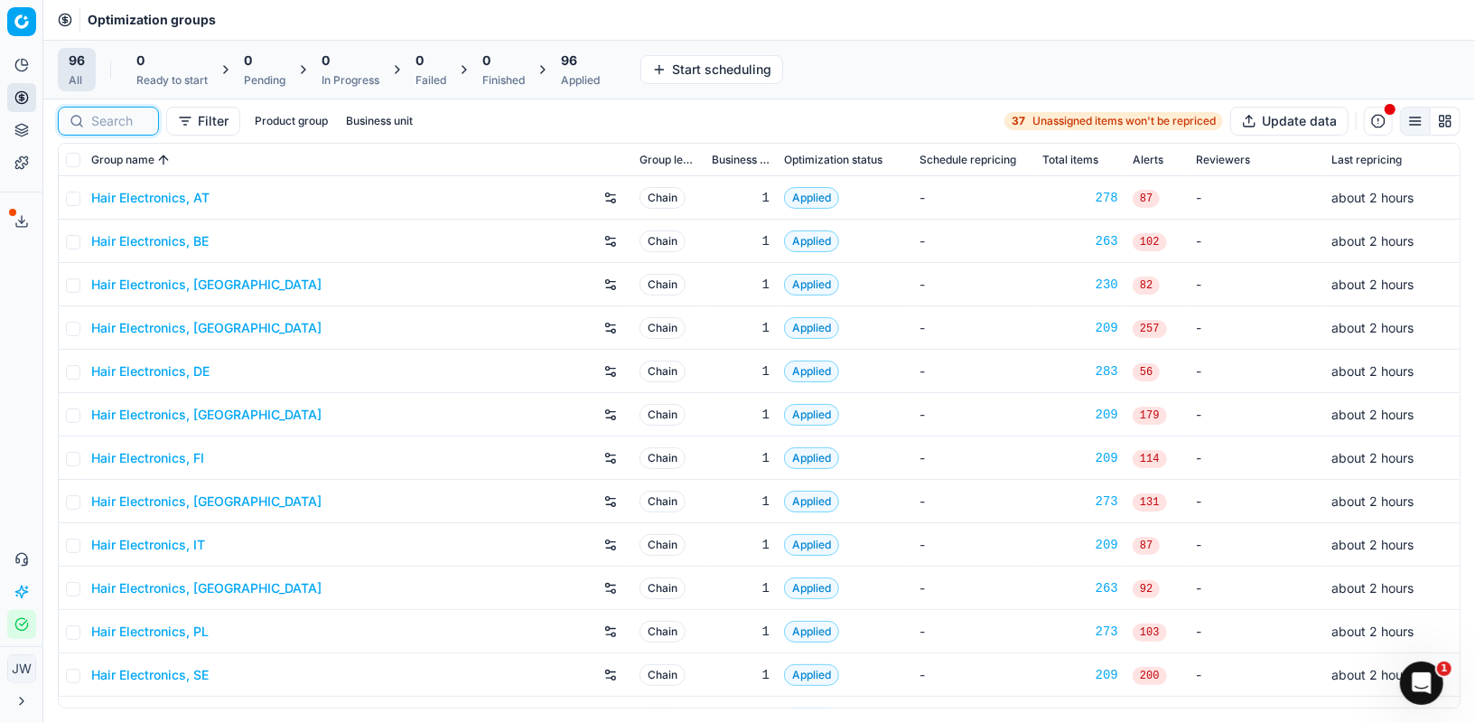
click at [117, 119] on input at bounding box center [119, 121] width 56 height 18
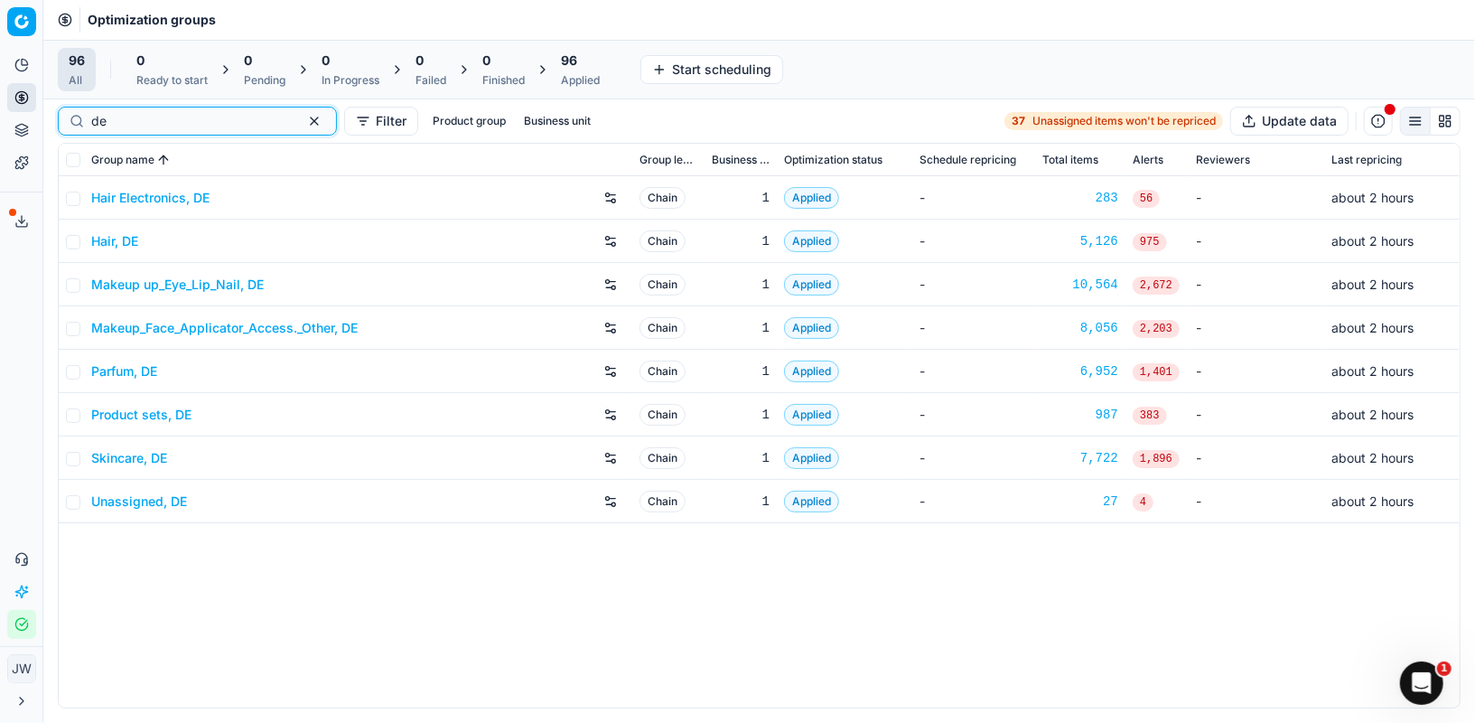
type input "de"
click at [130, 452] on link "Skincare, DE" at bounding box center [129, 458] width 76 height 18
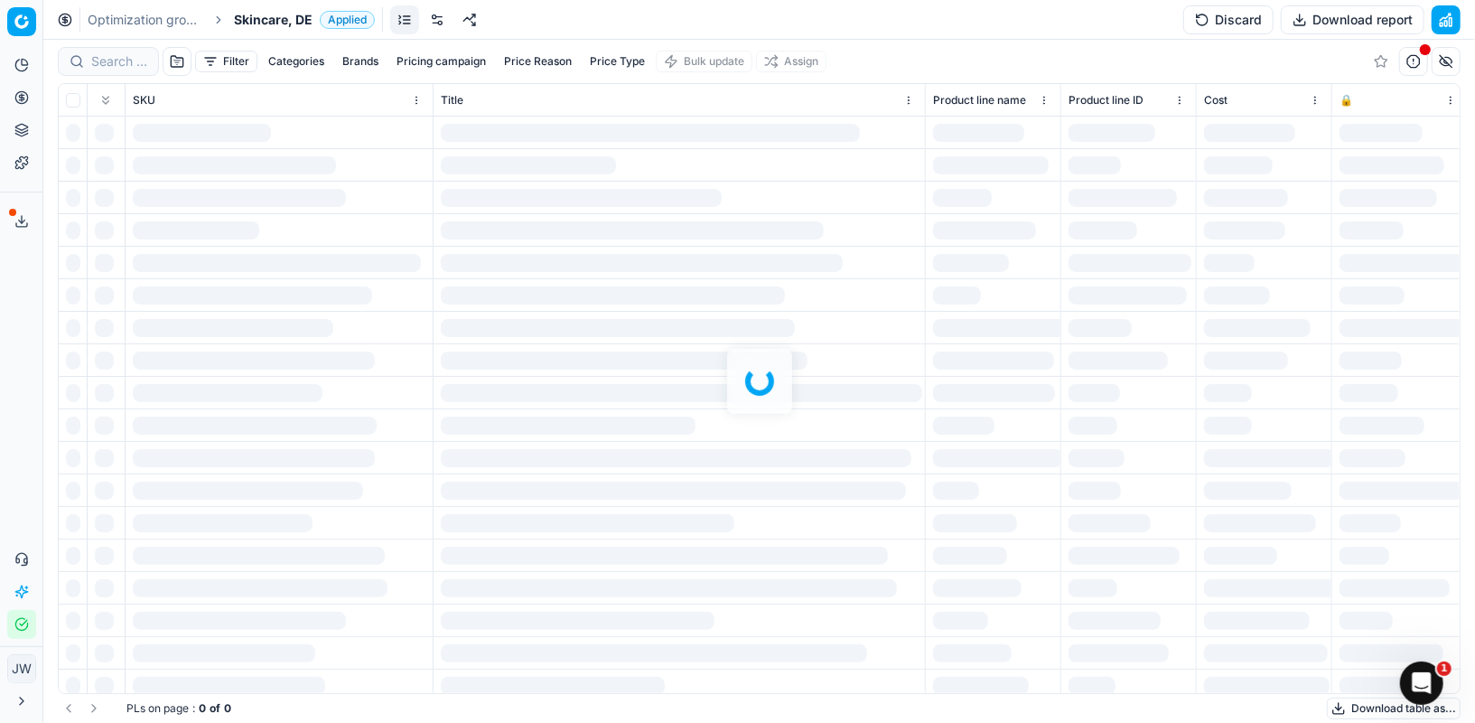
click at [114, 60] on div at bounding box center [759, 381] width 1432 height 683
click at [114, 60] on div "Filter Categories Brands Pricing campaign Price Reason Price Type Bulk update A…" at bounding box center [759, 381] width 1432 height 683
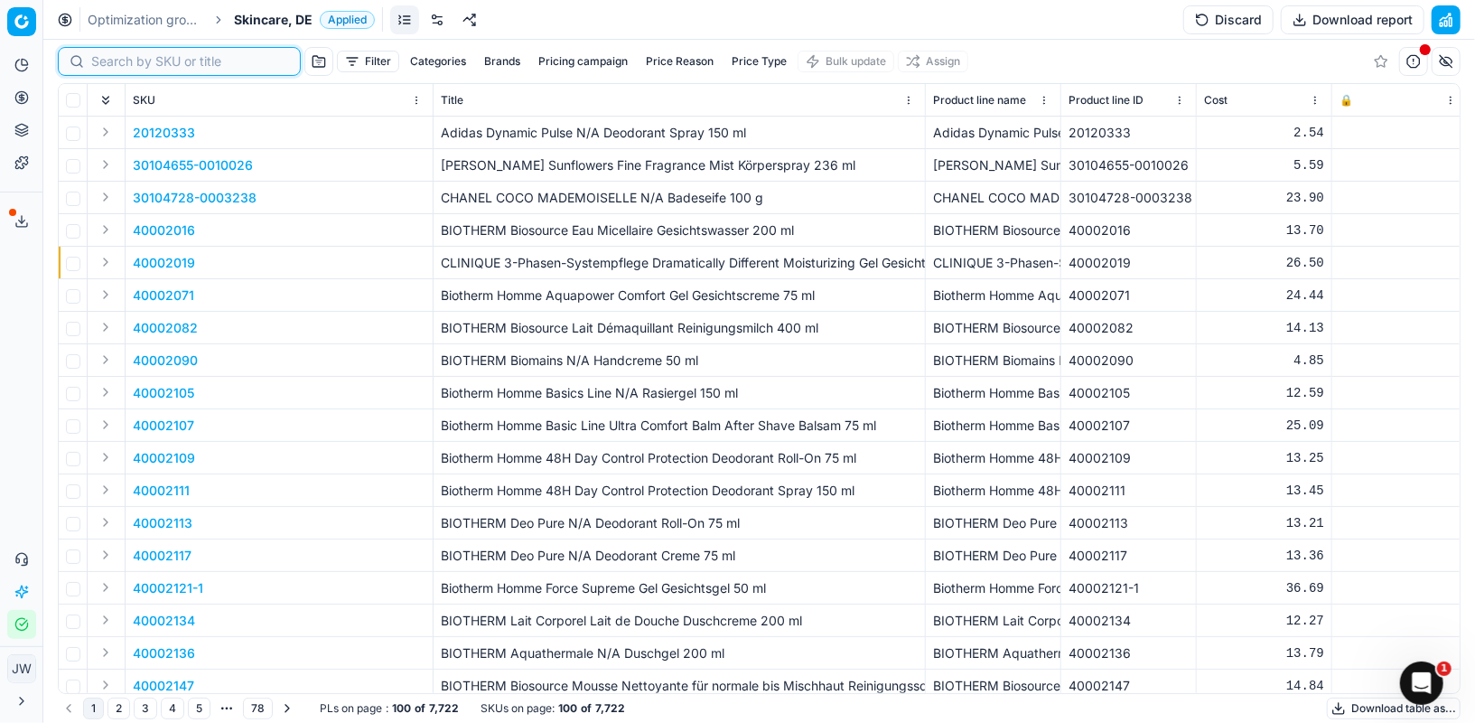
click at [114, 60] on input at bounding box center [190, 61] width 198 height 18
paste input "90004975-0007509"
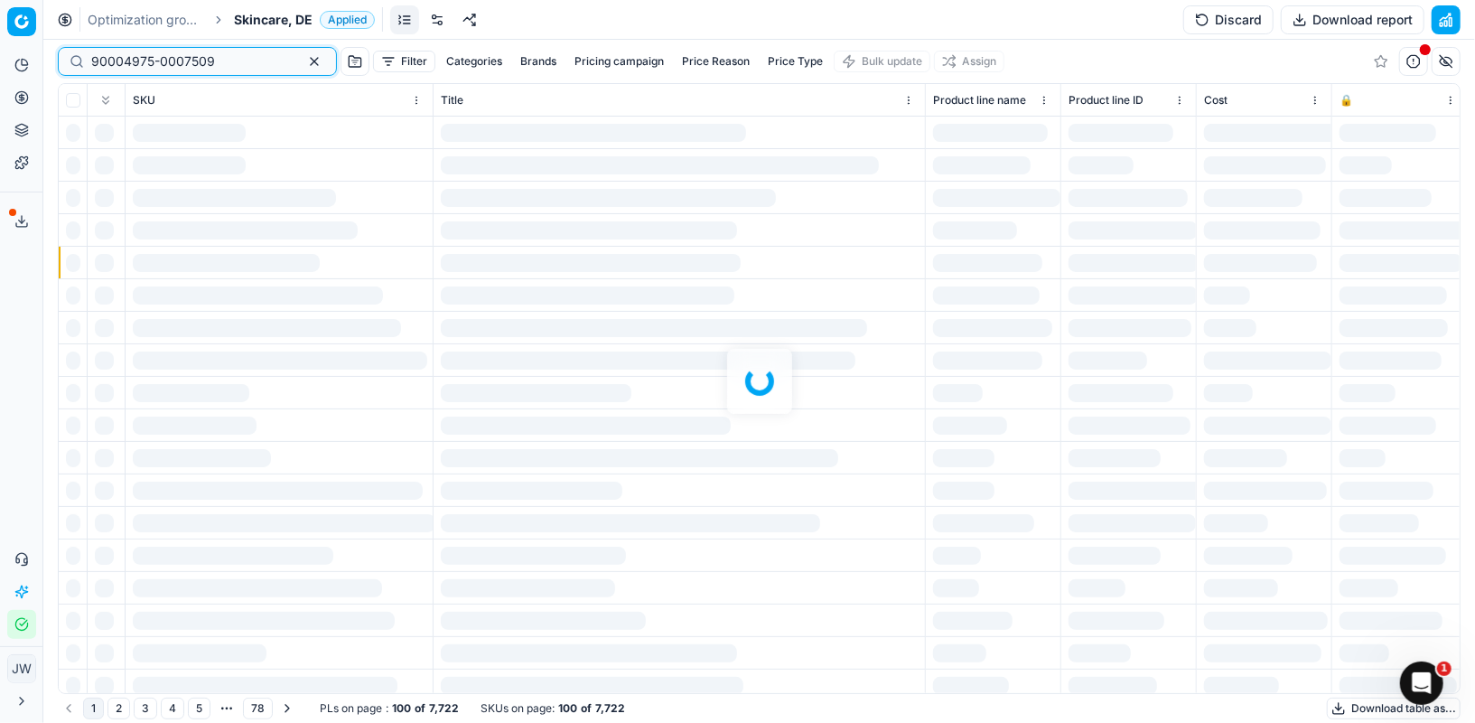
type input "90004975-0007509"
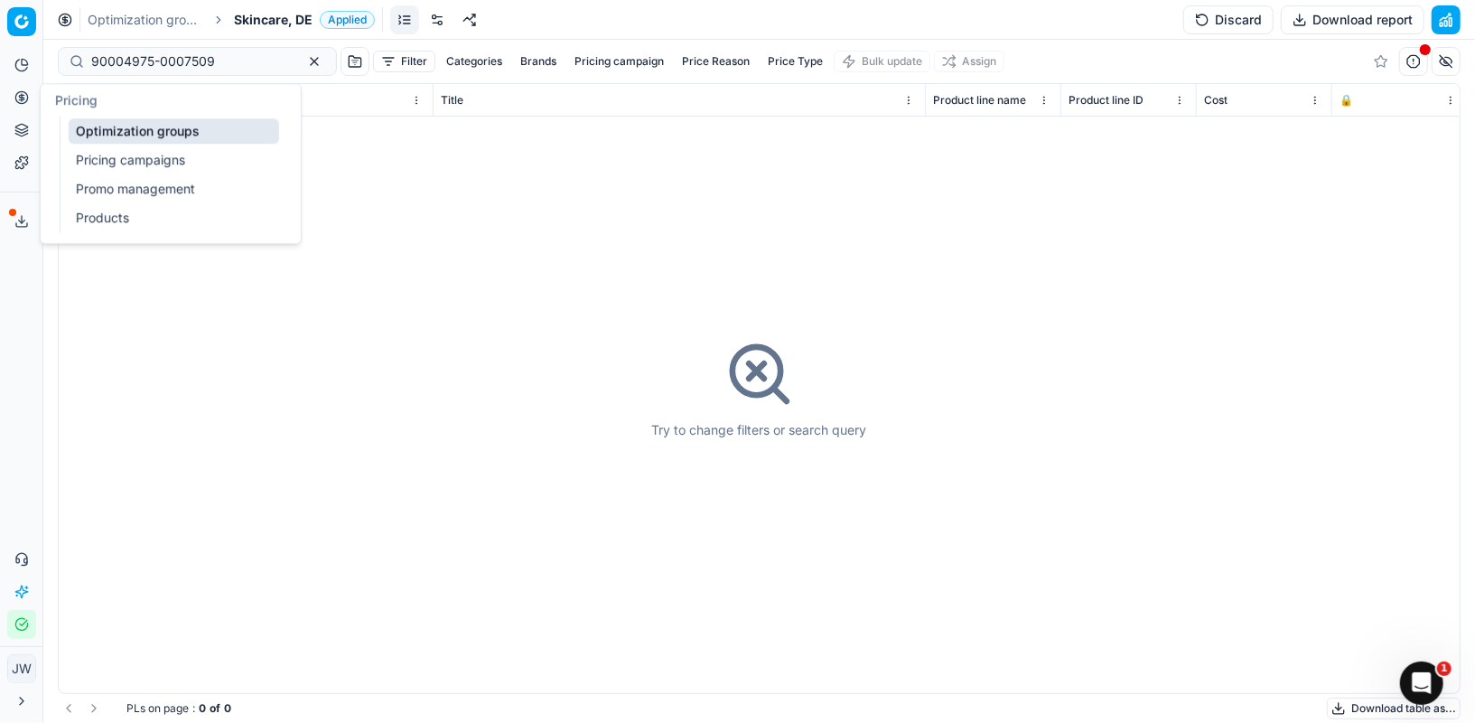
click at [23, 98] on icon at bounding box center [21, 97] width 5 height 5
click at [99, 139] on link "Optimization groups" at bounding box center [174, 130] width 210 height 25
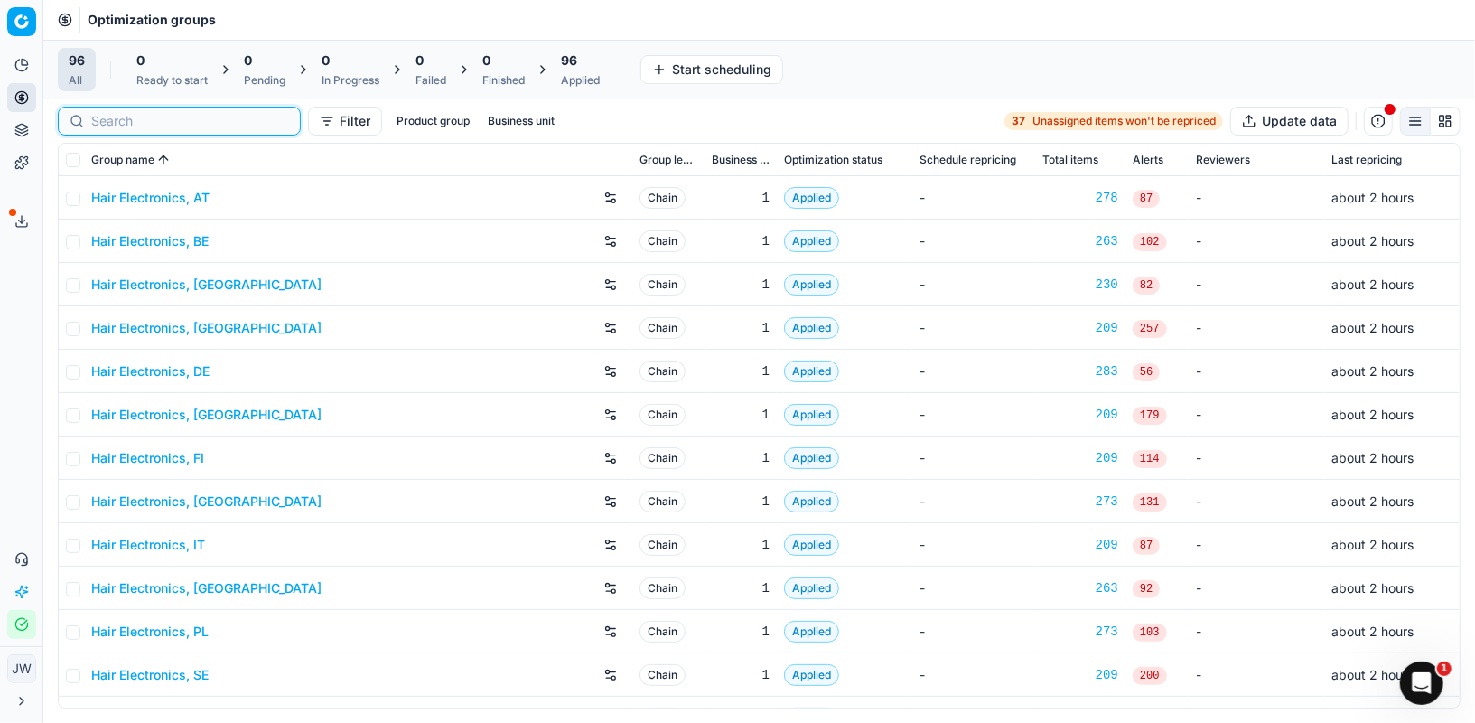
click at [126, 124] on input at bounding box center [190, 121] width 198 height 18
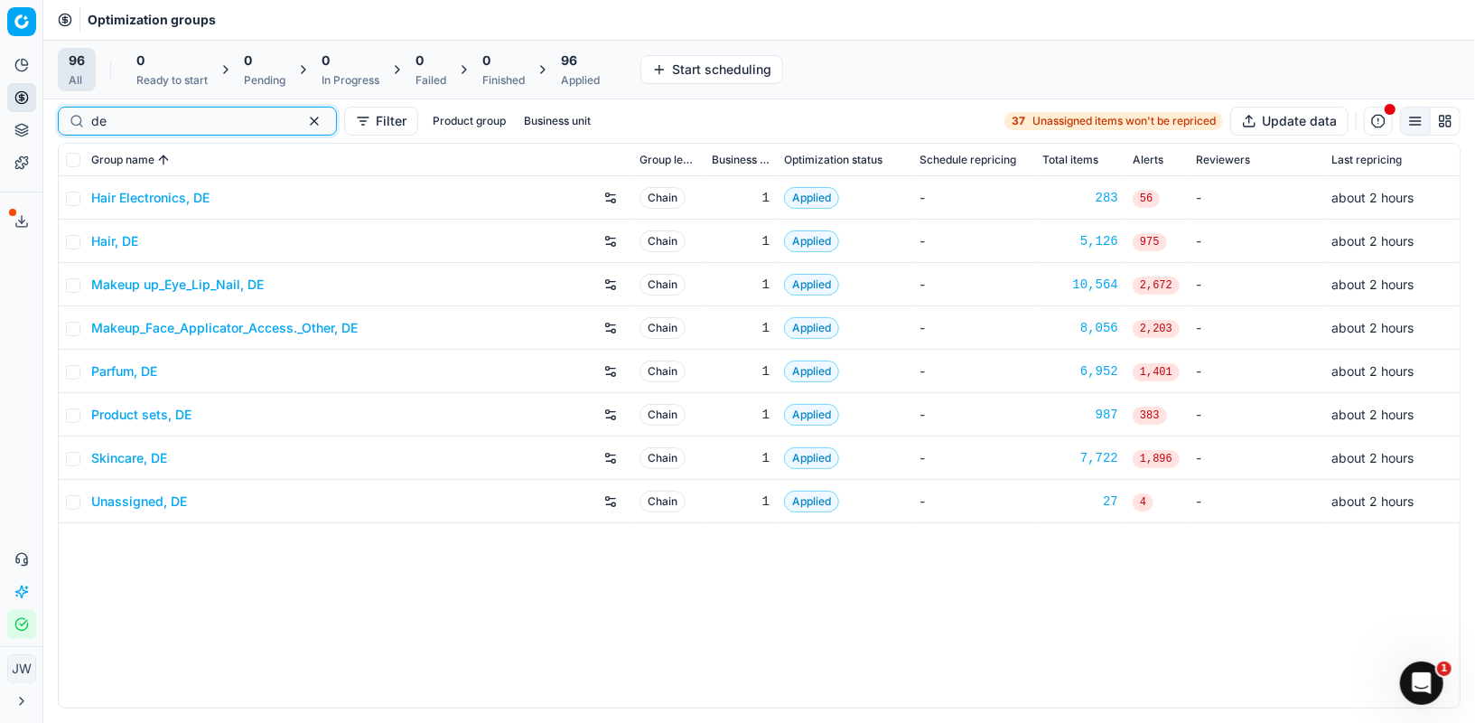
type input "de"
click at [132, 371] on link "Parfum, DE" at bounding box center [124, 371] width 66 height 18
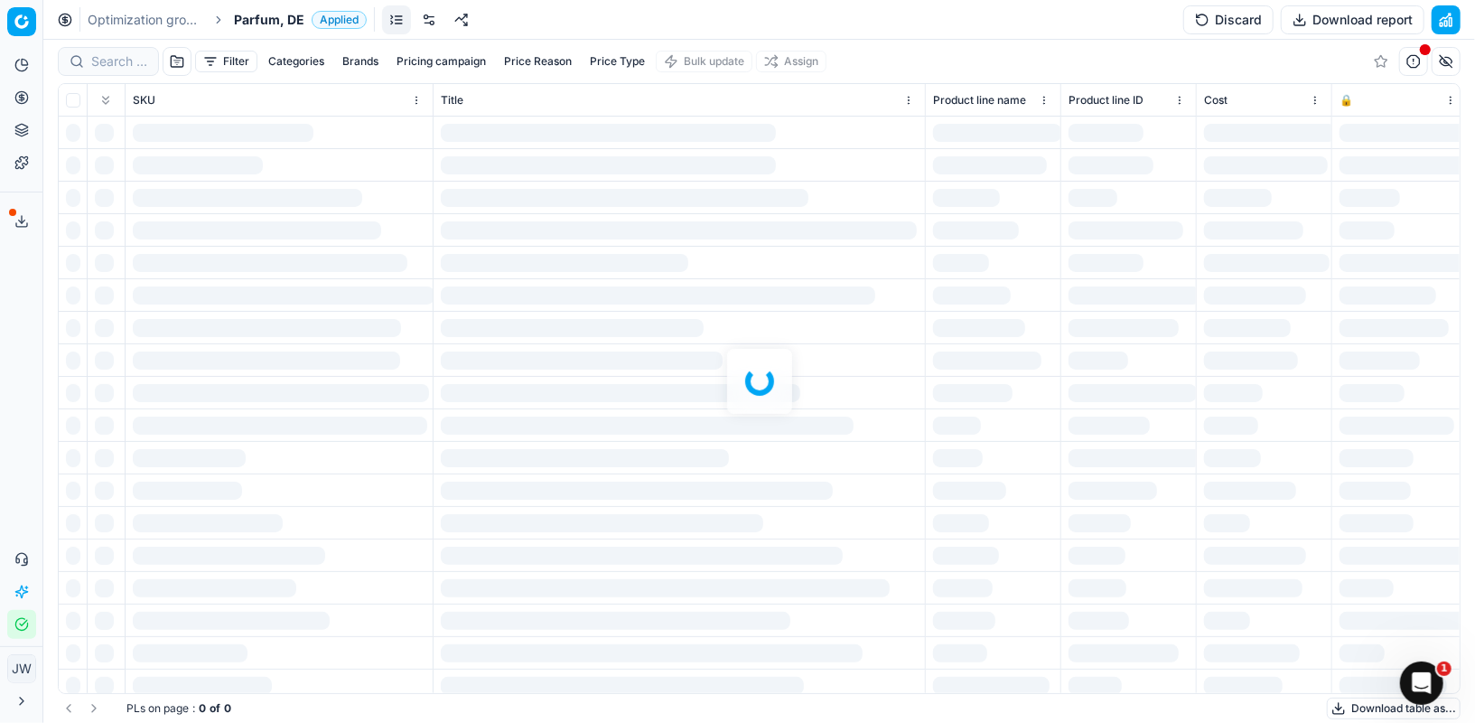
click at [103, 68] on div at bounding box center [759, 381] width 1432 height 683
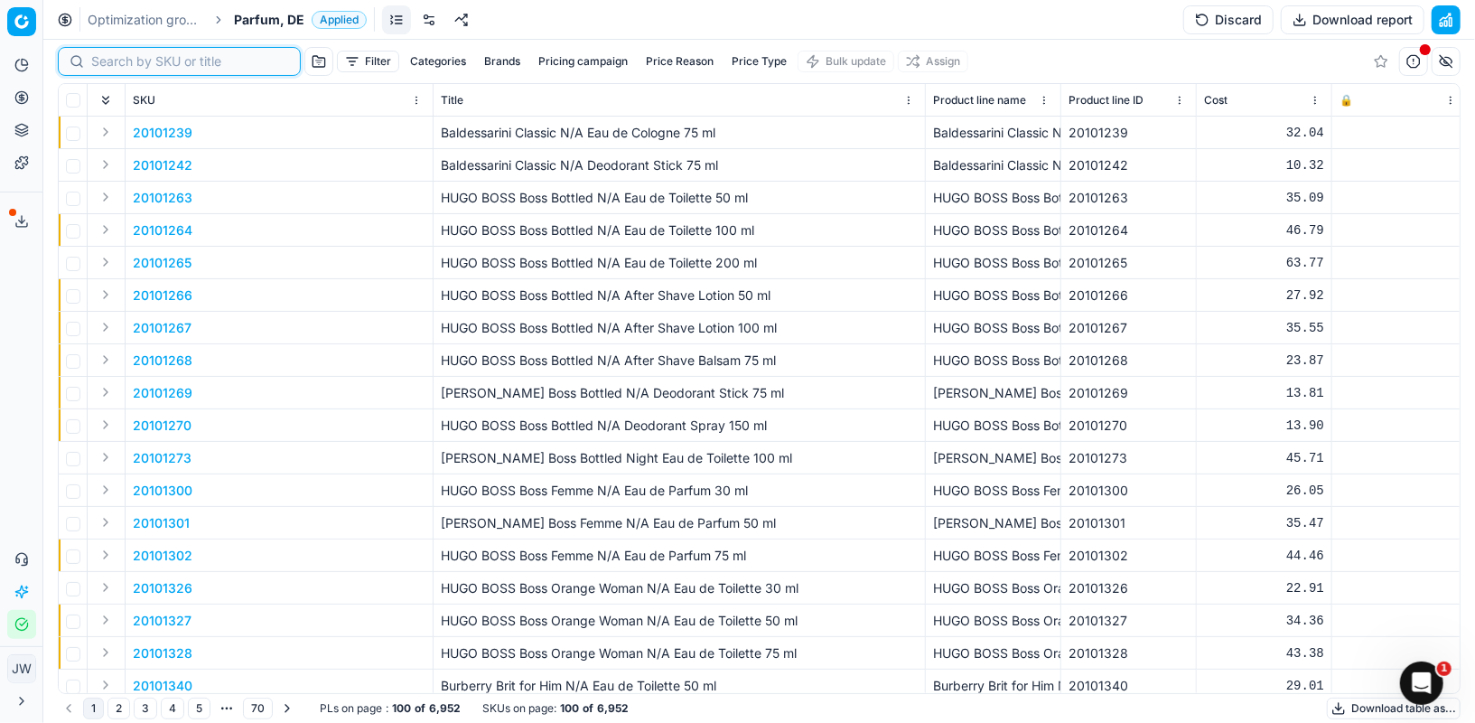
click at [106, 65] on input at bounding box center [190, 61] width 198 height 18
paste input "90004975-0007509"
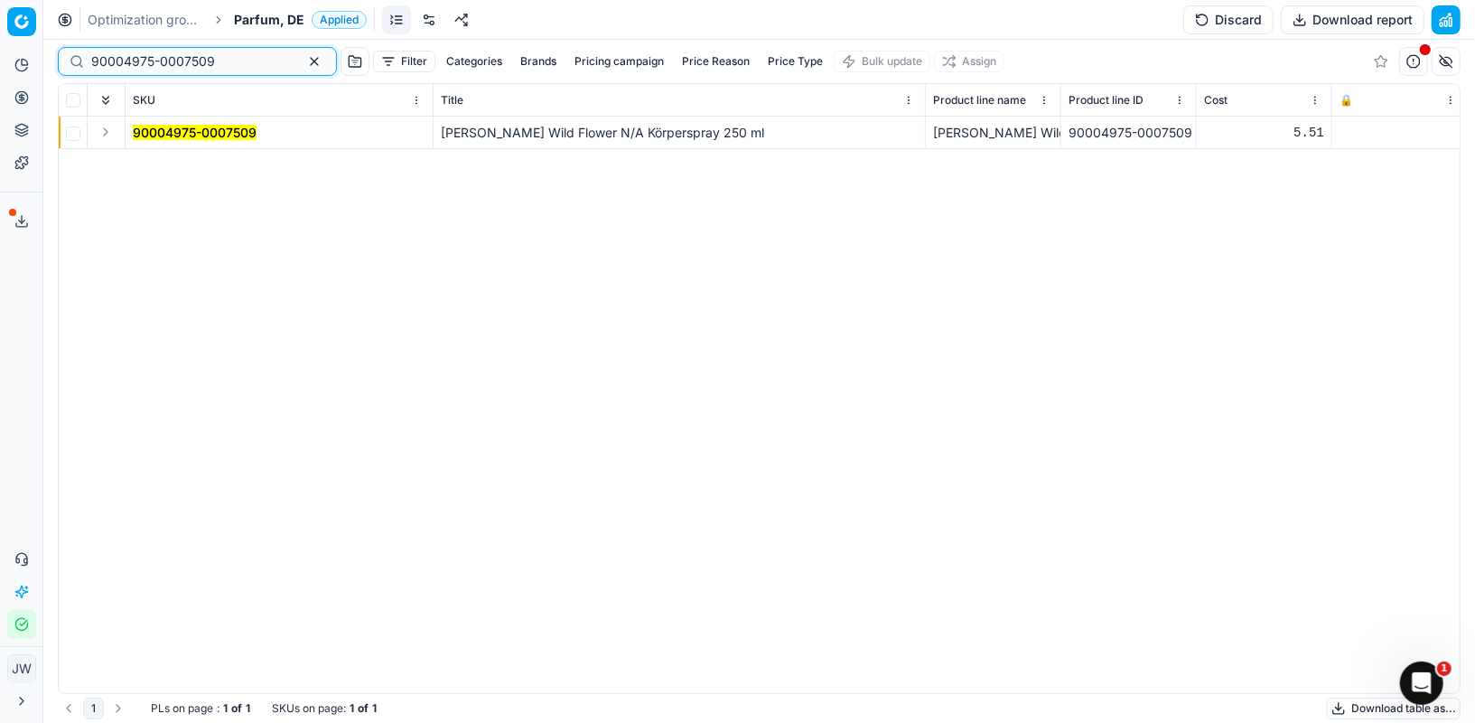
type input "90004975-0007509"
click at [112, 139] on button "Expand" at bounding box center [106, 132] width 22 height 22
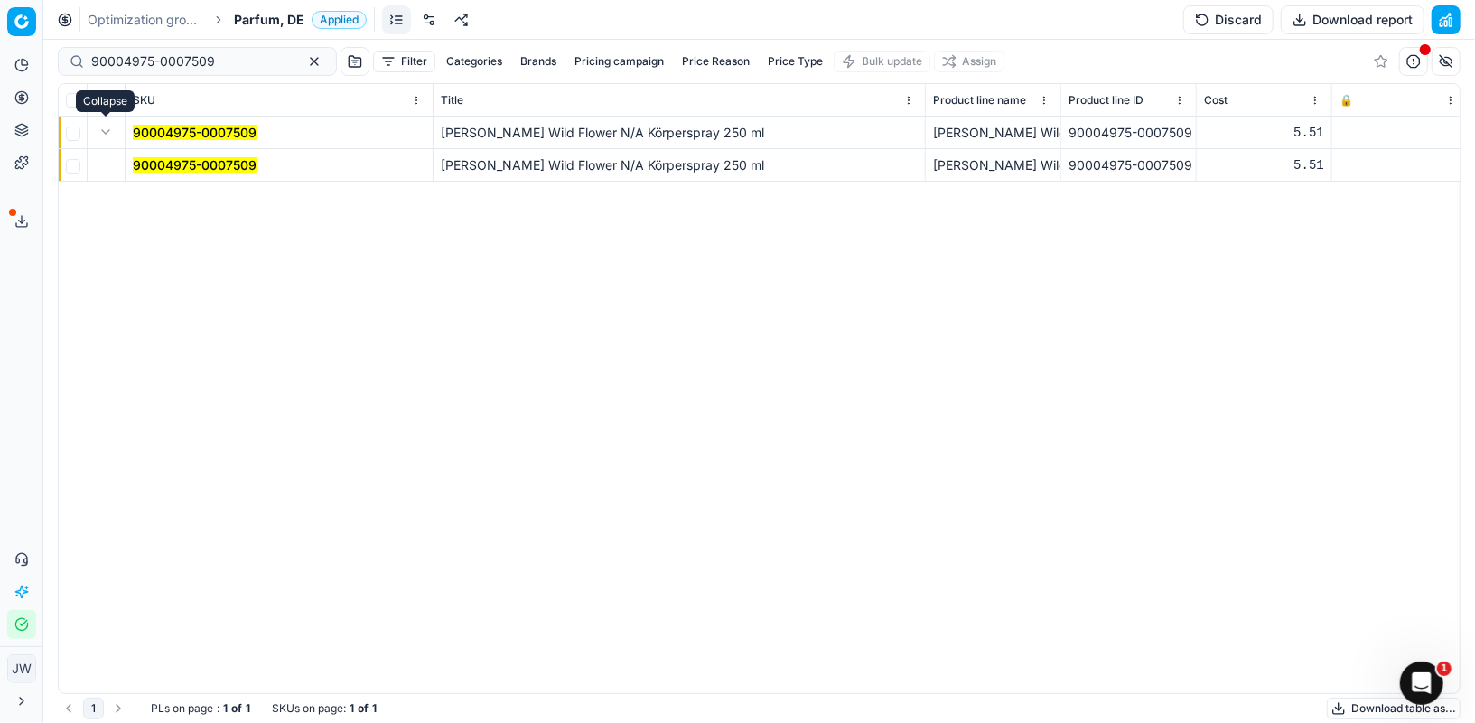
click at [154, 151] on td "90004975-0007509" at bounding box center [280, 165] width 308 height 33
click at [160, 164] on mark "90004975-0007509" at bounding box center [195, 164] width 124 height 15
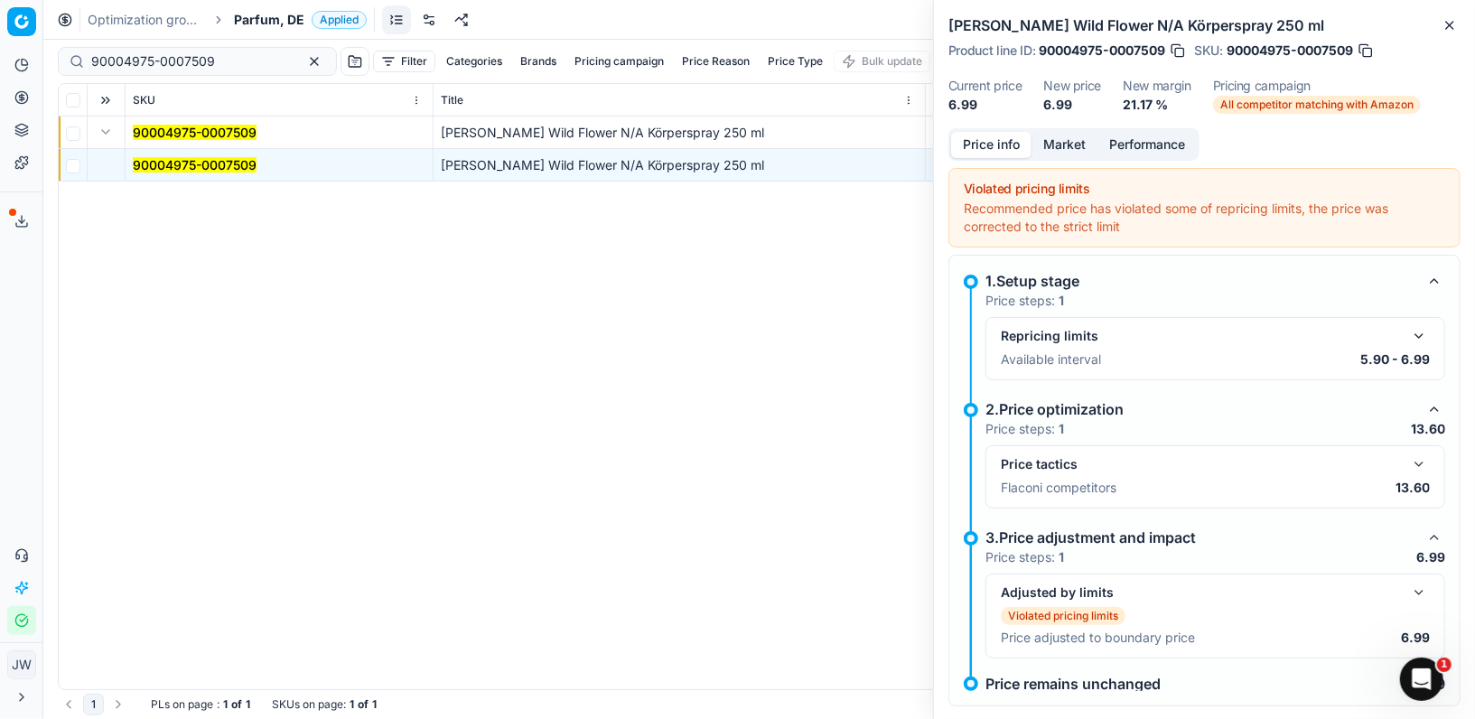
click at [19, 95] on icon at bounding box center [21, 97] width 5 height 5
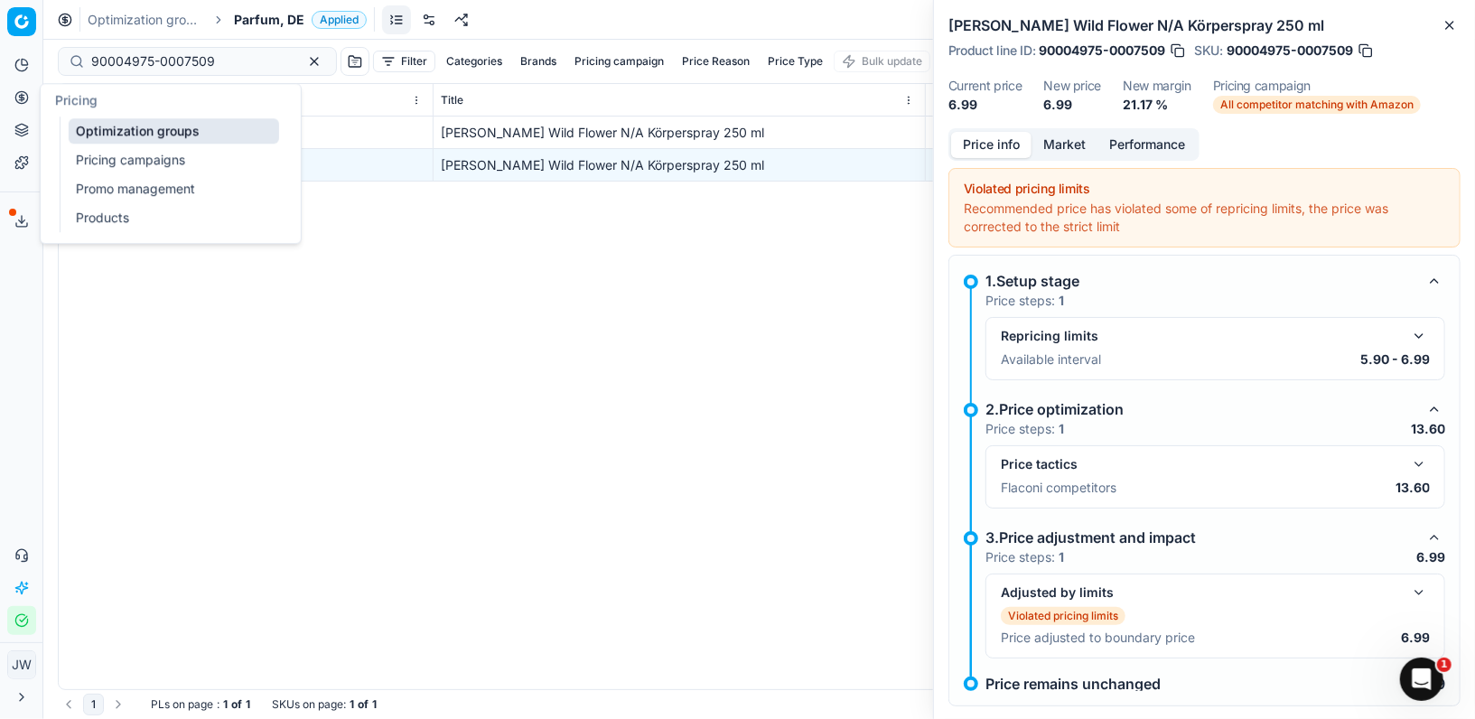
click at [123, 127] on link "Optimization groups" at bounding box center [174, 130] width 210 height 25
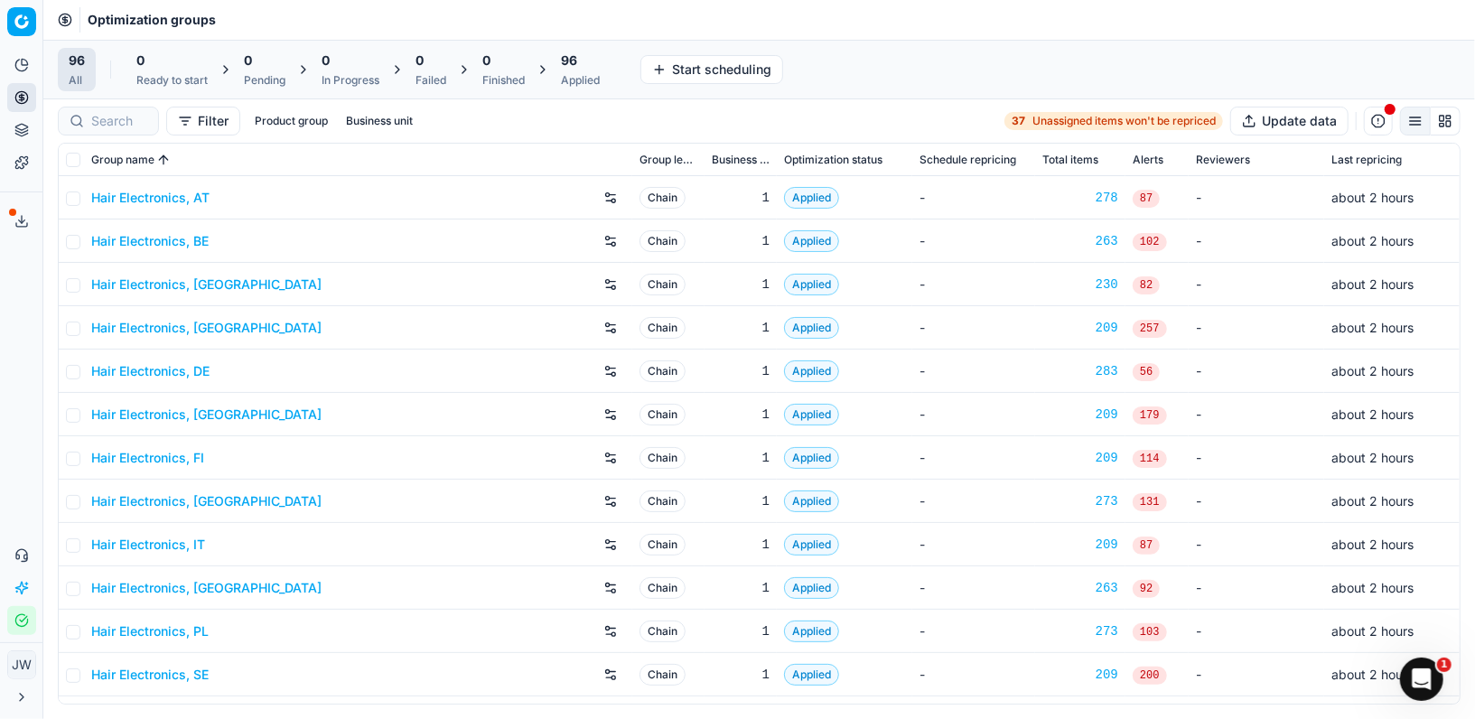
click at [575, 73] on div "Applied" at bounding box center [580, 80] width 39 height 14
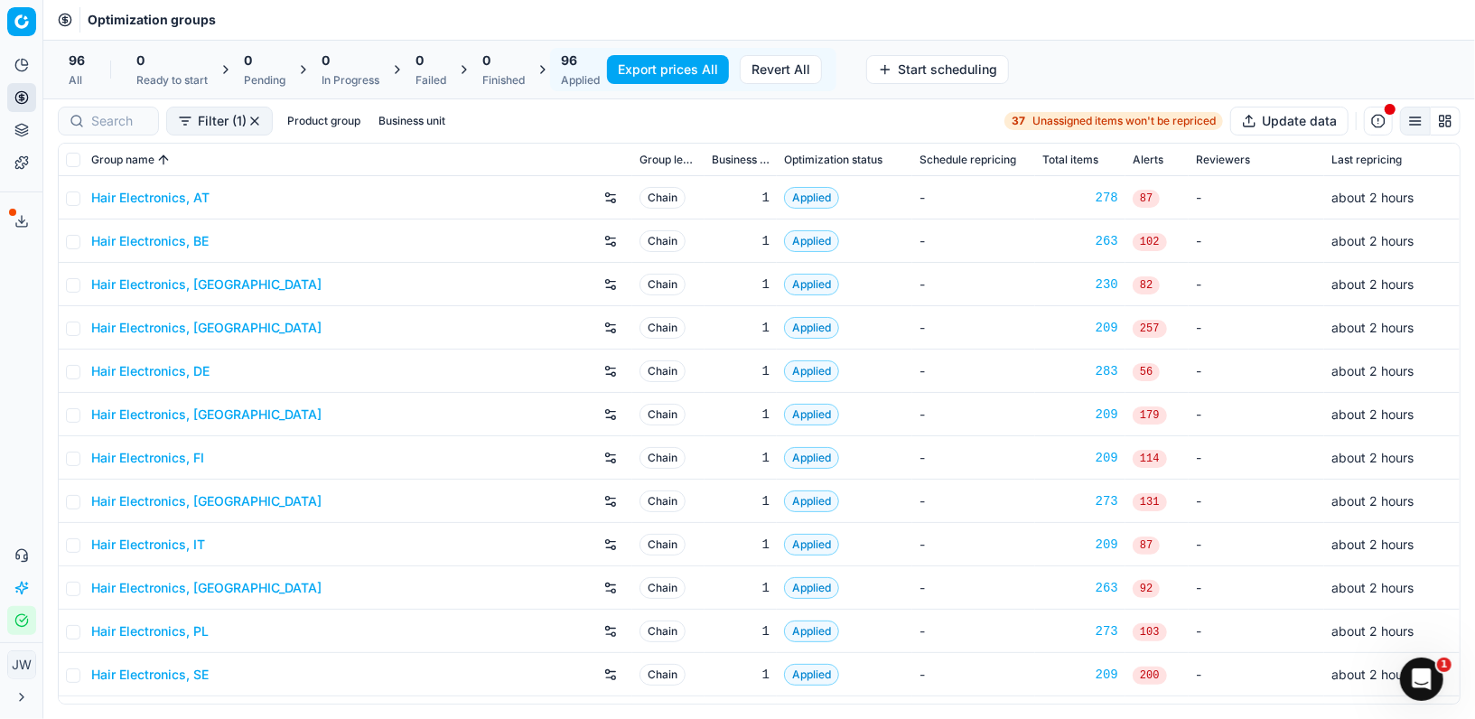
click at [673, 77] on button "Export prices All" at bounding box center [668, 69] width 122 height 29
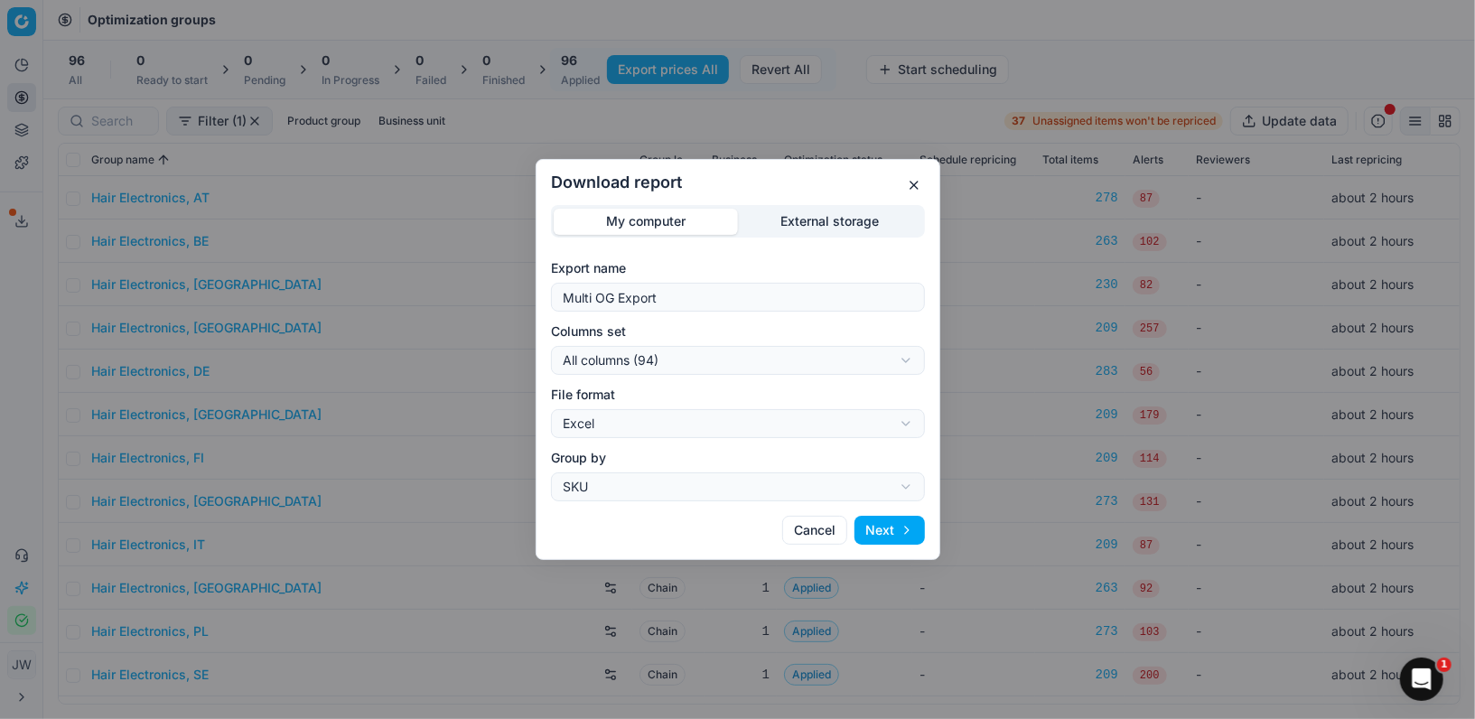
click at [668, 359] on div "Download report My computer External storage Export name Multi OG Export Column…" at bounding box center [737, 359] width 1475 height 719
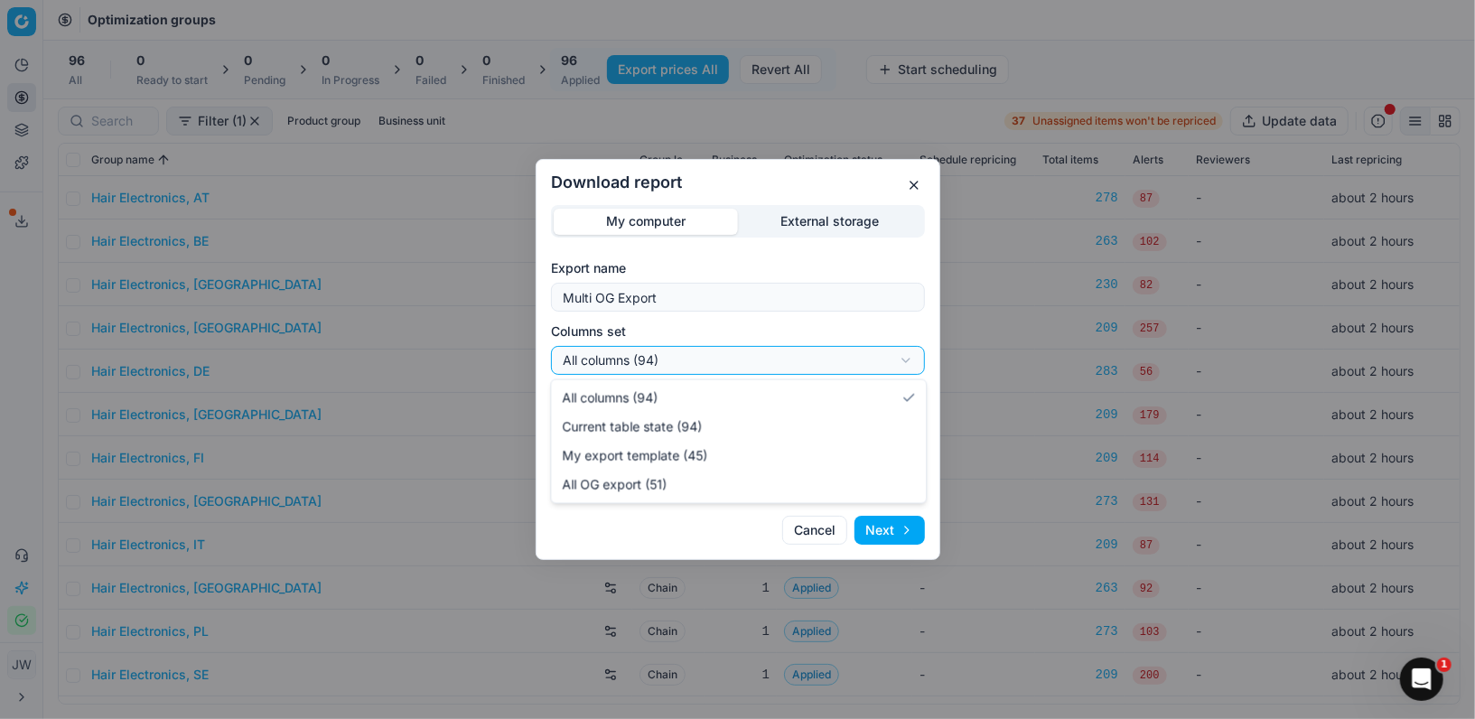
select select "custom"
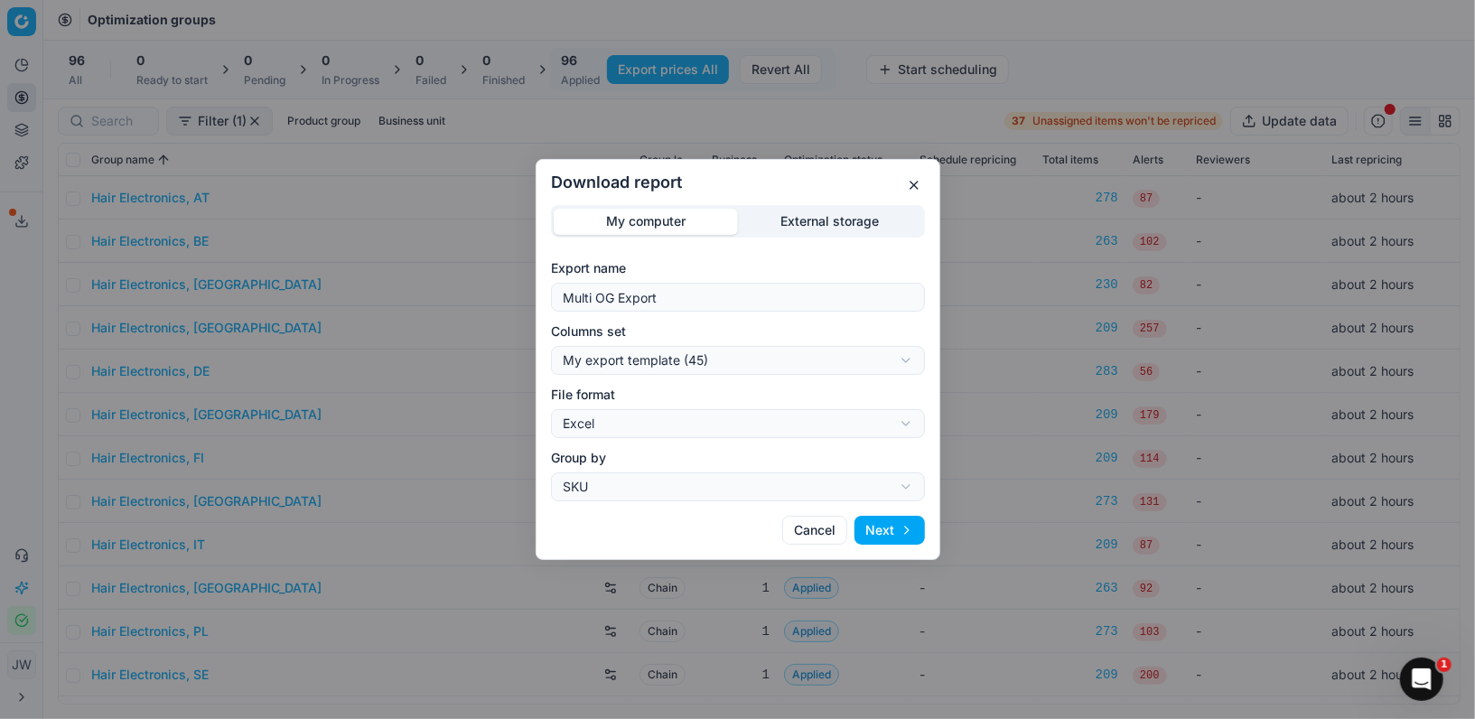
click at [657, 362] on div "Download report My computer External storage Export name Multi OG Export Column…" at bounding box center [737, 359] width 1475 height 719
click at [806, 533] on div "Download report My computer External storage Export name Multi OG Export Column…" at bounding box center [737, 359] width 1475 height 719
click at [817, 533] on button "Cancel" at bounding box center [814, 530] width 65 height 29
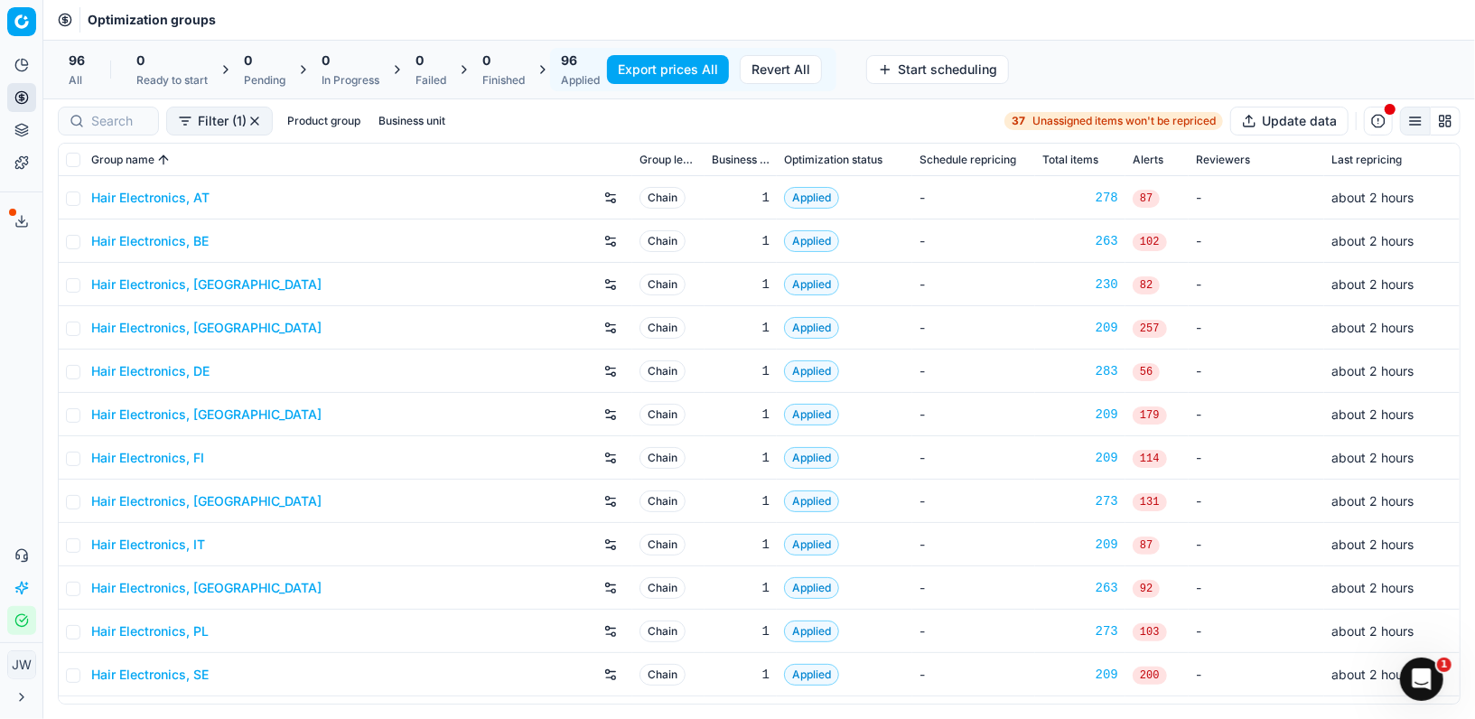
click at [173, 245] on link "Hair Electronics, BE" at bounding box center [149, 241] width 117 height 18
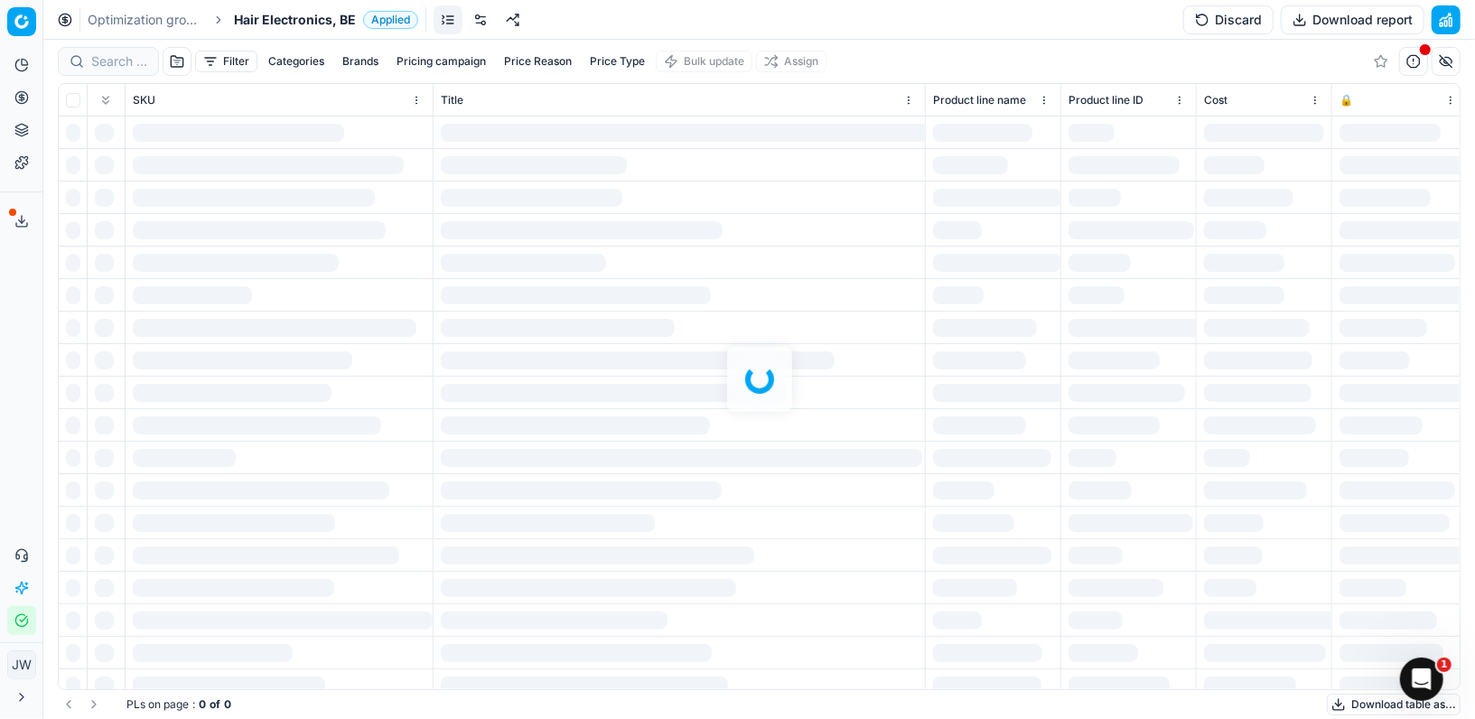
click at [105, 55] on div at bounding box center [759, 379] width 1432 height 679
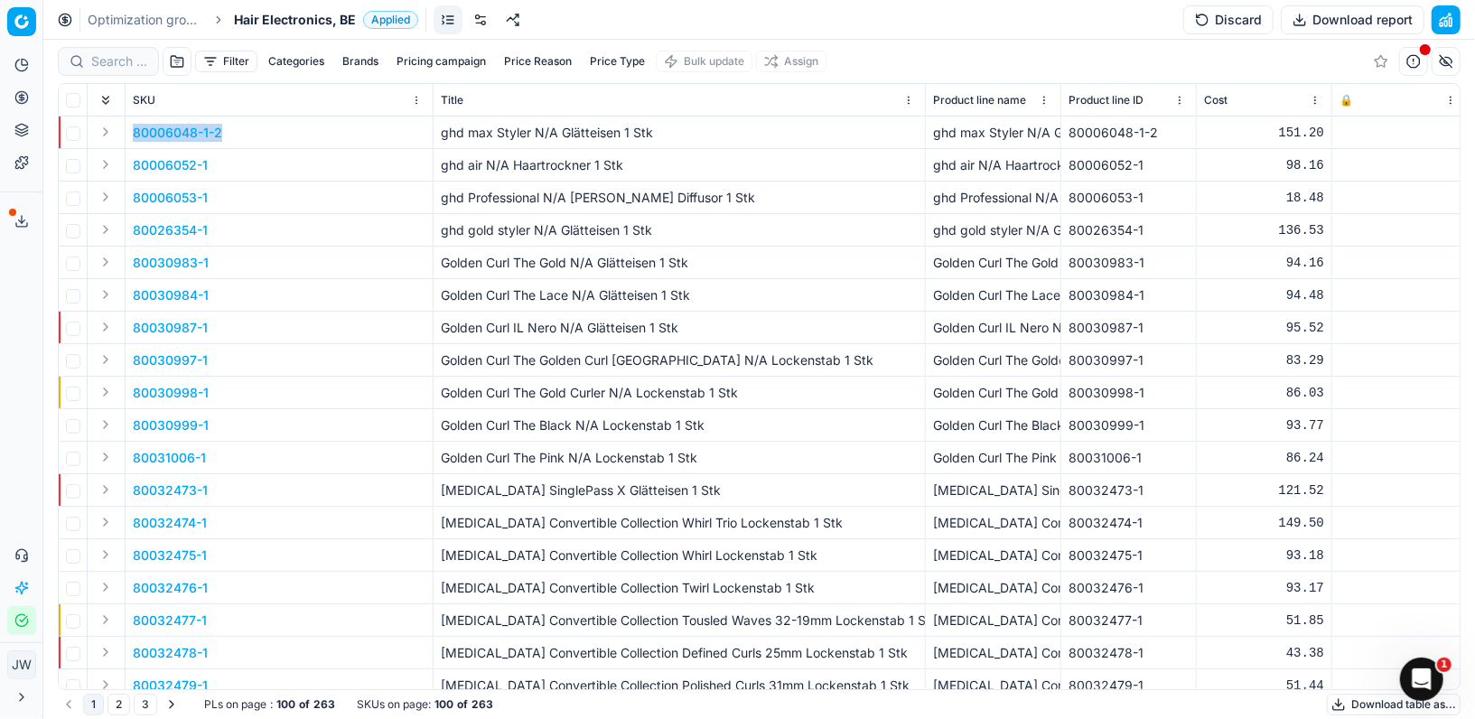
drag, startPoint x: 231, startPoint y: 131, endPoint x: 132, endPoint y: 129, distance: 99.4
click at [132, 129] on td "80006048-1-2" at bounding box center [280, 133] width 308 height 33
copy p "80006048-1-2"
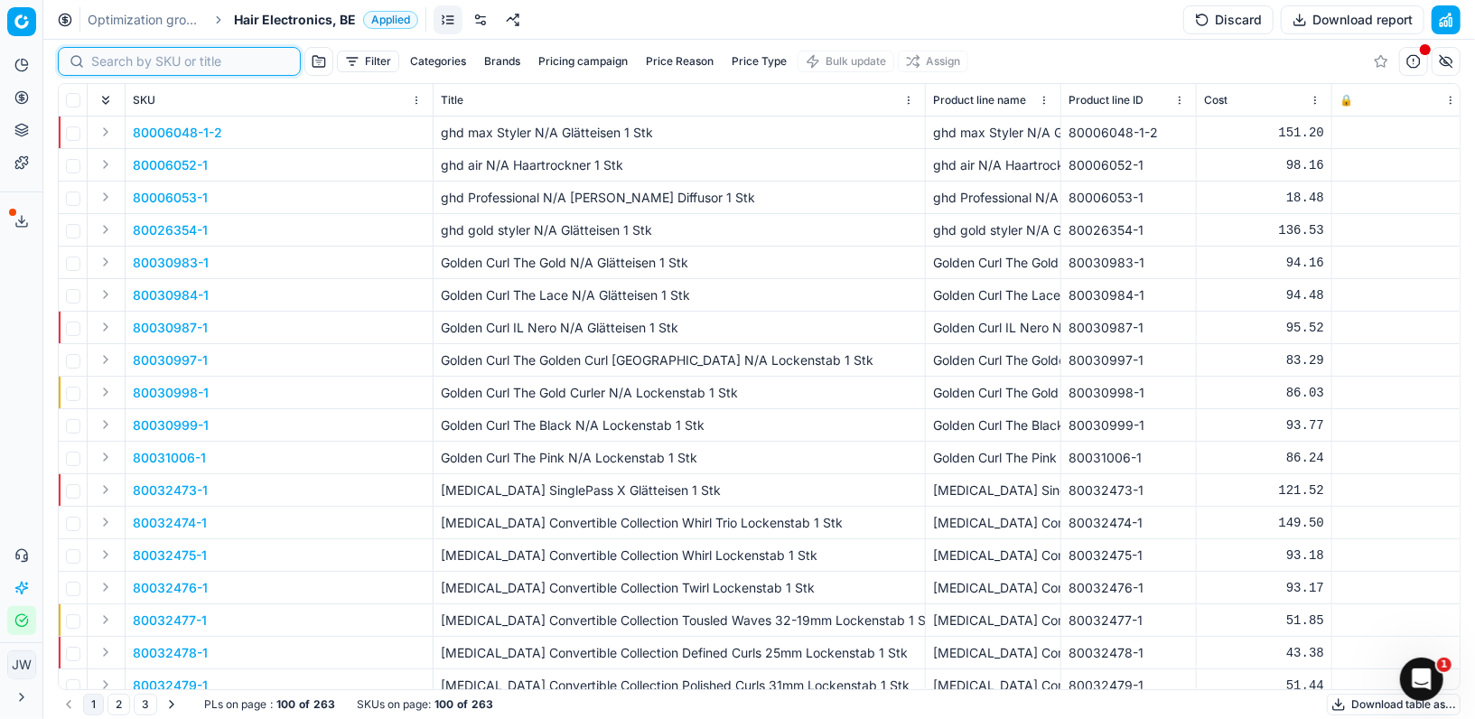
click at [109, 61] on input at bounding box center [190, 61] width 198 height 18
paste input "80006048-1-2"
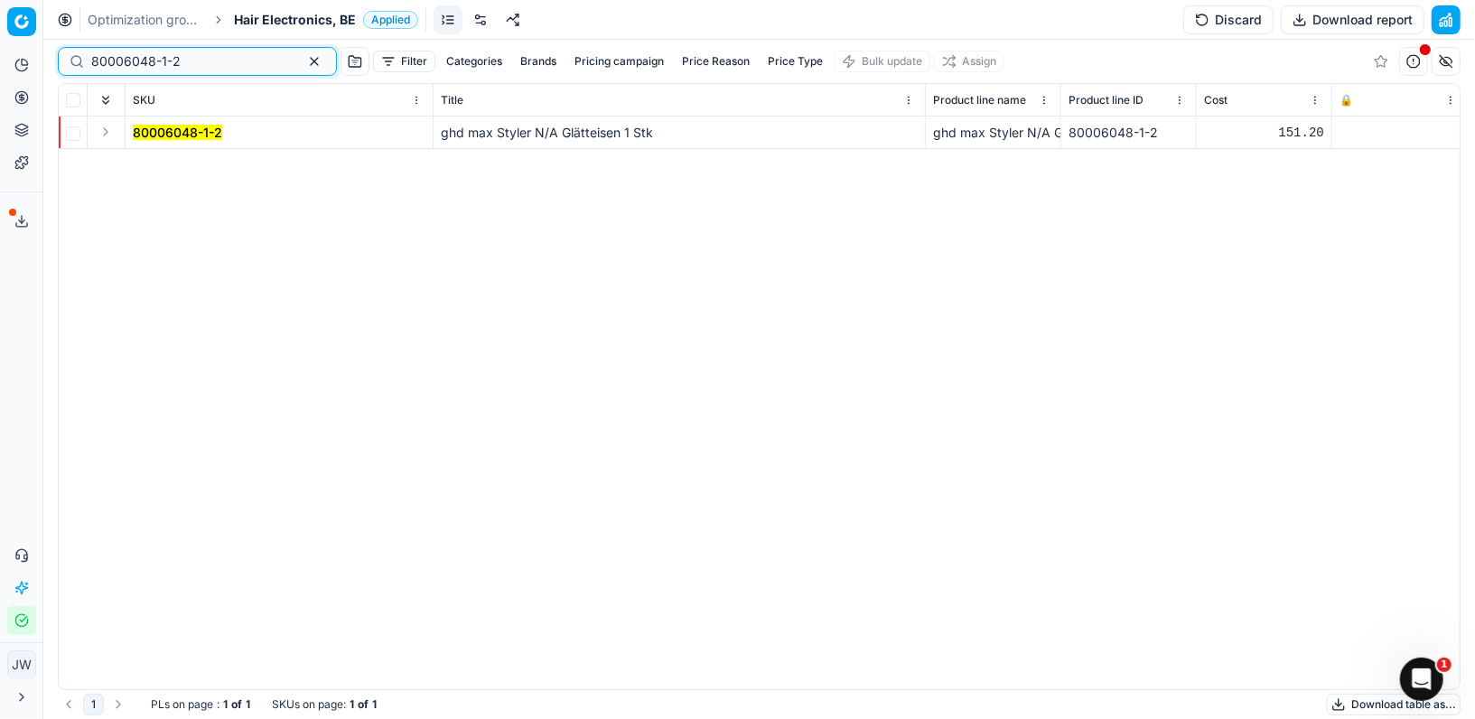
type input "80006048-1-2"
click at [584, 67] on button "Pricing campaign" at bounding box center [619, 62] width 104 height 22
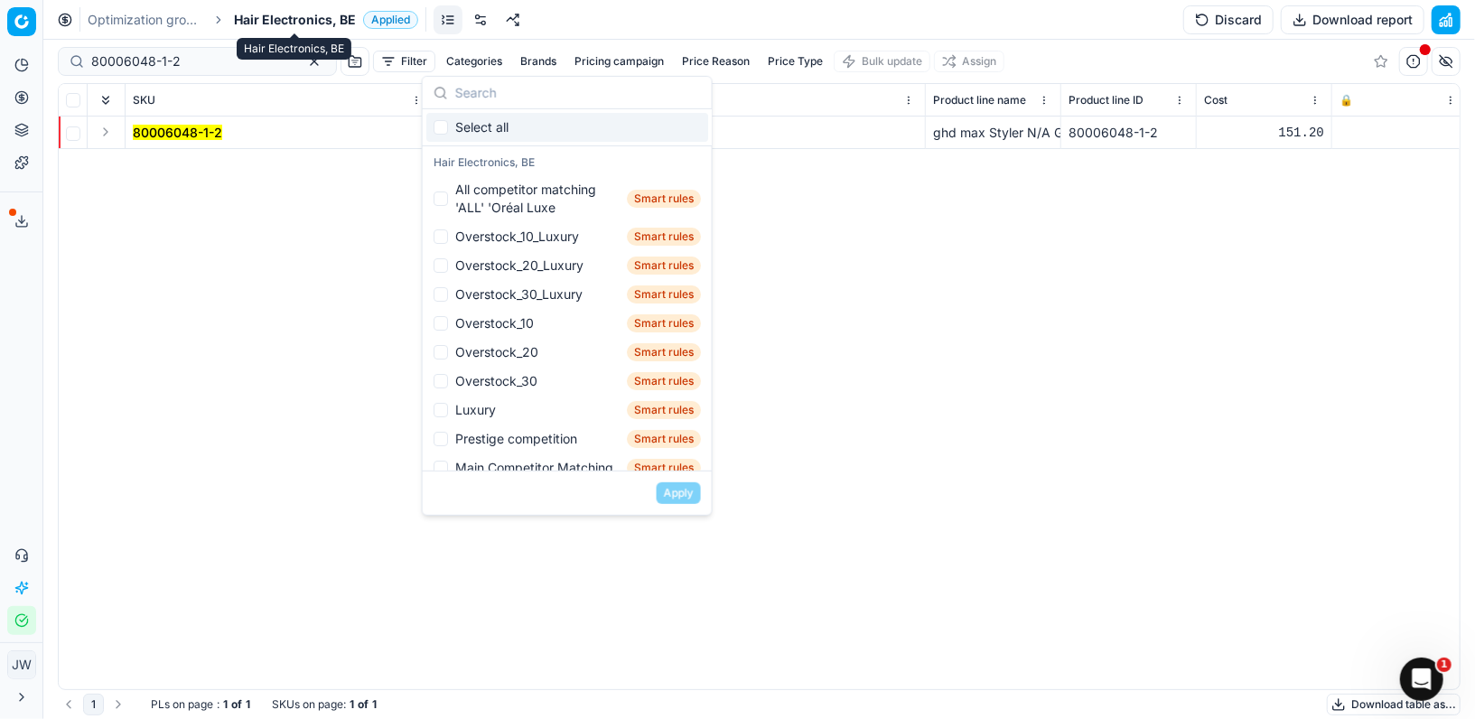
click at [304, 22] on span "Hair Electronics, BE" at bounding box center [295, 20] width 122 height 18
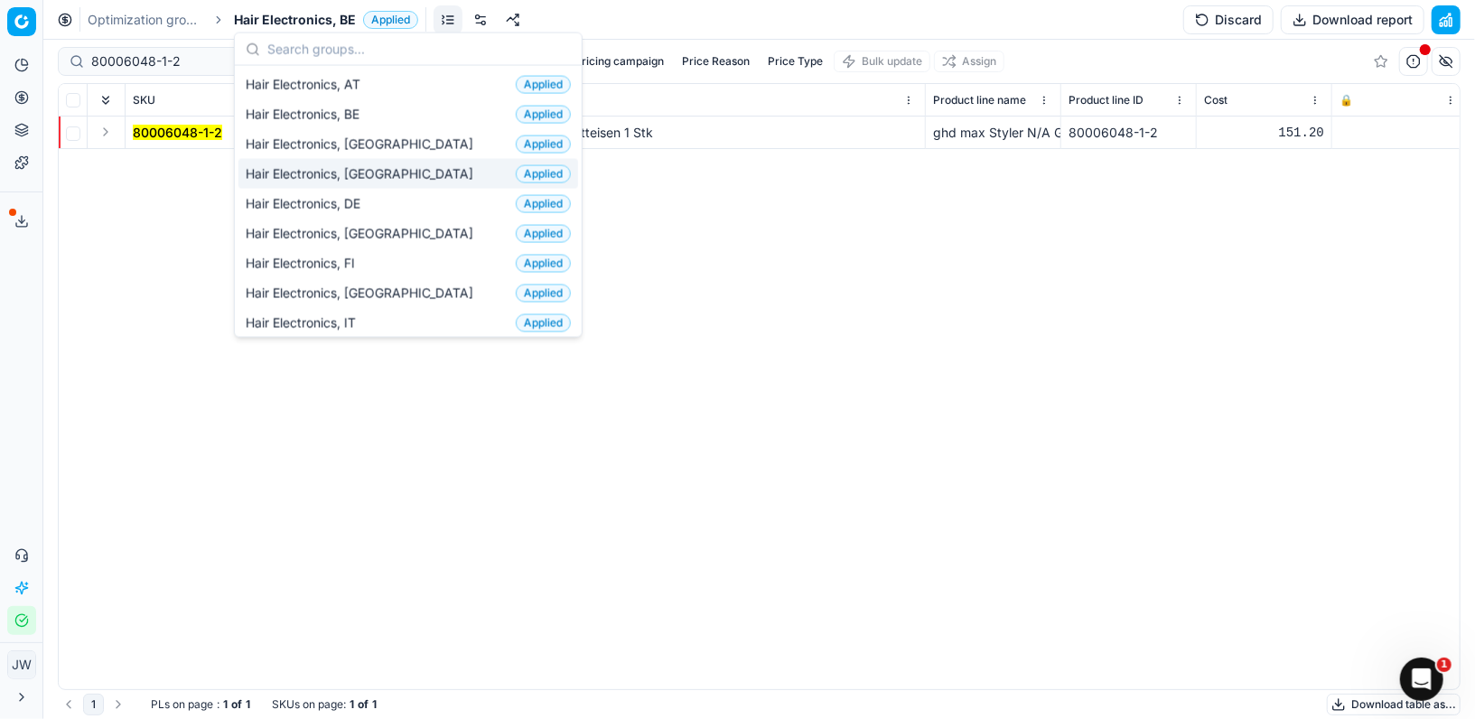
click at [113, 270] on div "80006048-1-2 ghd max Styler N/A Glätteisen 1 Stk ghd max Styler N/A Glätteisen …" at bounding box center [759, 403] width 1401 height 573
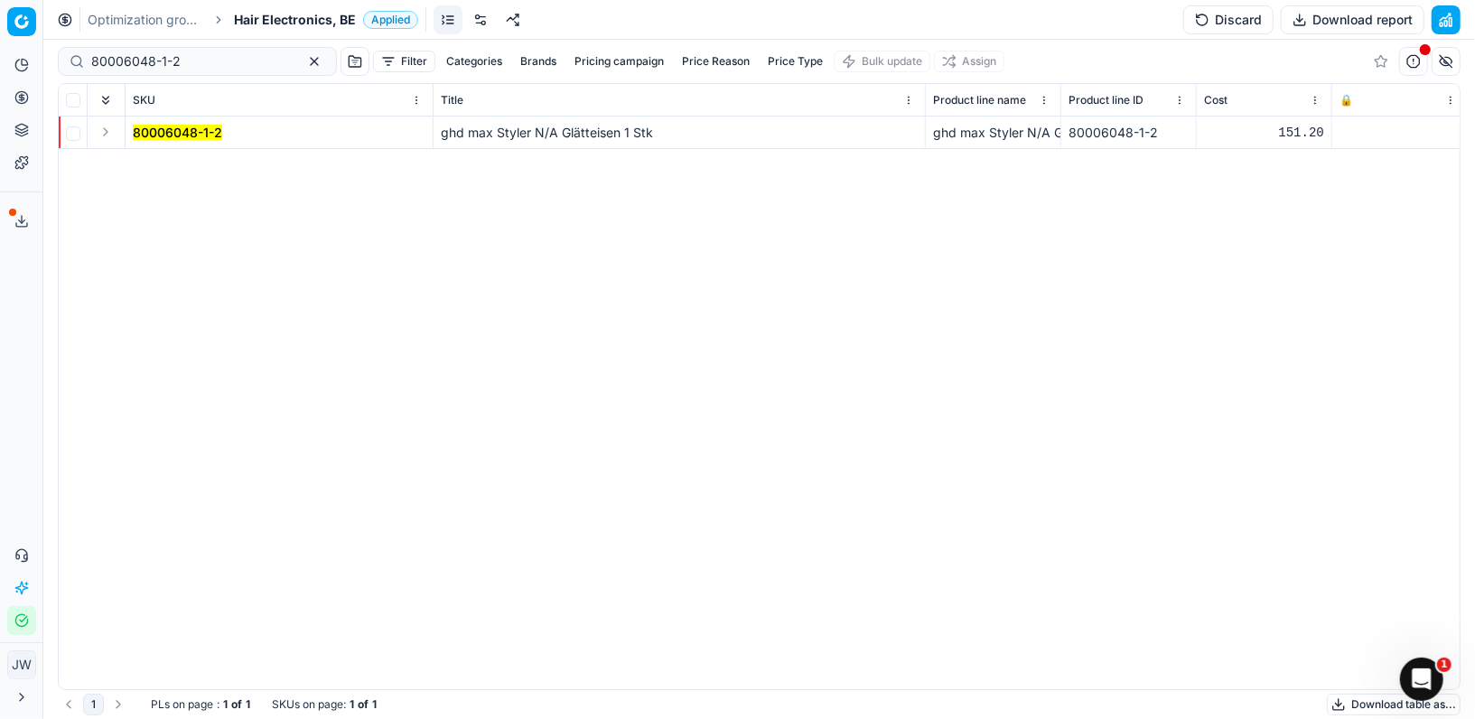
click at [22, 93] on icon at bounding box center [21, 97] width 14 height 14
click at [107, 139] on link "Optimization groups" at bounding box center [174, 130] width 210 height 25
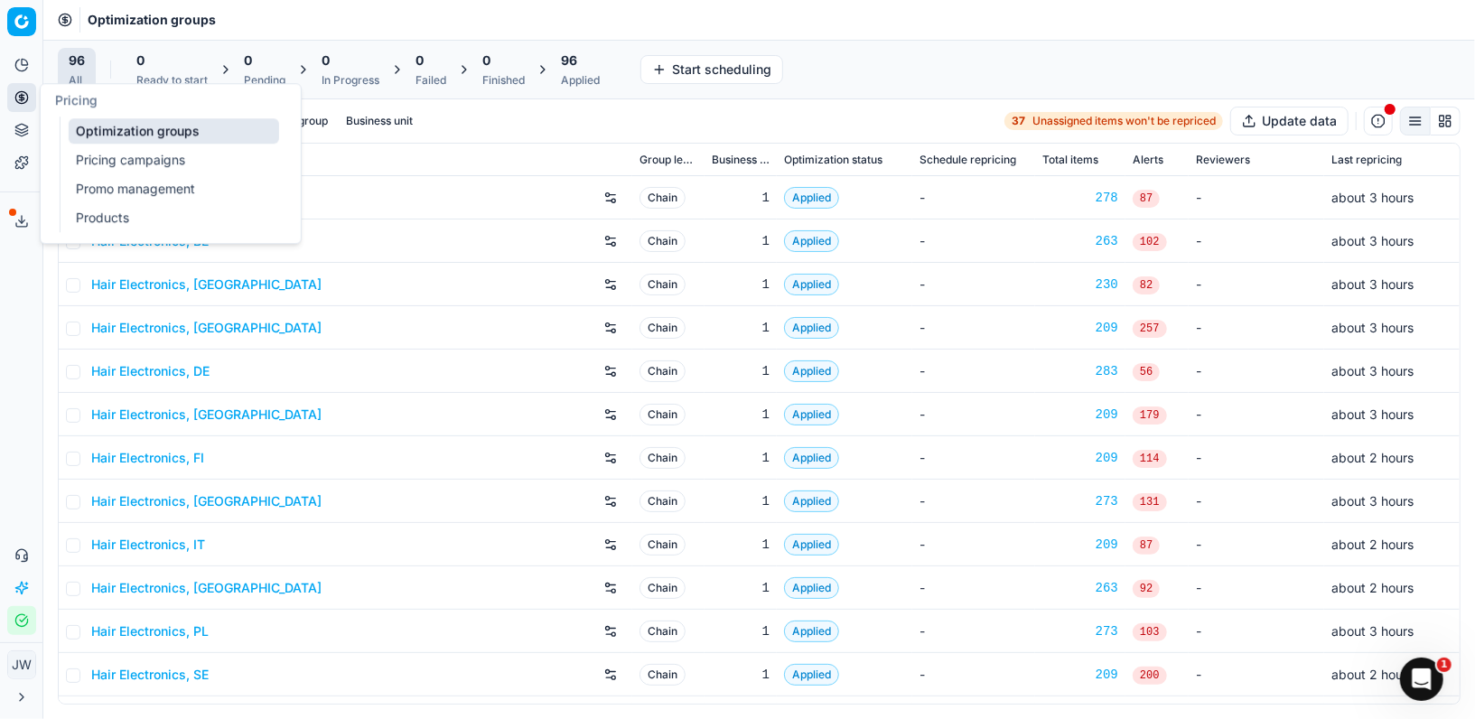
click at [26, 104] on icon at bounding box center [21, 97] width 14 height 14
click at [114, 126] on link "Optimization groups" at bounding box center [174, 130] width 210 height 25
click at [136, 126] on link "Optimization groups" at bounding box center [174, 130] width 210 height 25
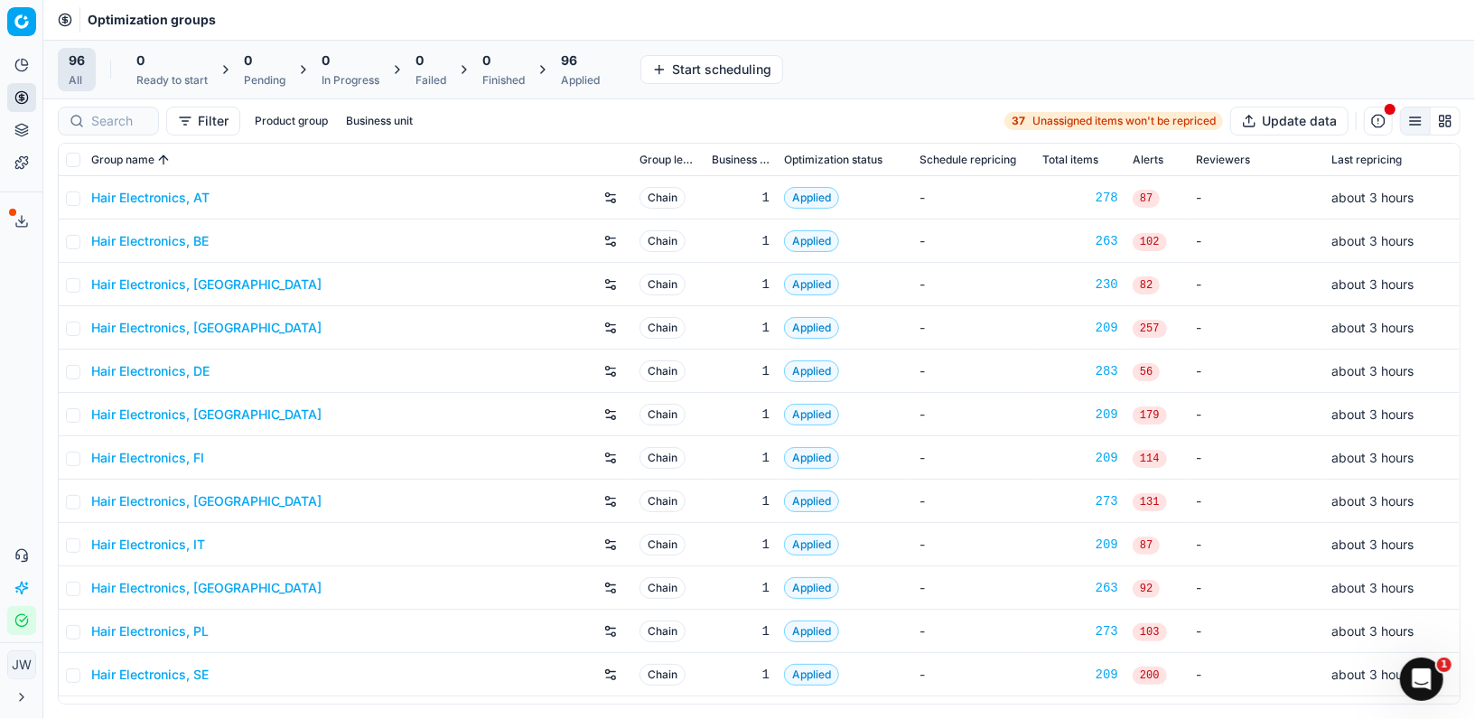
click at [116, 108] on div at bounding box center [108, 121] width 101 height 29
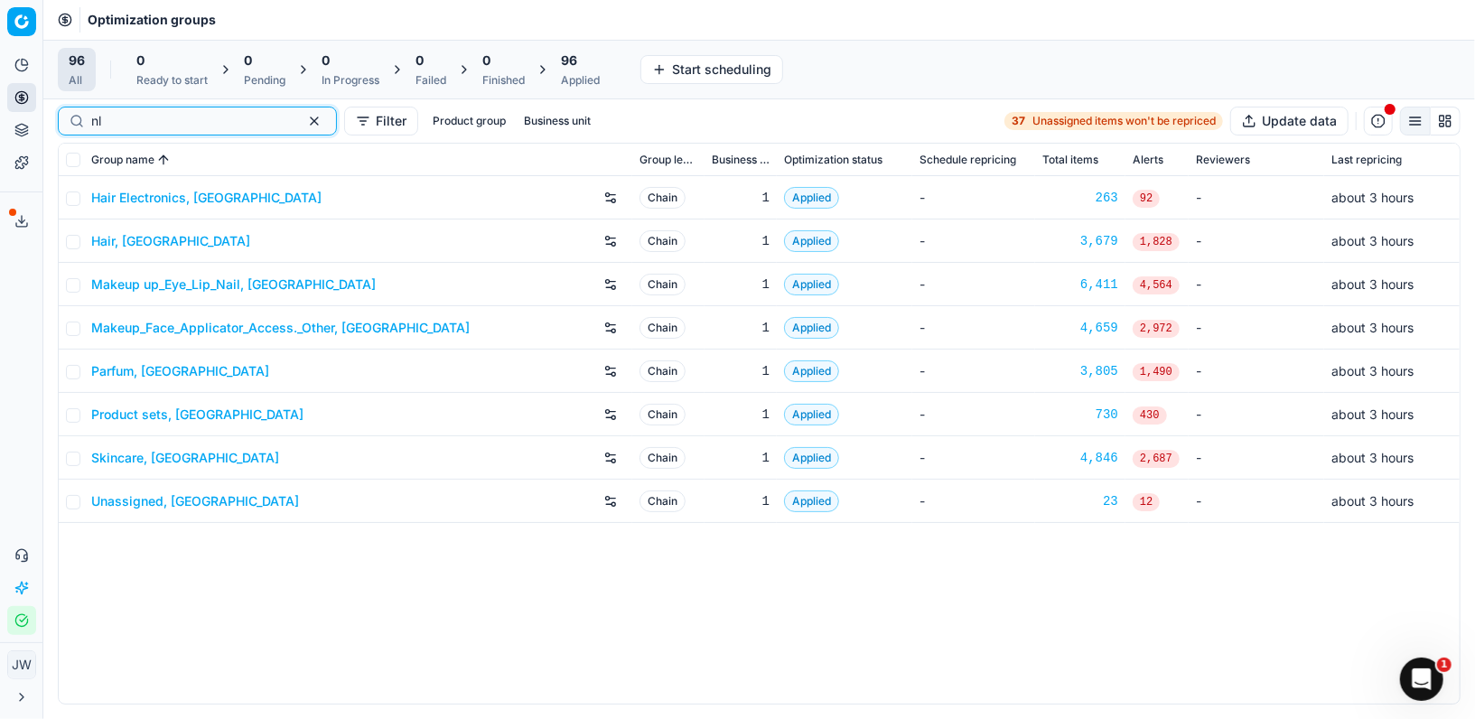
type input "nl"
click at [138, 371] on link "Parfum, NL" at bounding box center [180, 371] width 178 height 18
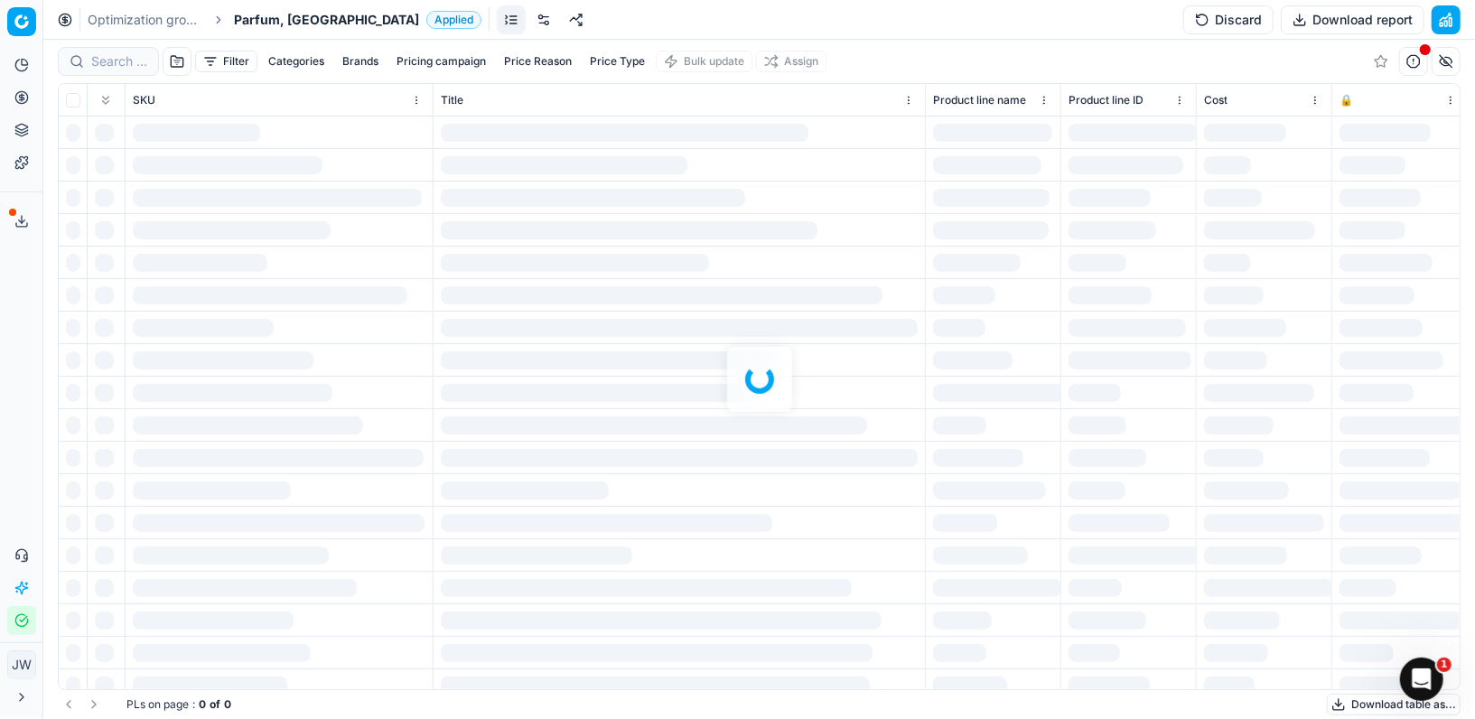
click at [123, 62] on div "Filter Categories Brands Pricing campaign Price Reason Price Type Bulk update A…" at bounding box center [759, 379] width 1432 height 679
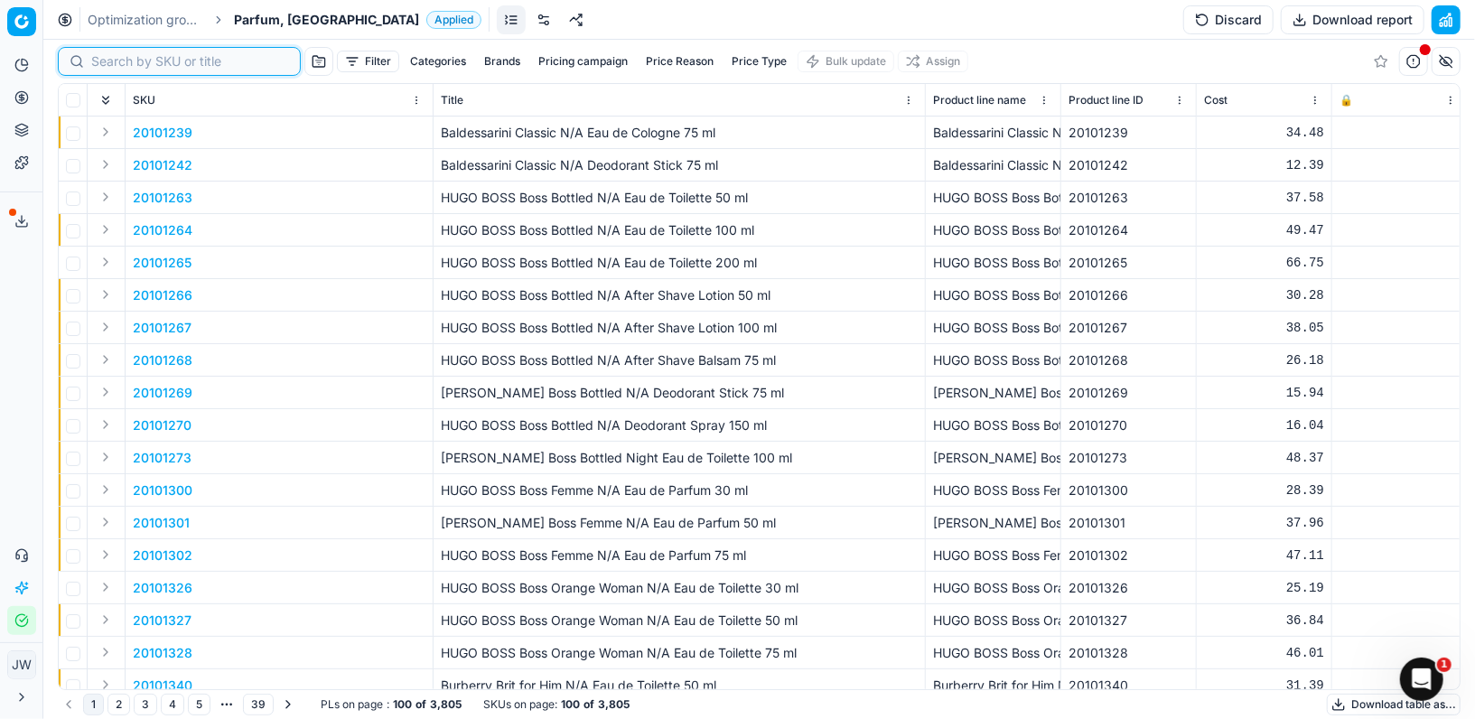
click at [110, 60] on input at bounding box center [190, 61] width 198 height 18
paste input "80033216-125"
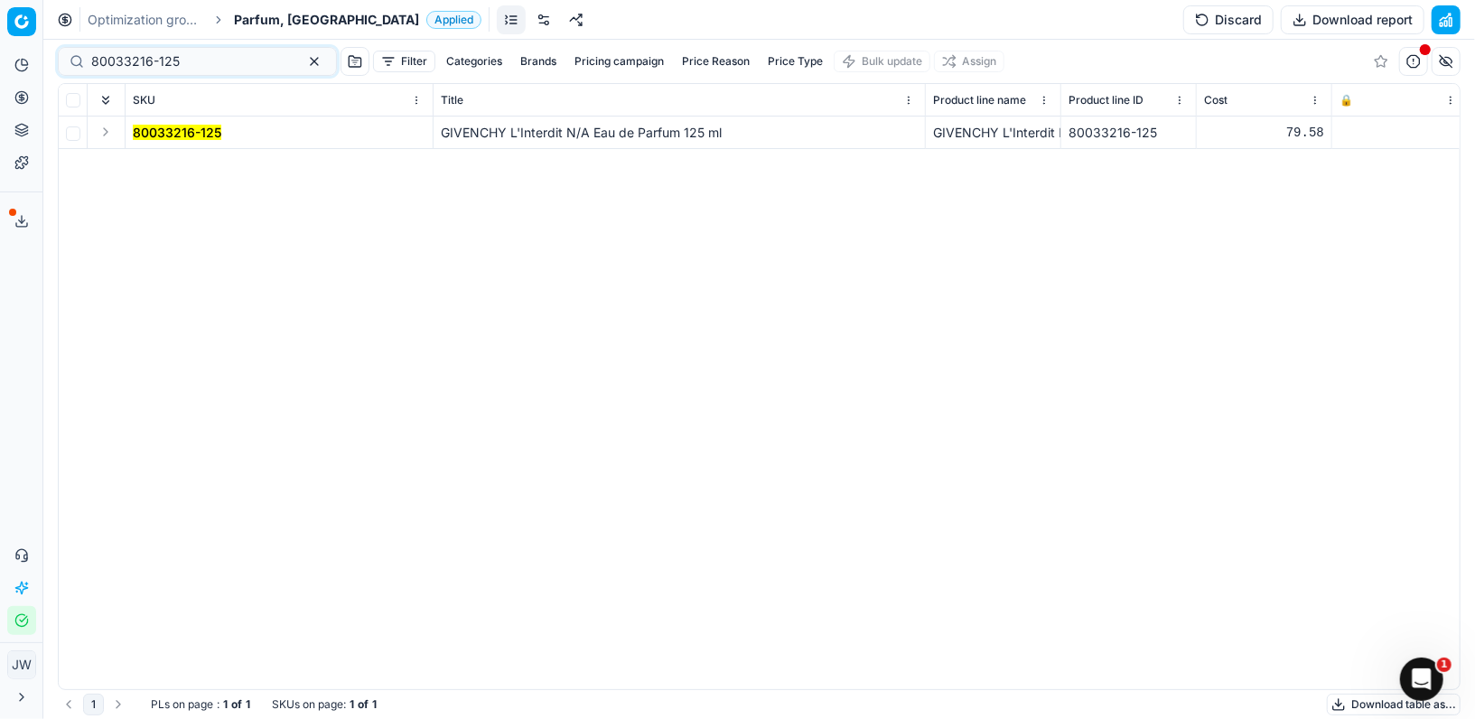
click at [98, 136] on button "Expand" at bounding box center [106, 132] width 22 height 22
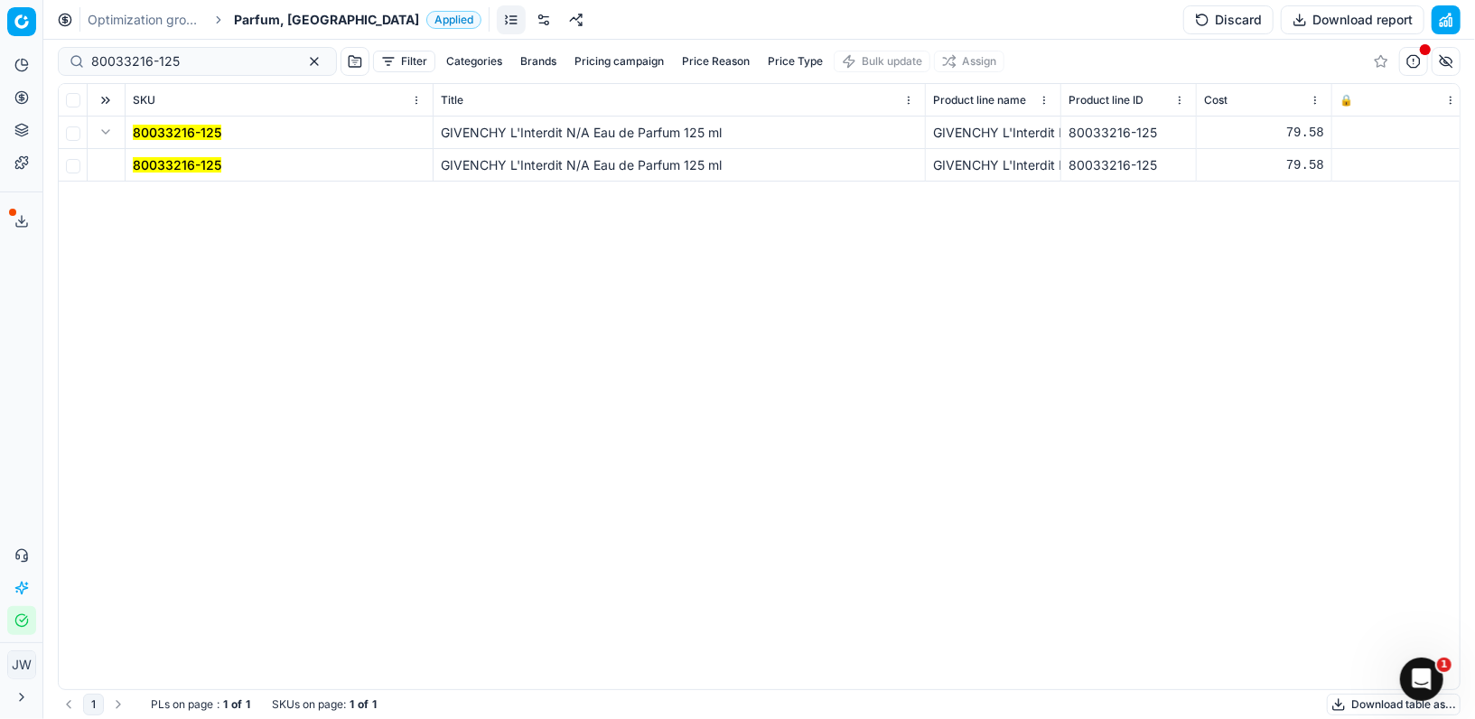
click at [151, 154] on td "80033216-125" at bounding box center [280, 165] width 308 height 33
click at [163, 168] on mark "80033216-125" at bounding box center [177, 164] width 89 height 15
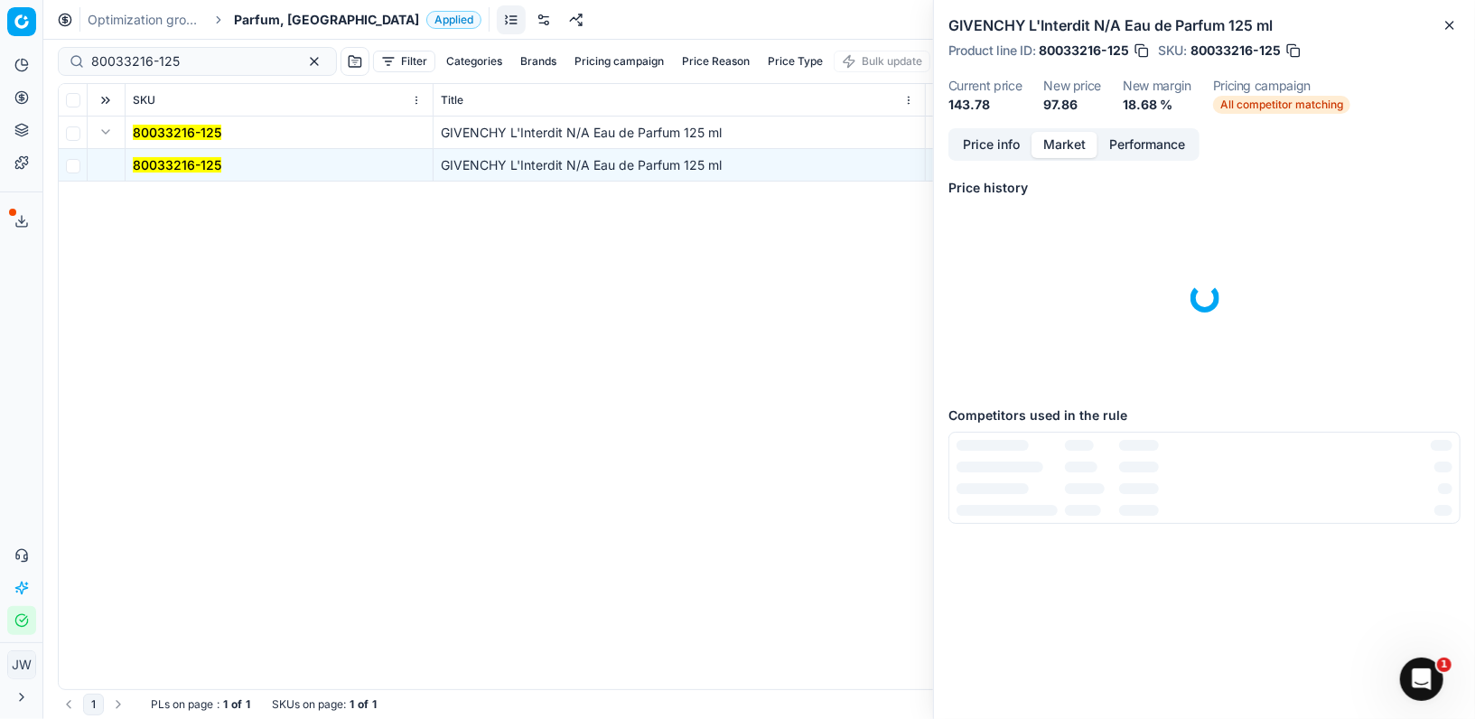
click at [1060, 145] on button "Market" at bounding box center [1065, 145] width 66 height 26
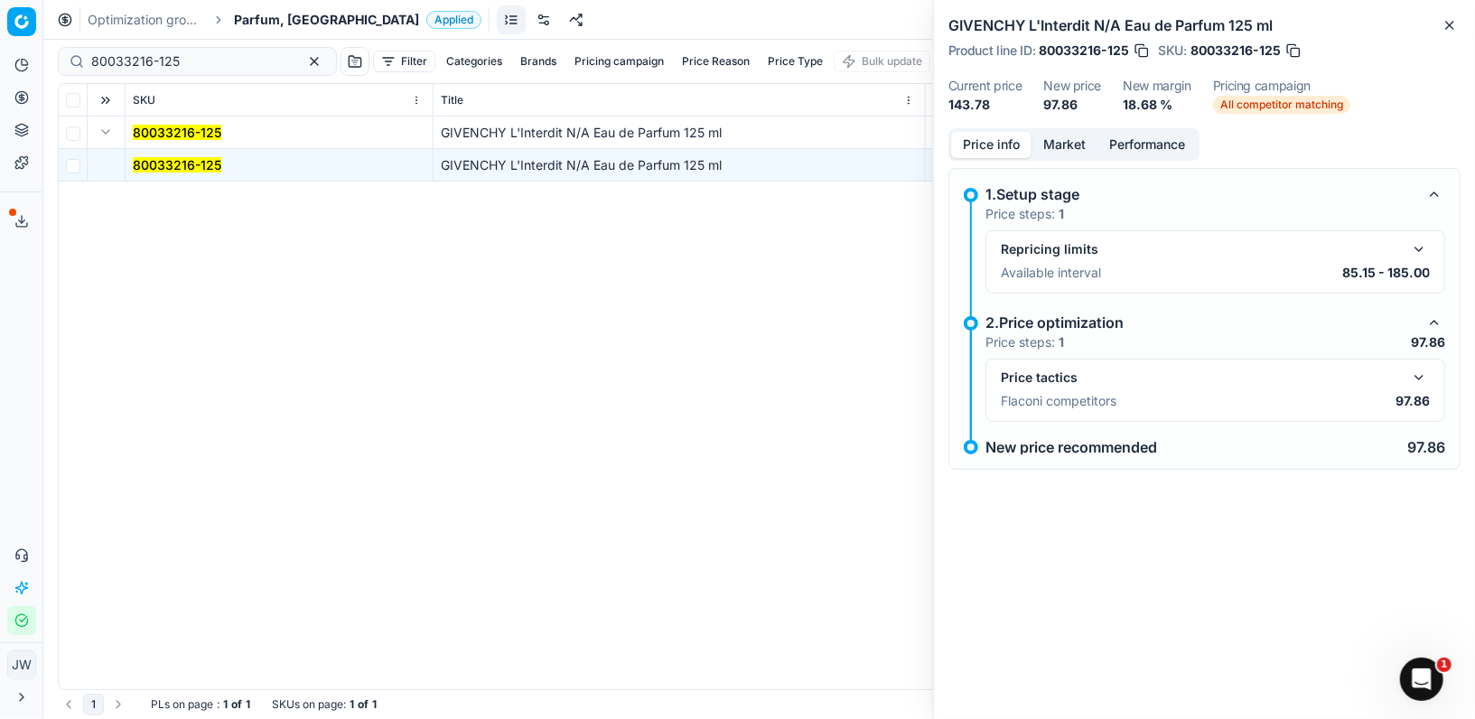
click at [991, 148] on button "Price info" at bounding box center [991, 145] width 80 height 26
click at [1423, 377] on button "button" at bounding box center [1419, 378] width 22 height 22
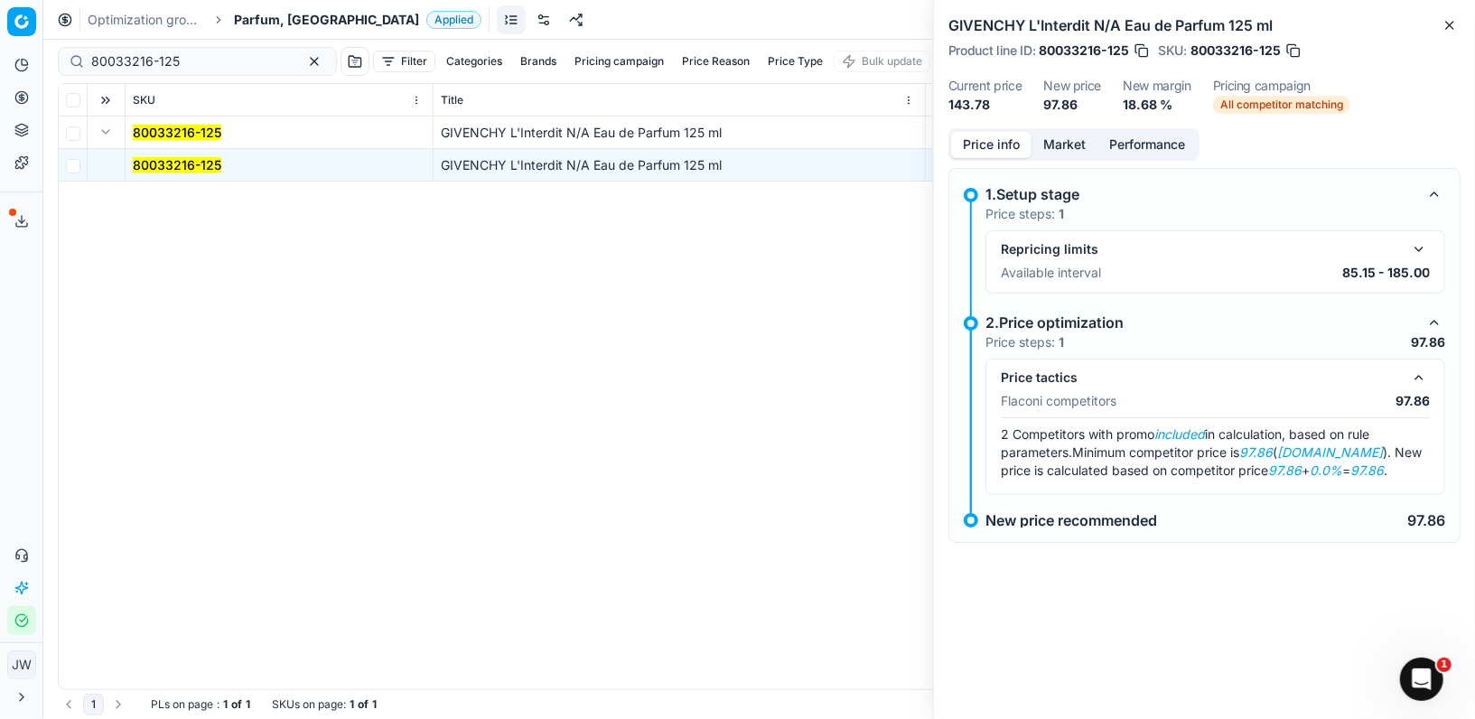
click at [1070, 141] on button "Market" at bounding box center [1065, 145] width 66 height 26
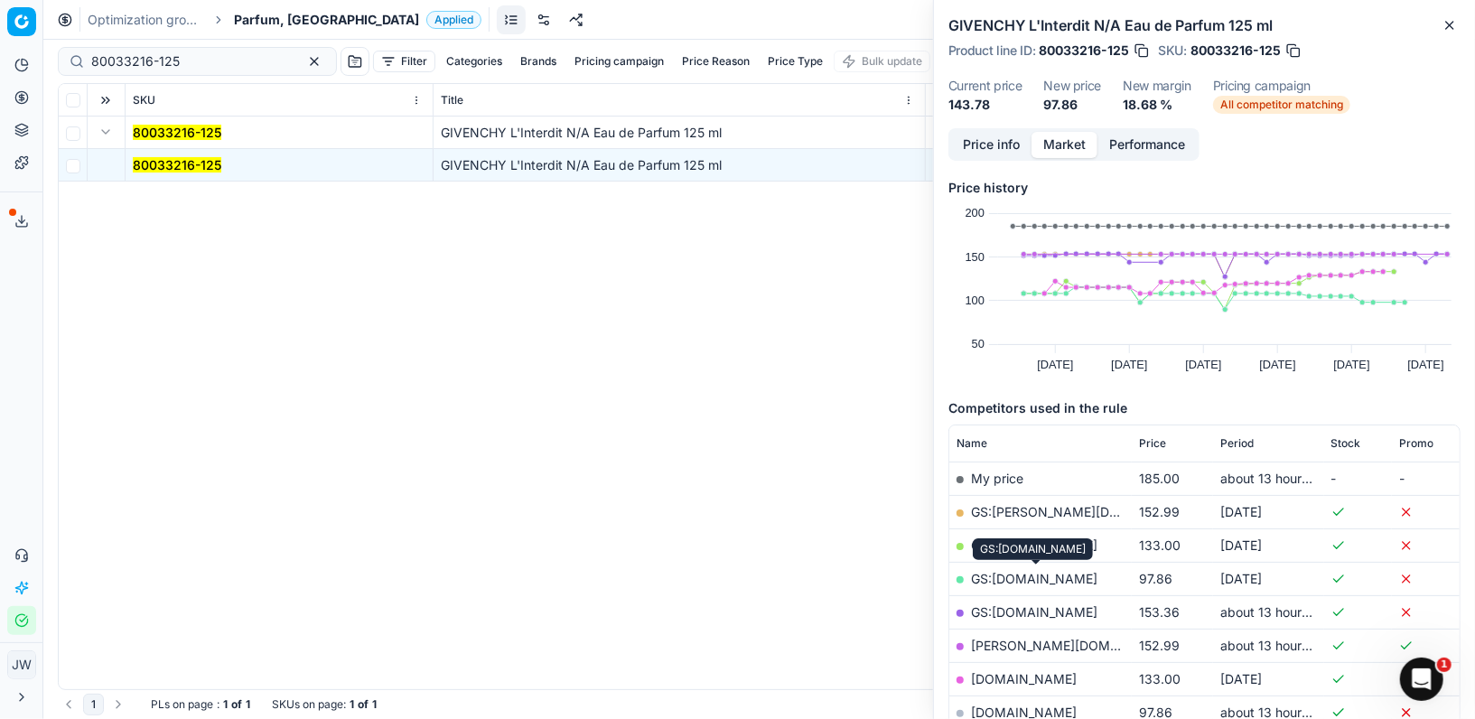
click at [1066, 579] on link "GS:Parfumdreams.NL" at bounding box center [1034, 578] width 126 height 15
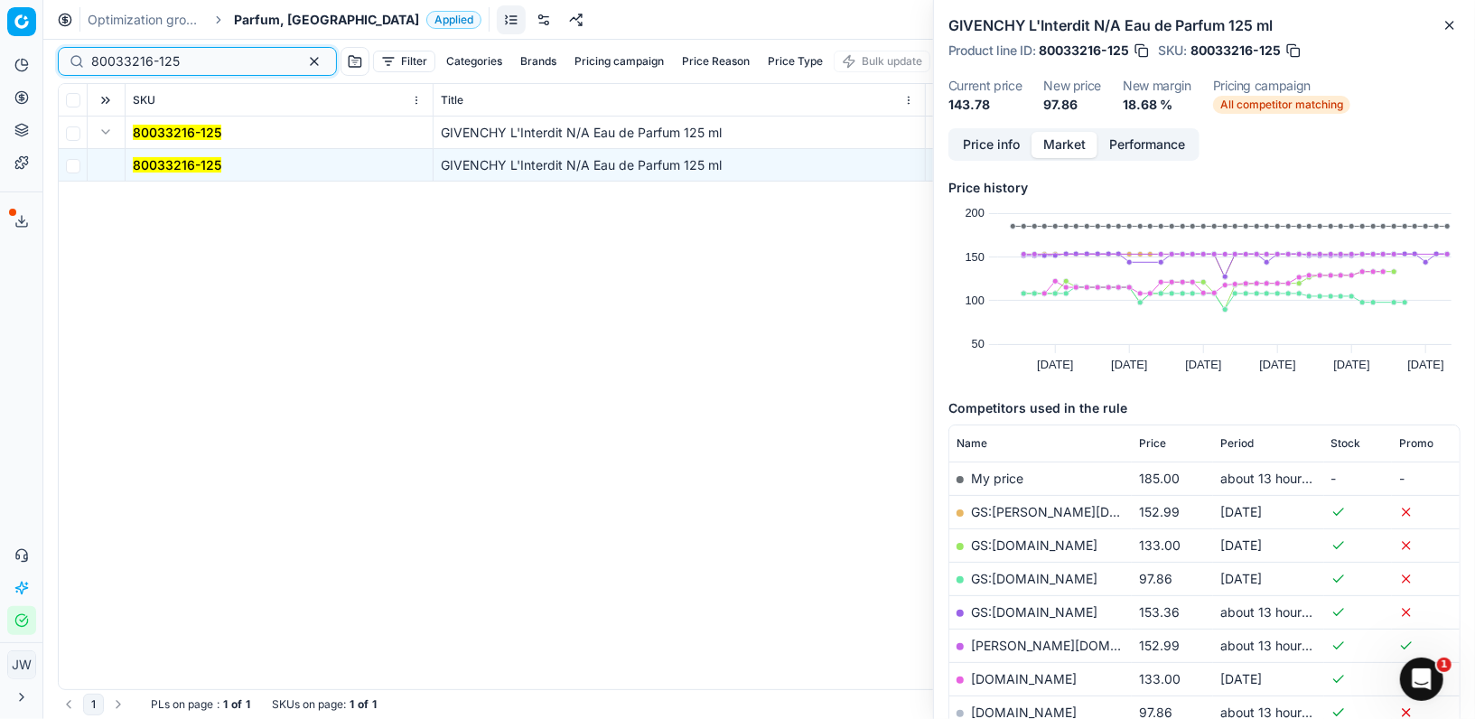
drag, startPoint x: 201, startPoint y: 64, endPoint x: 0, endPoint y: 20, distance: 205.4
click at [0, 20] on div "Pricing platform Analytics Pricing Product portfolio Templates Export service 1…" at bounding box center [737, 359] width 1475 height 719
paste input "30103149-0020853"
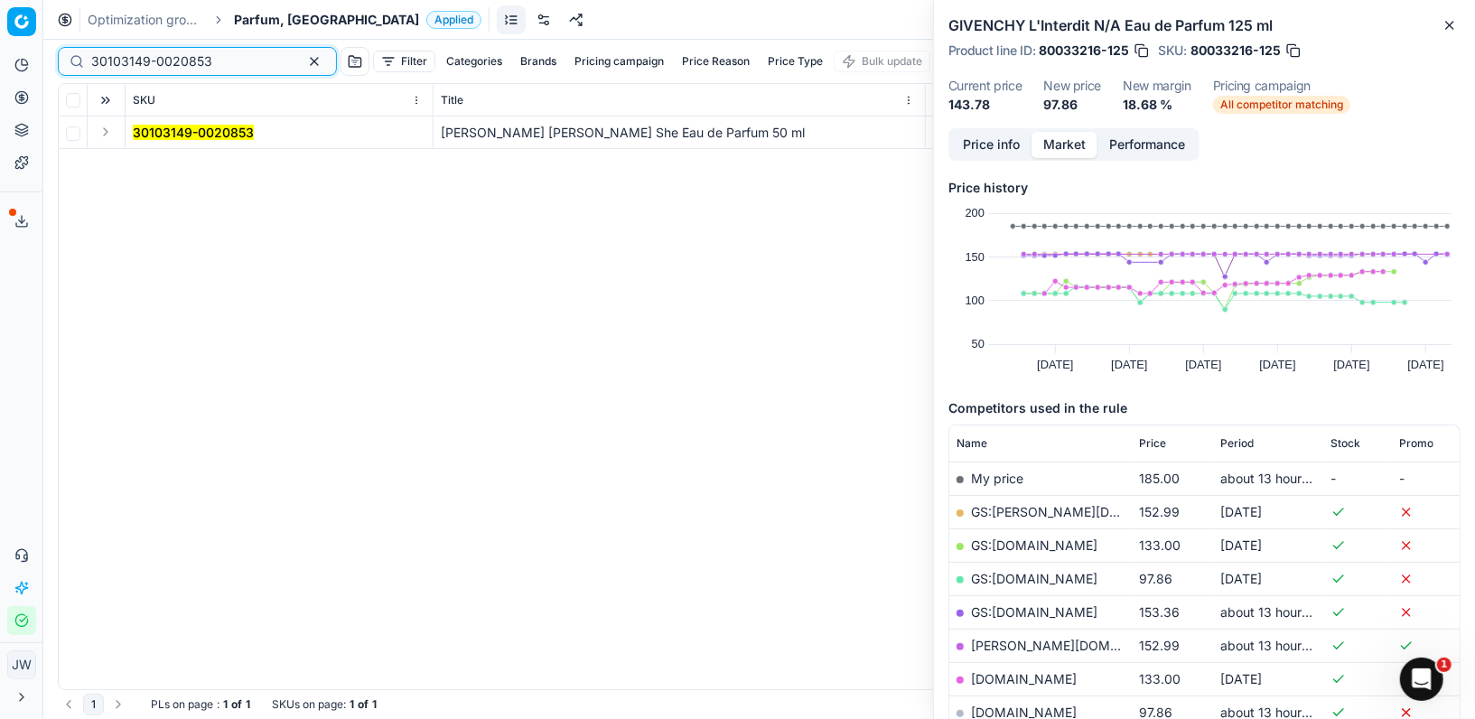
type input "30103149-0020853"
click at [105, 135] on button "Expand" at bounding box center [106, 132] width 22 height 22
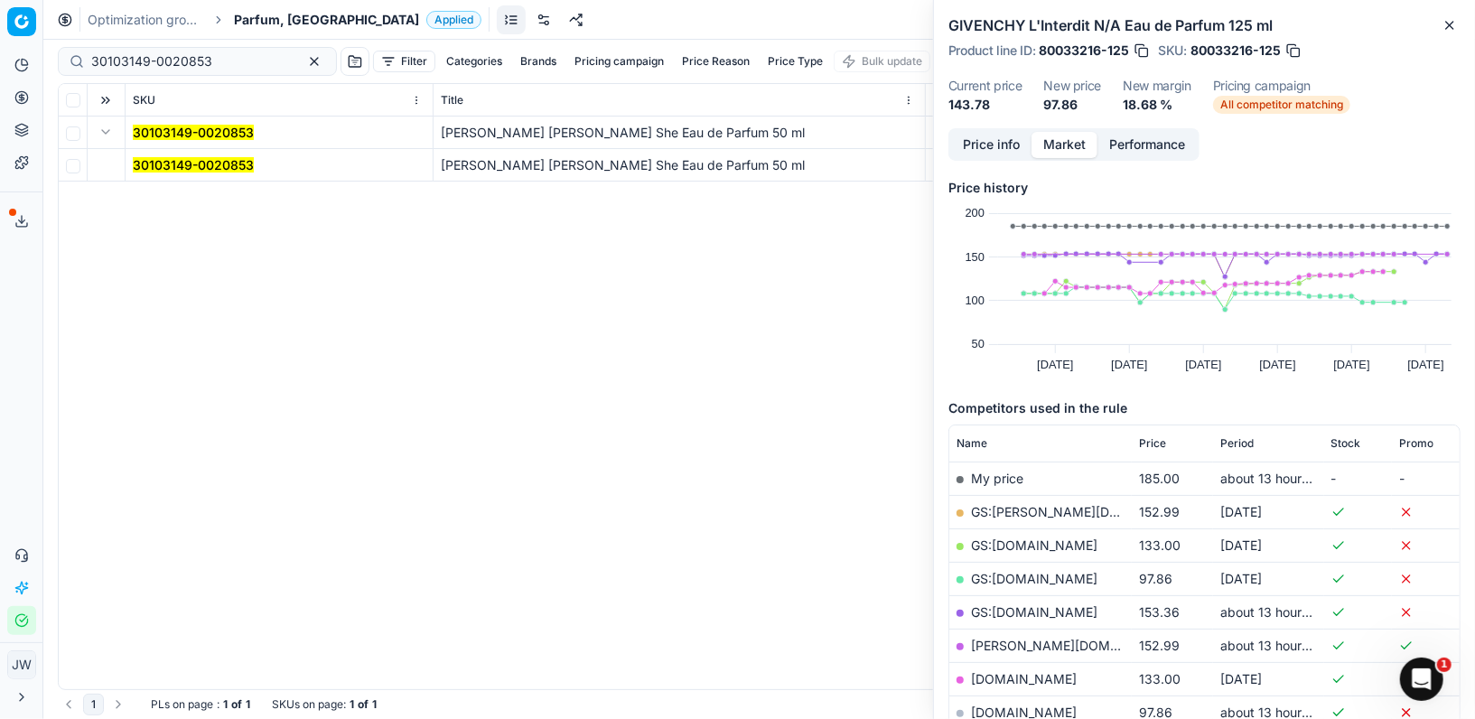
click at [159, 181] on td "30103149-0020853" at bounding box center [280, 165] width 308 height 33
click at [162, 165] on mark "30103149-0020853" at bounding box center [193, 164] width 121 height 15
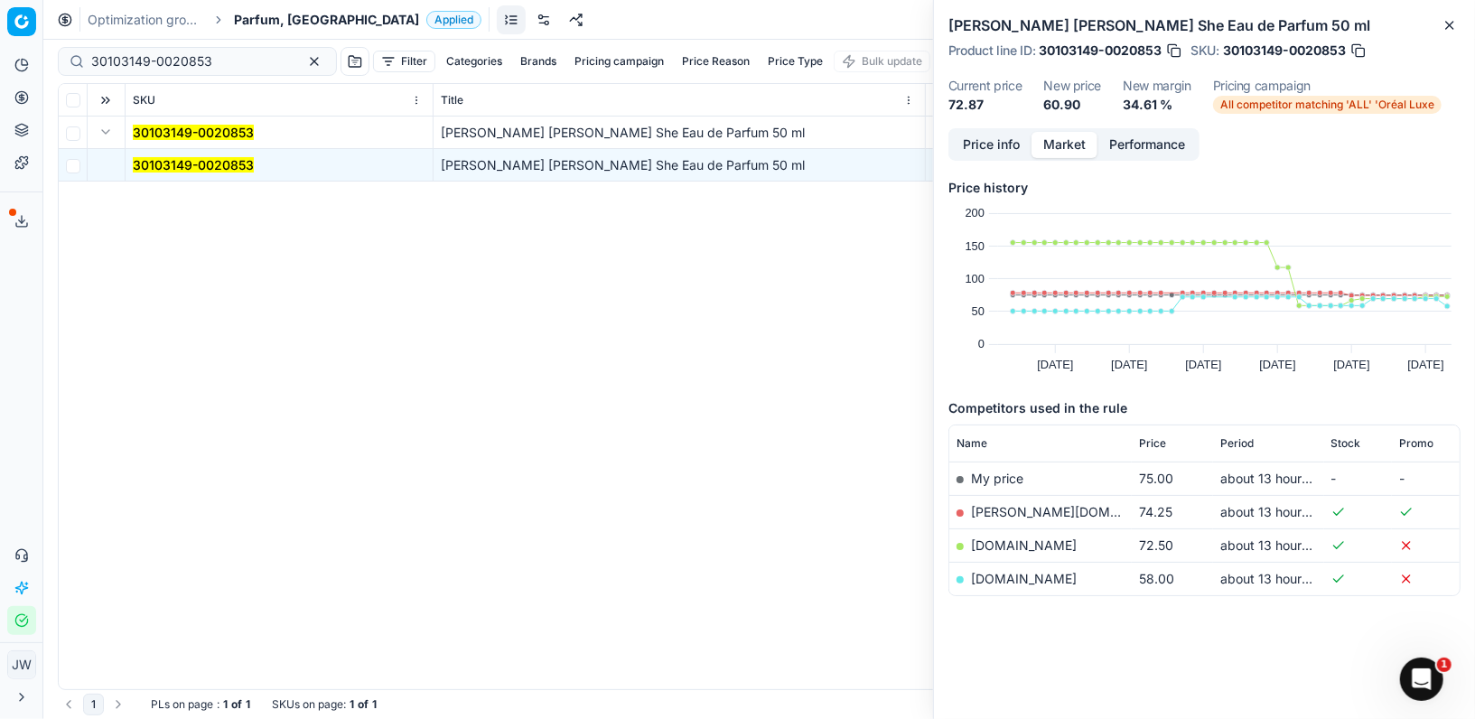
click at [1018, 577] on link "parfumdreams.nl" at bounding box center [1024, 578] width 106 height 15
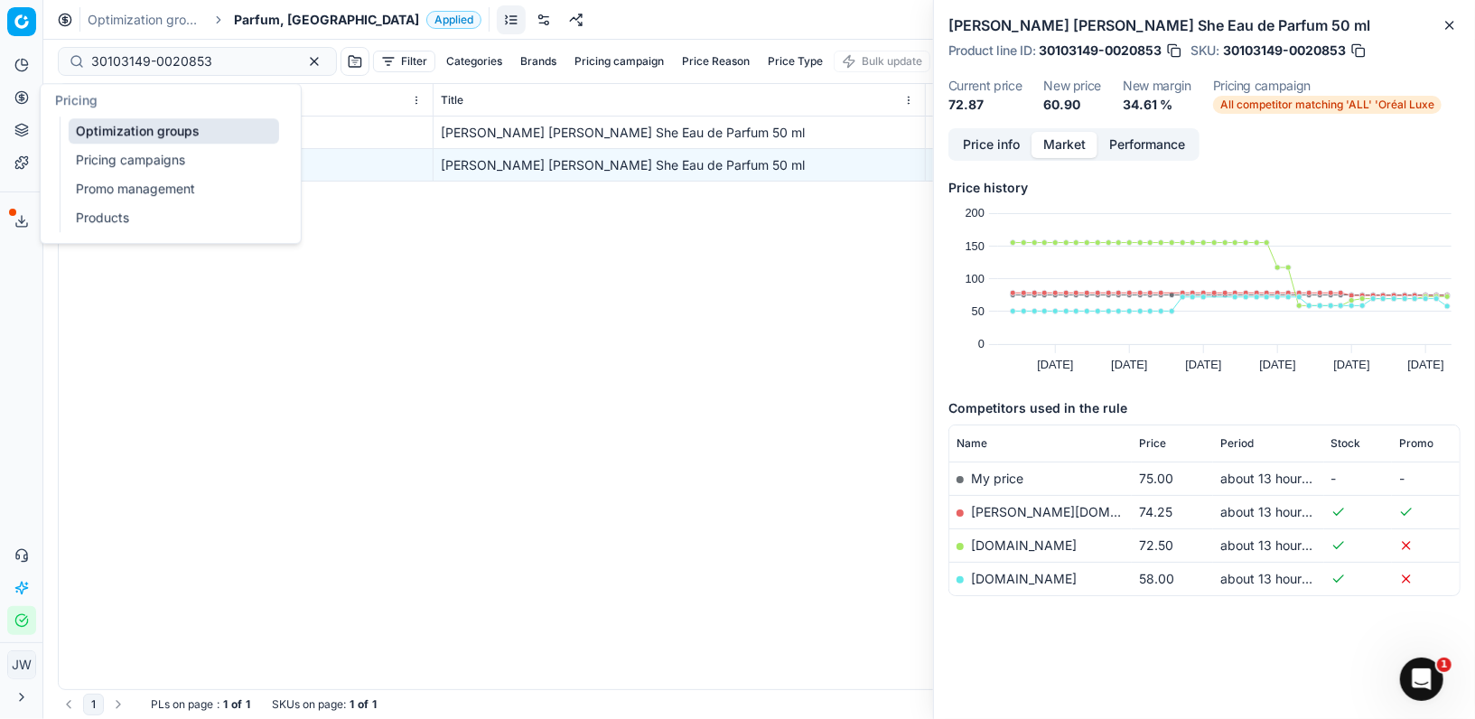
click at [24, 103] on circle at bounding box center [21, 97] width 12 height 12
click at [24, 135] on icon at bounding box center [21, 134] width 12 height 3
click at [79, 147] on div "Product portfolio" at bounding box center [171, 133] width 260 height 33
click at [85, 154] on link "Assortment" at bounding box center [174, 163] width 210 height 25
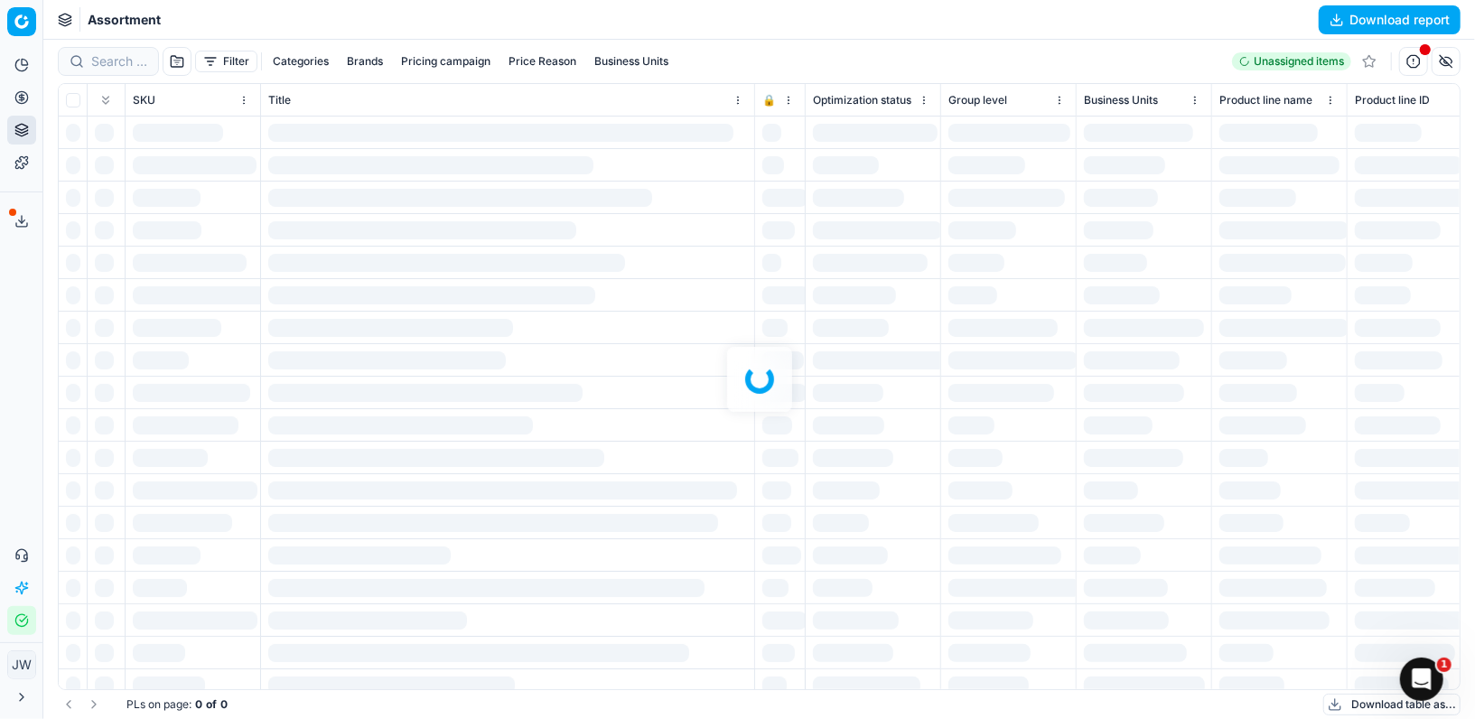
click at [98, 57] on div at bounding box center [759, 379] width 1432 height 679
click at [99, 59] on div at bounding box center [759, 379] width 1432 height 679
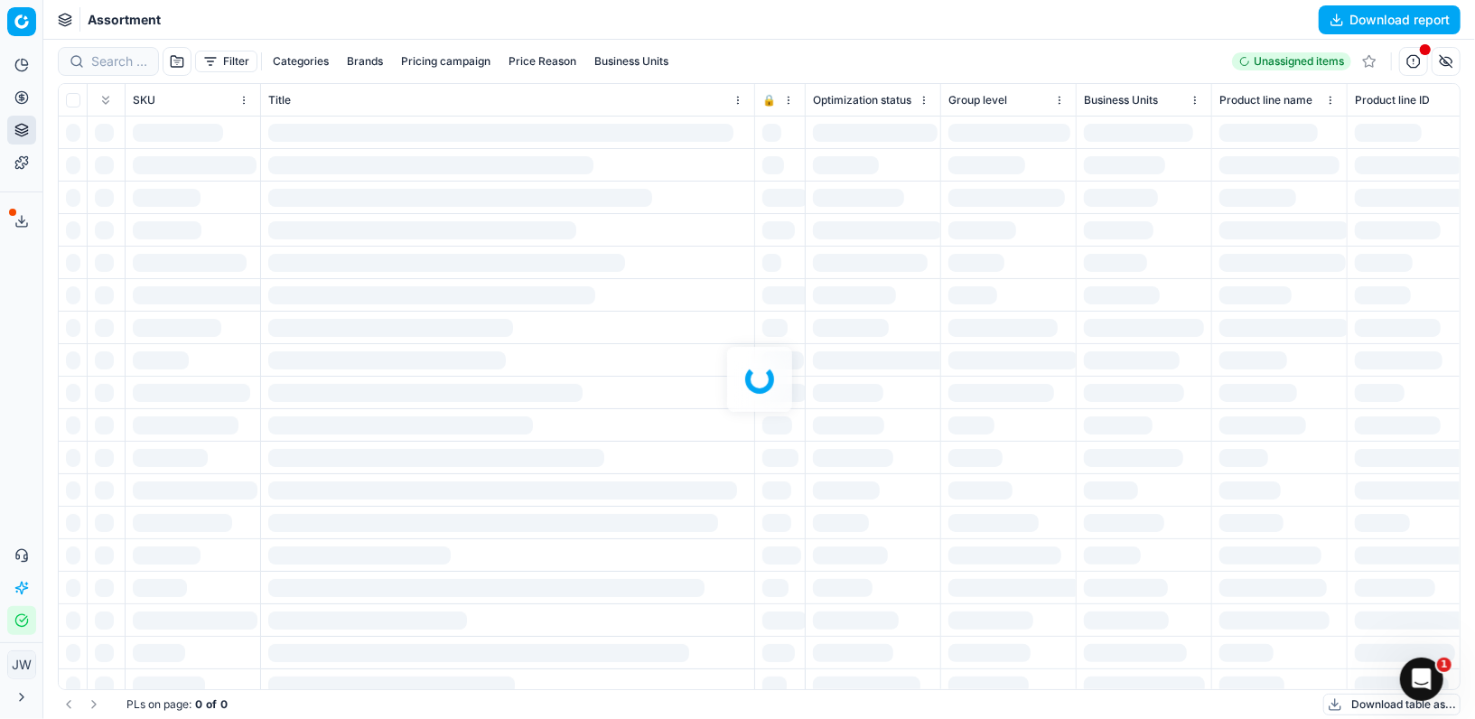
click at [115, 65] on div at bounding box center [759, 379] width 1432 height 679
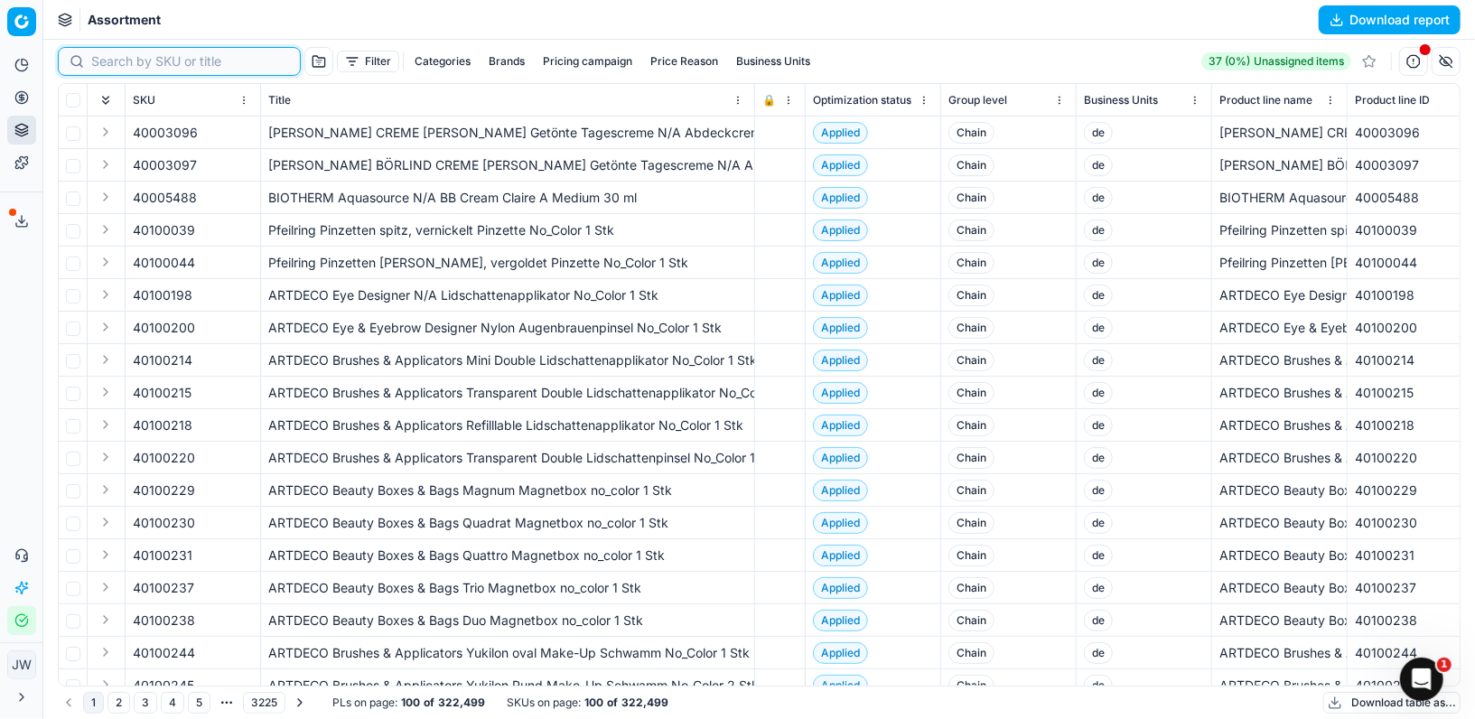
click at [115, 60] on input at bounding box center [190, 61] width 198 height 18
paste input "80068163-1.4-9"
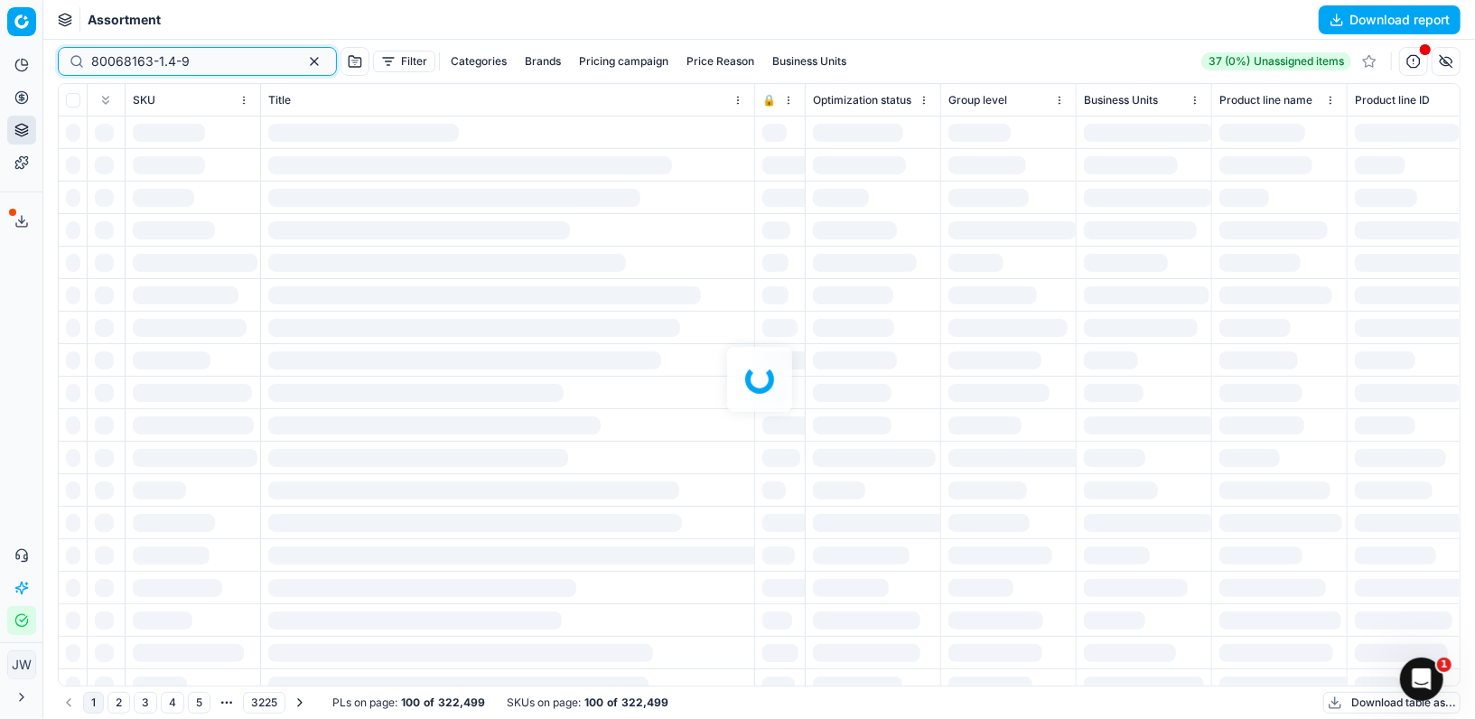
type input "80068163-1.4-9"
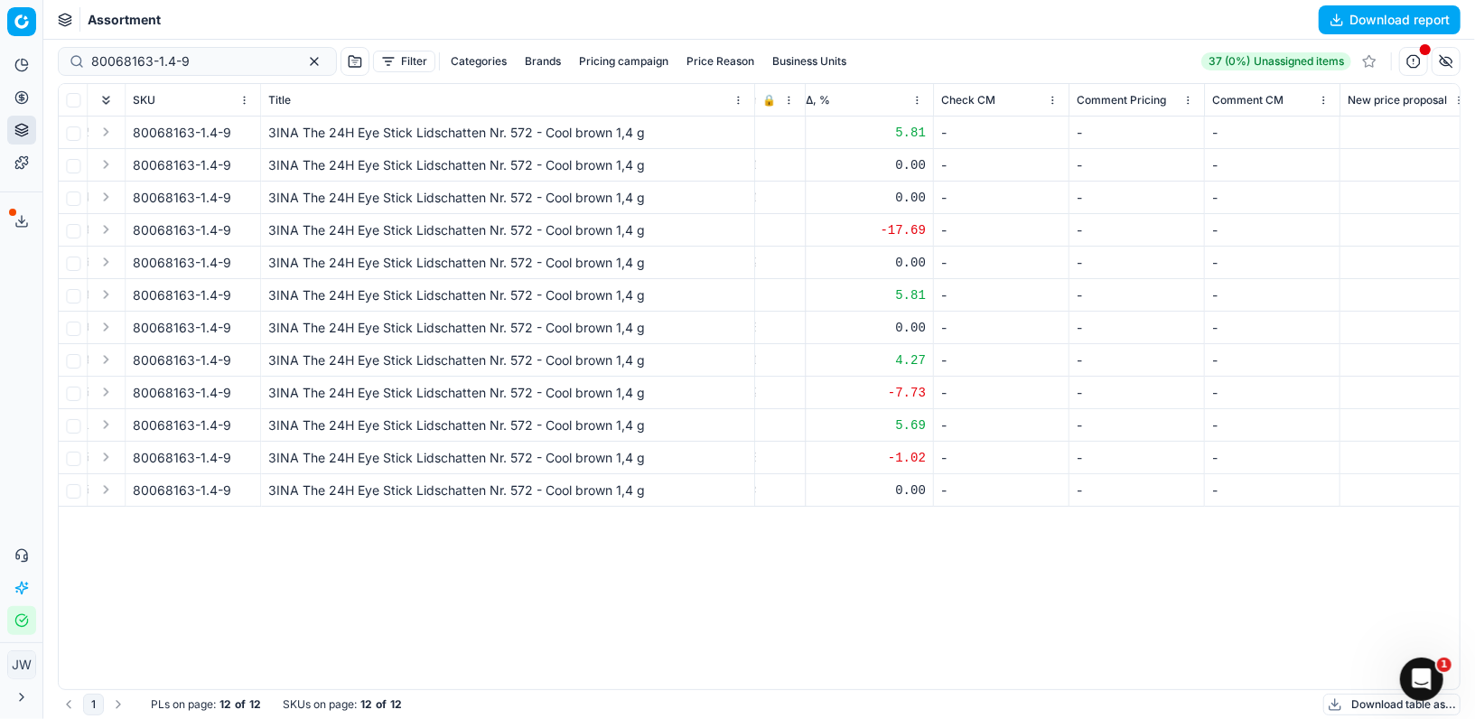
scroll to position [0, 2743]
